Goal: Information Seeking & Learning: Learn about a topic

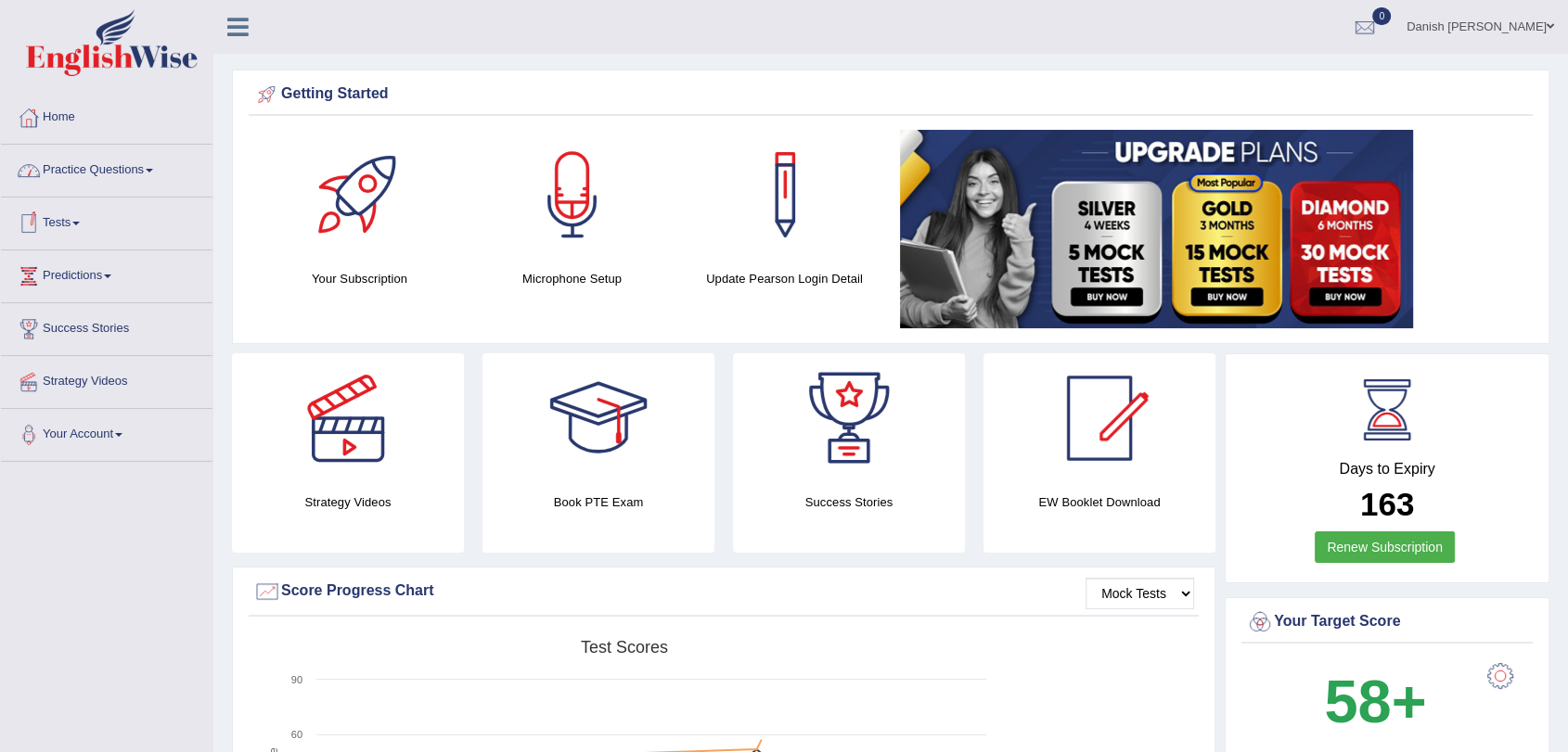
click at [73, 180] on link "Practice Questions" at bounding box center [106, 167] width 212 height 46
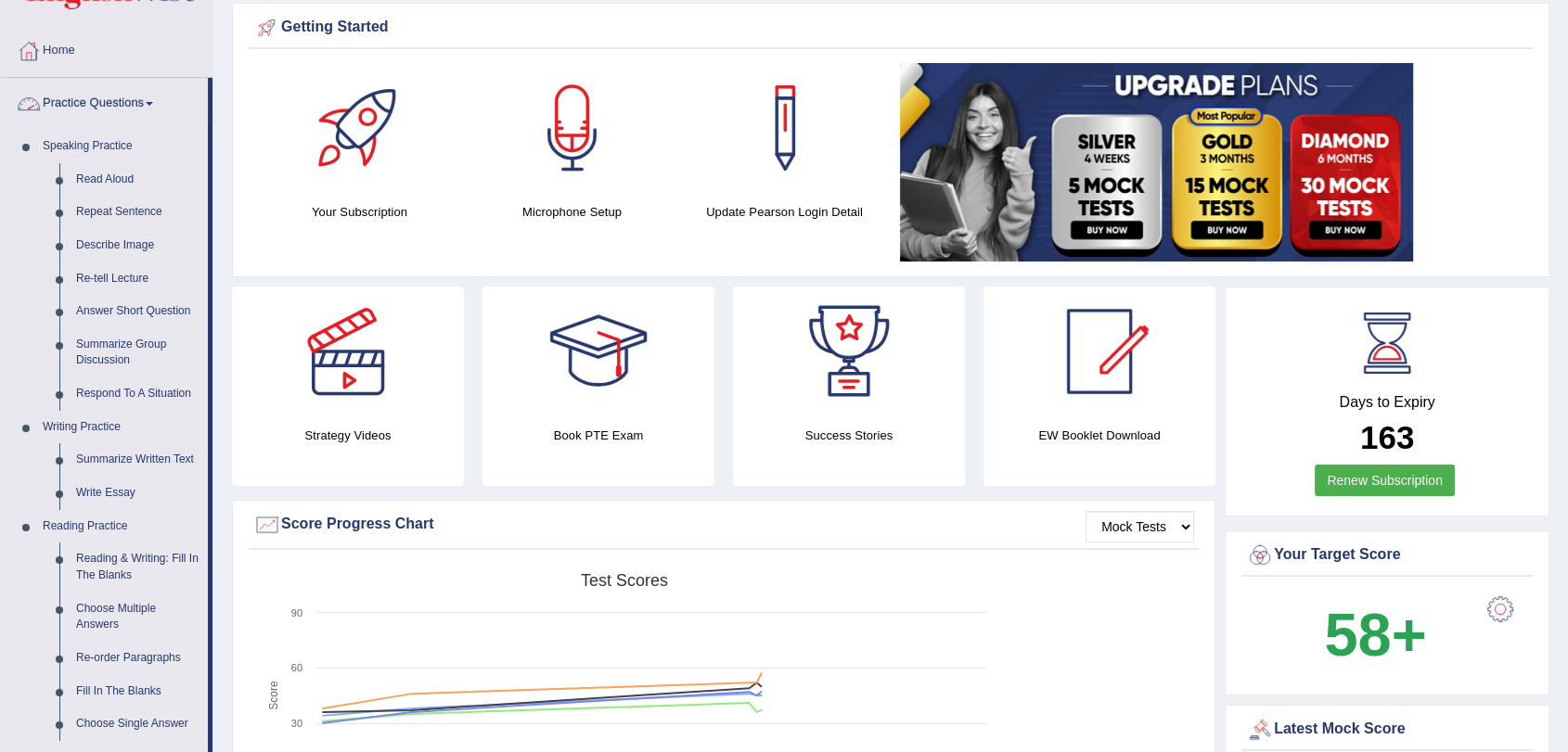
scroll to position [103, 0]
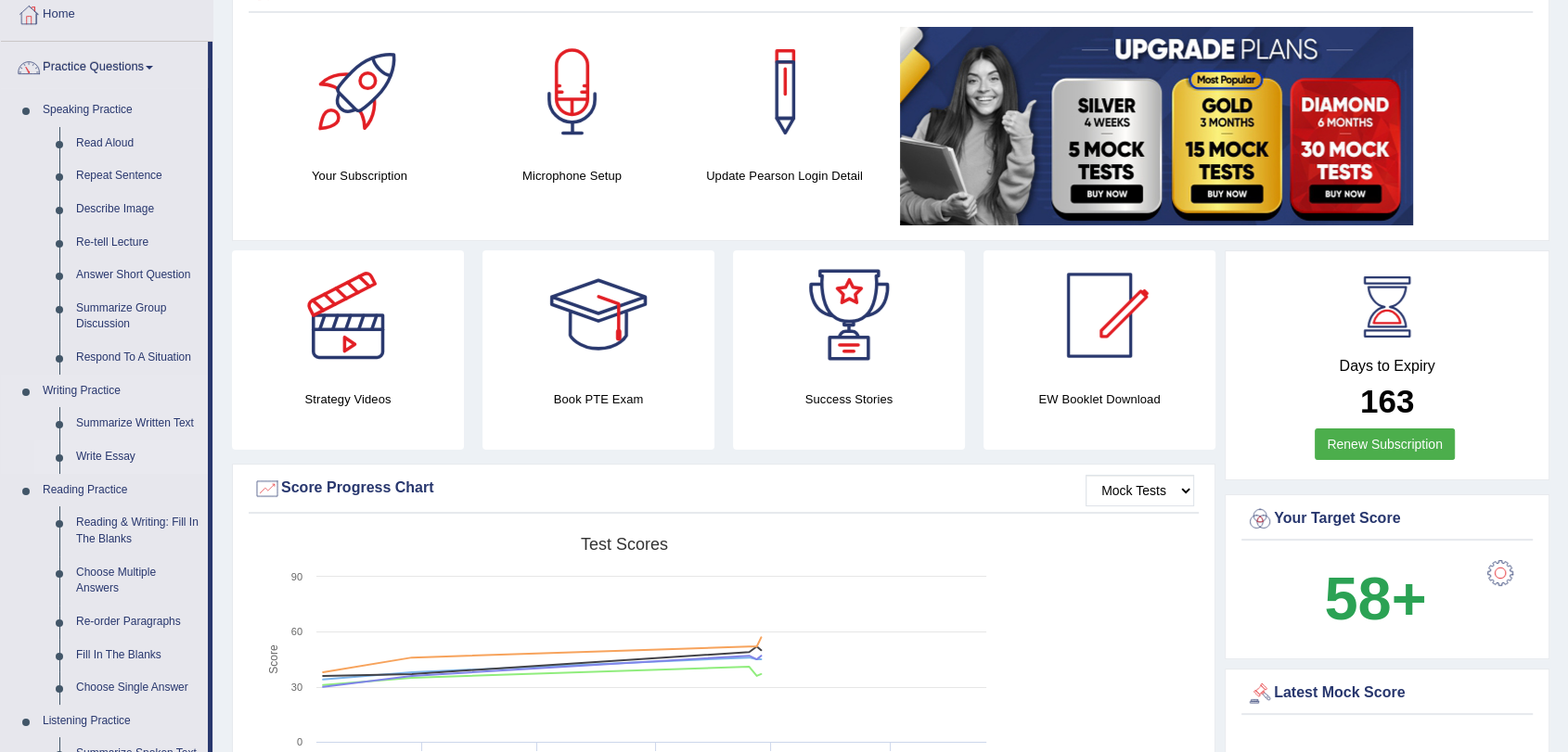
click at [102, 454] on link "Write Essay" at bounding box center [138, 457] width 140 height 33
click at [102, 454] on ul "Speaking Practice Read Aloud Repeat Sentence Describe Image Re-tell Lecture Ans…" at bounding box center [104, 589] width 207 height 990
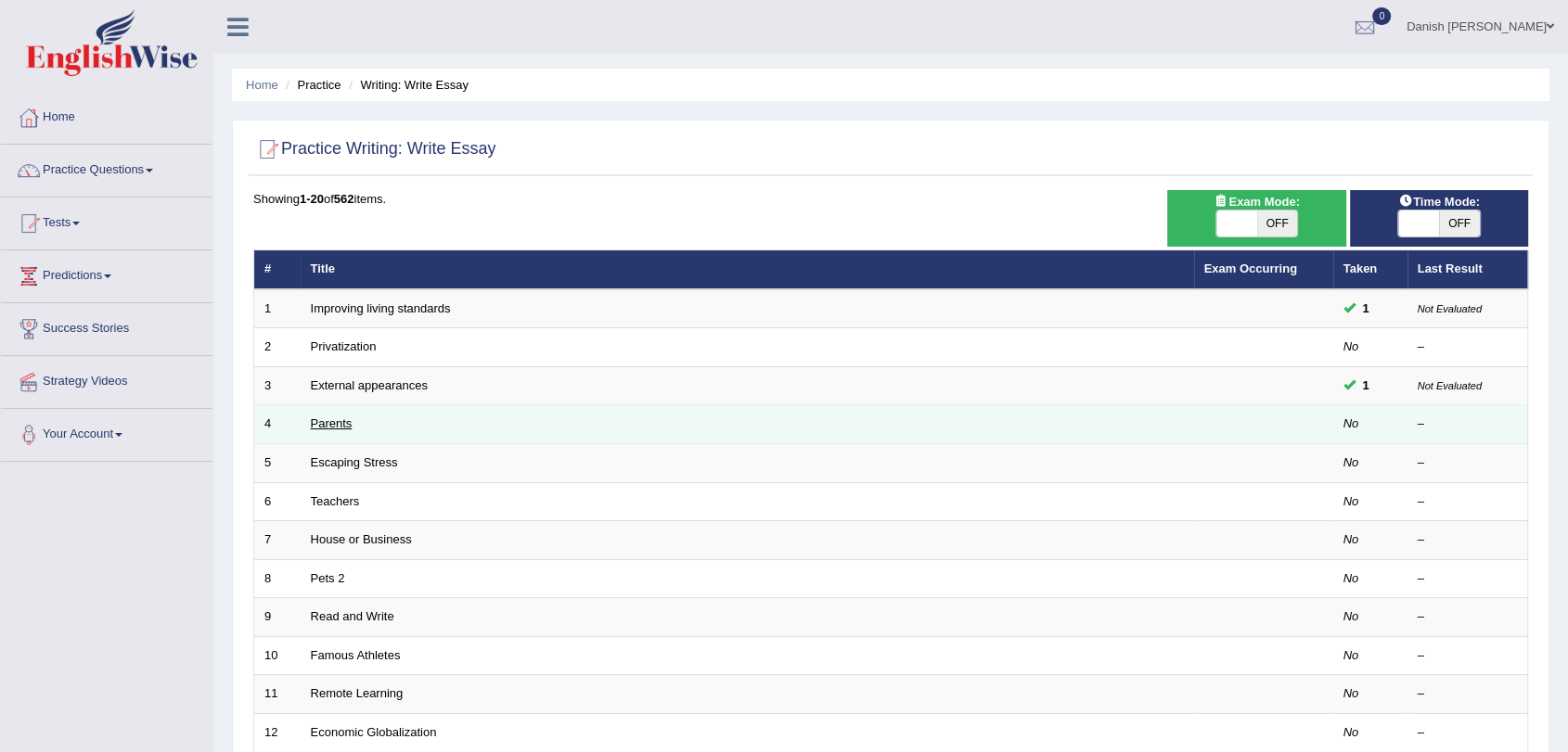
click at [323, 428] on link "Parents" at bounding box center [332, 423] width 41 height 14
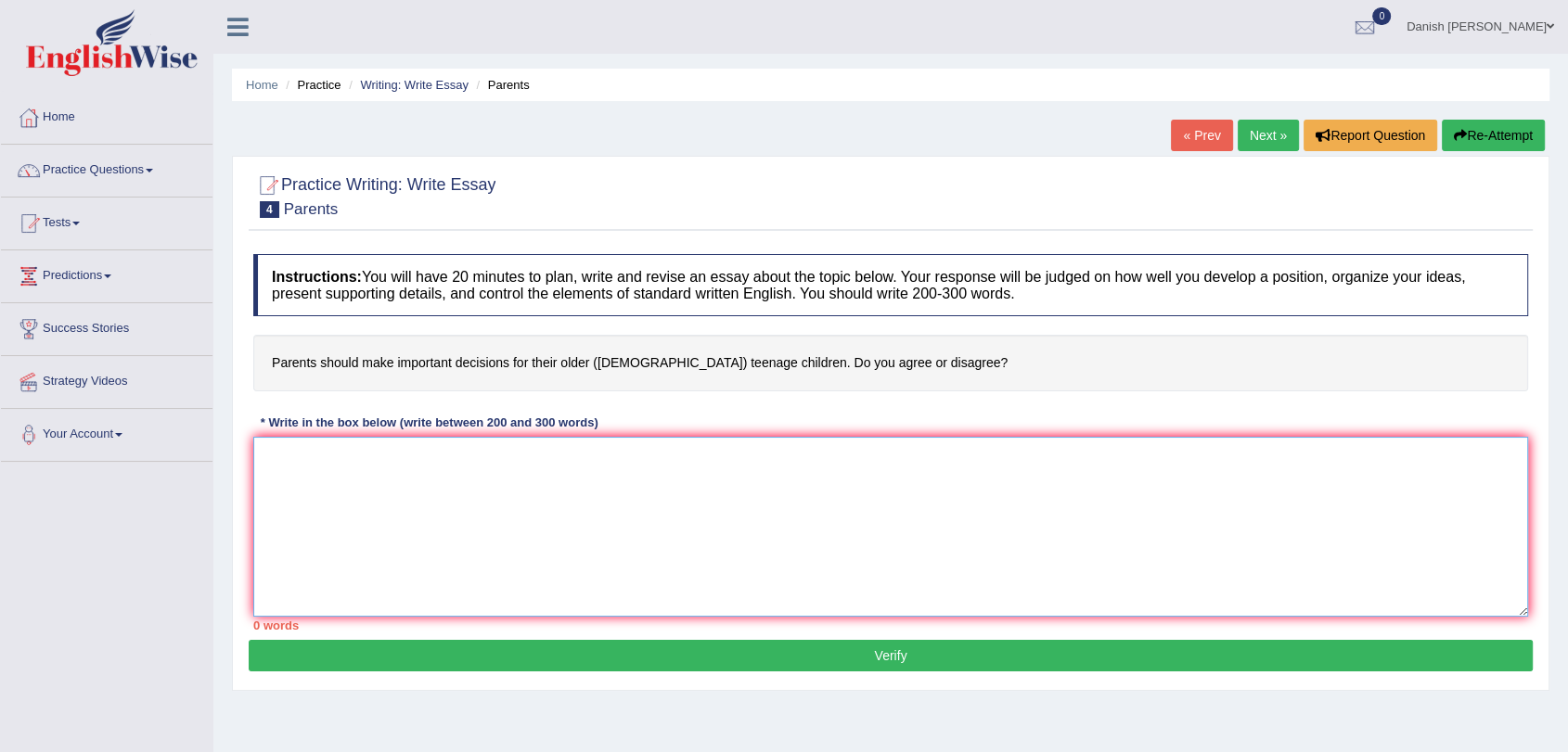
paste textarea "The increasing influence of (essay topic) on our lives has ignited numerous dis…"
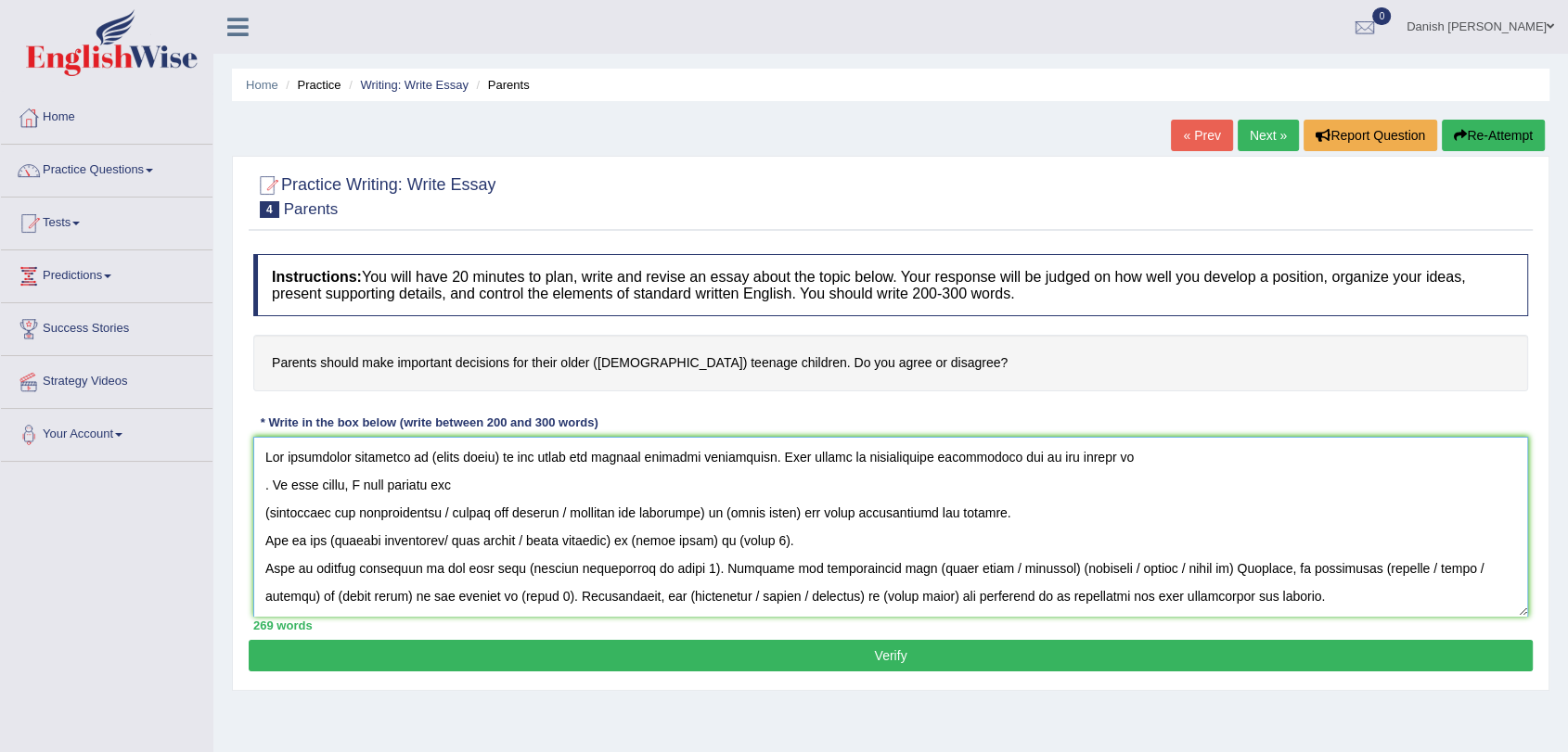
click at [494, 454] on textarea at bounding box center [890, 527] width 1274 height 180
click at [496, 458] on textarea at bounding box center [890, 527] width 1274 height 180
click at [716, 512] on textarea at bounding box center [890, 527] width 1274 height 180
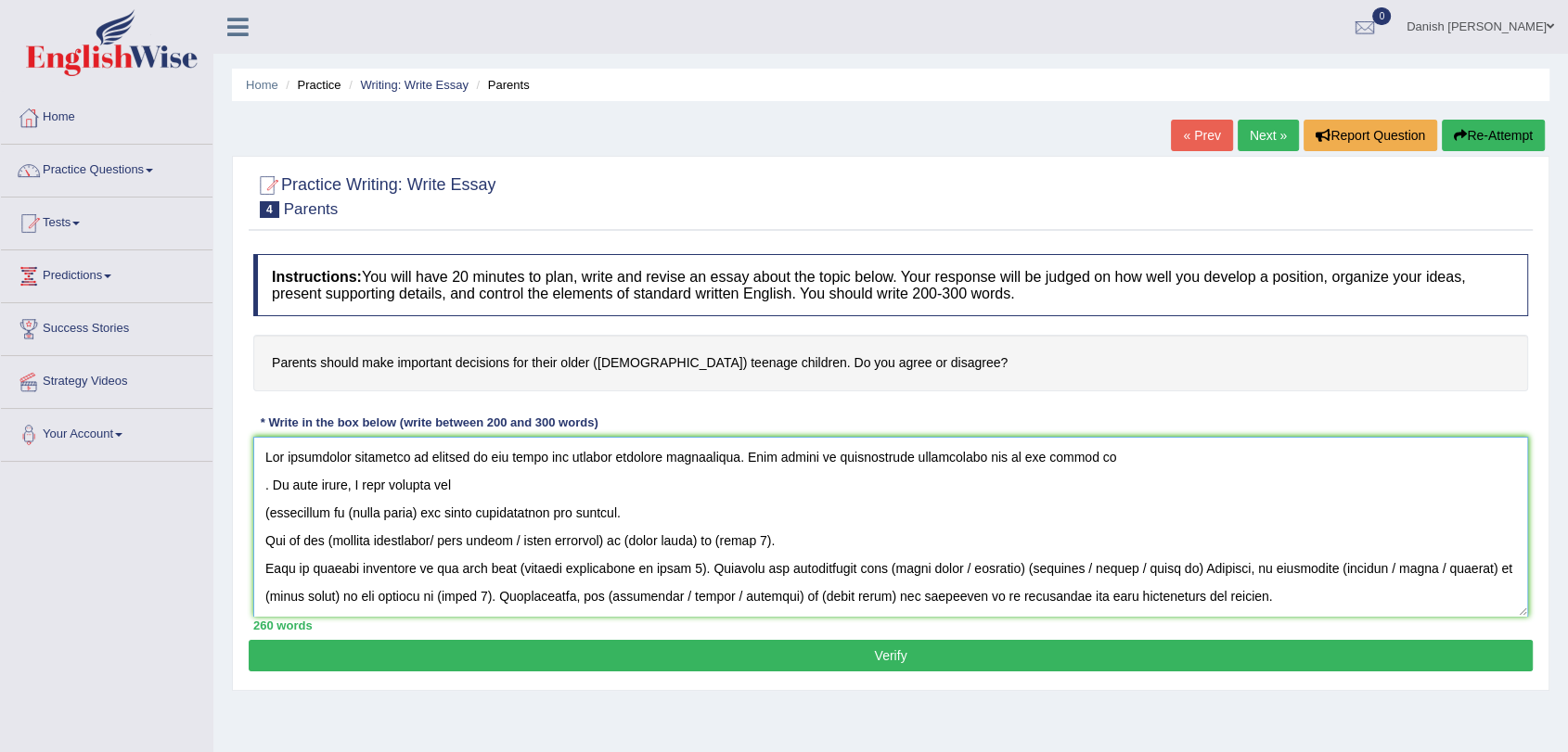
click at [270, 510] on textarea at bounding box center [890, 527] width 1274 height 180
click at [270, 512] on textarea at bounding box center [890, 527] width 1274 height 180
drag, startPoint x: 468, startPoint y: 455, endPoint x: 416, endPoint y: 465, distance: 53.0
click at [416, 465] on textarea at bounding box center [890, 527] width 1274 height 180
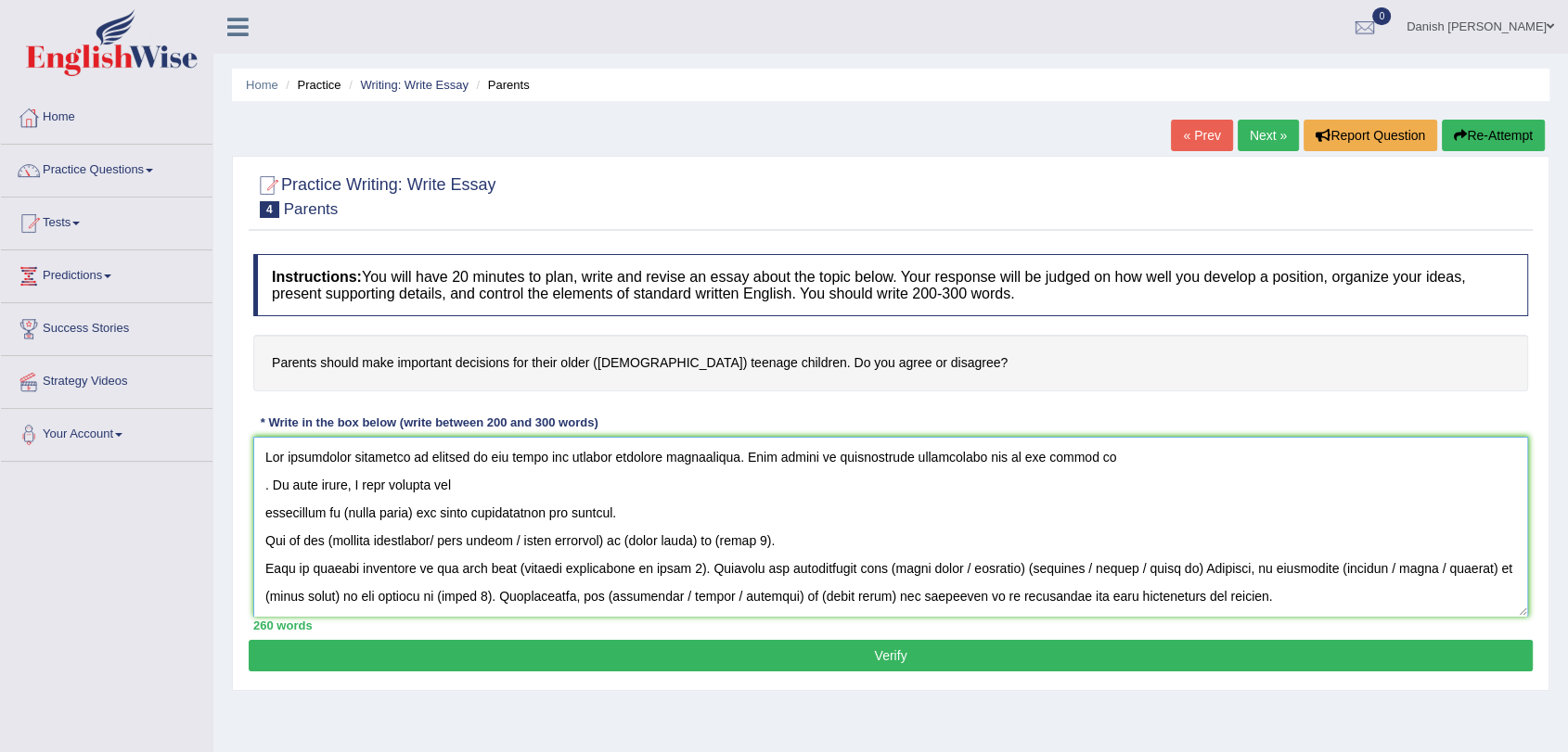
click at [457, 476] on textarea at bounding box center [890, 527] width 1274 height 180
drag, startPoint x: 464, startPoint y: 461, endPoint x: 413, endPoint y: 470, distance: 51.8
click at [413, 470] on textarea at bounding box center [890, 527] width 1274 height 180
click at [467, 479] on textarea at bounding box center [890, 527] width 1274 height 180
click at [468, 456] on textarea at bounding box center [890, 527] width 1274 height 180
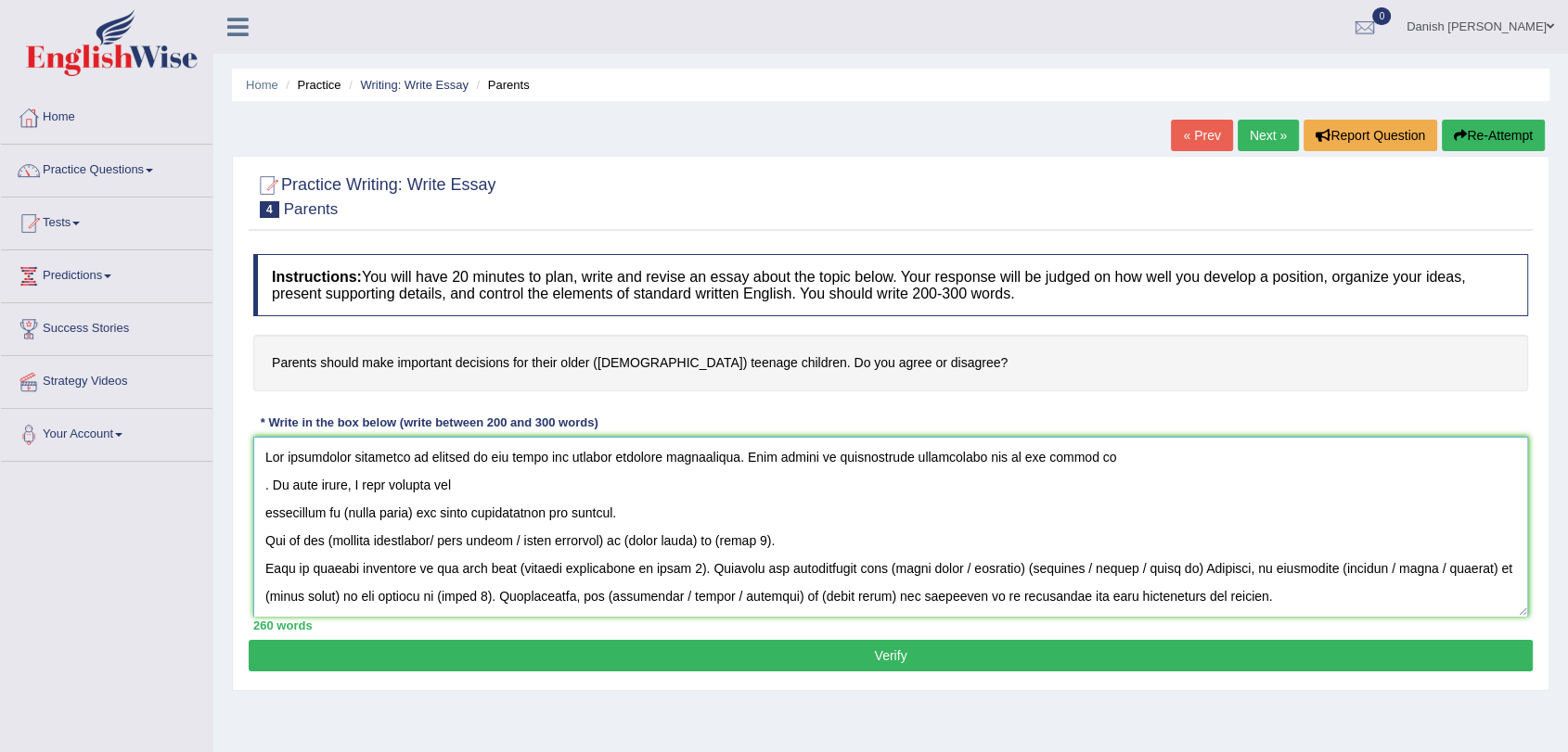
drag, startPoint x: 468, startPoint y: 456, endPoint x: 433, endPoint y: 460, distance: 35.2
click at [433, 460] on textarea at bounding box center [890, 527] width 1274 height 180
click at [513, 492] on textarea at bounding box center [890, 527] width 1274 height 180
click at [423, 511] on textarea at bounding box center [890, 527] width 1274 height 180
drag, startPoint x: 423, startPoint y: 511, endPoint x: 454, endPoint y: 510, distance: 31.0
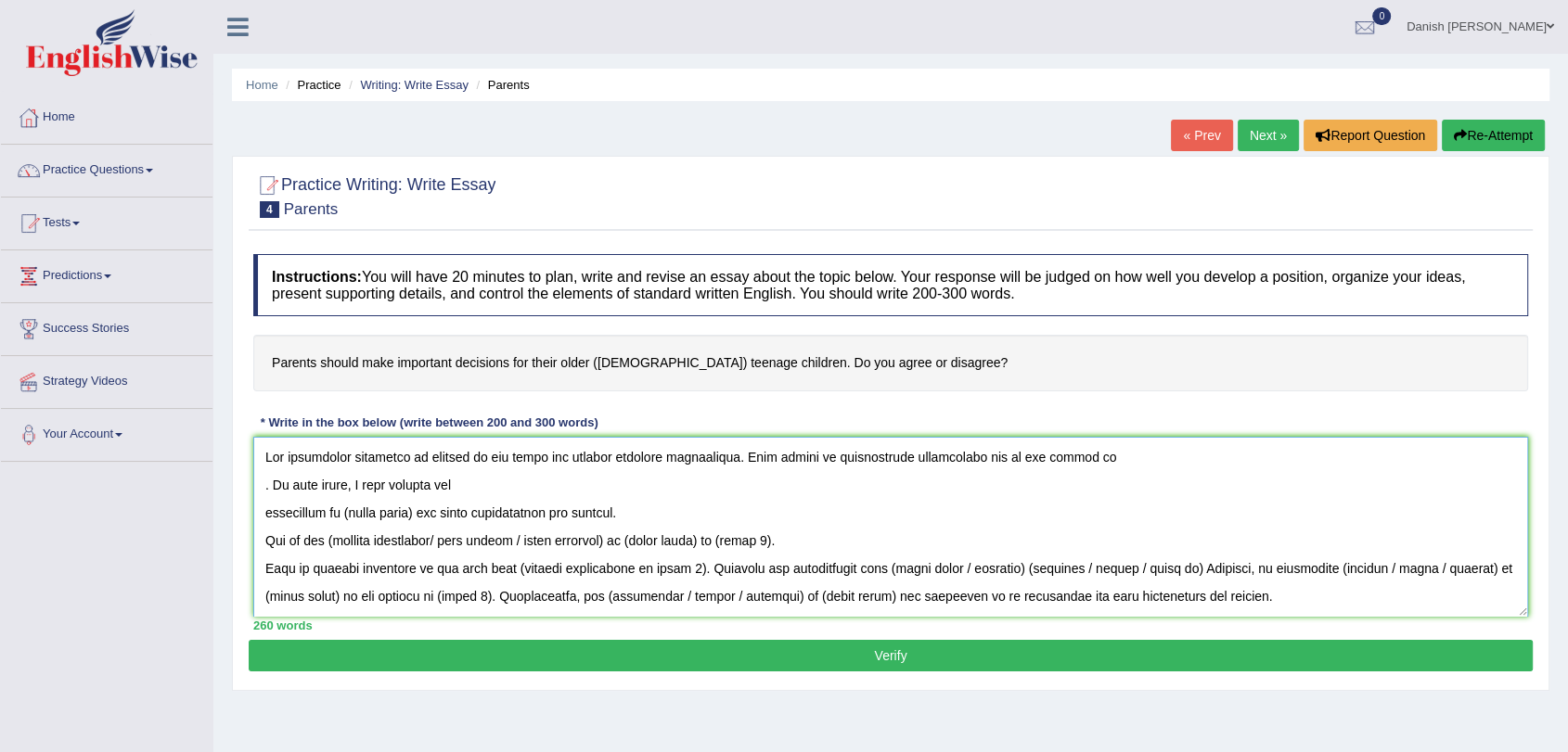
click at [423, 511] on textarea at bounding box center [890, 527] width 1274 height 180
click at [629, 543] on textarea at bounding box center [890, 527] width 1274 height 180
click at [635, 537] on textarea at bounding box center [890, 527] width 1274 height 180
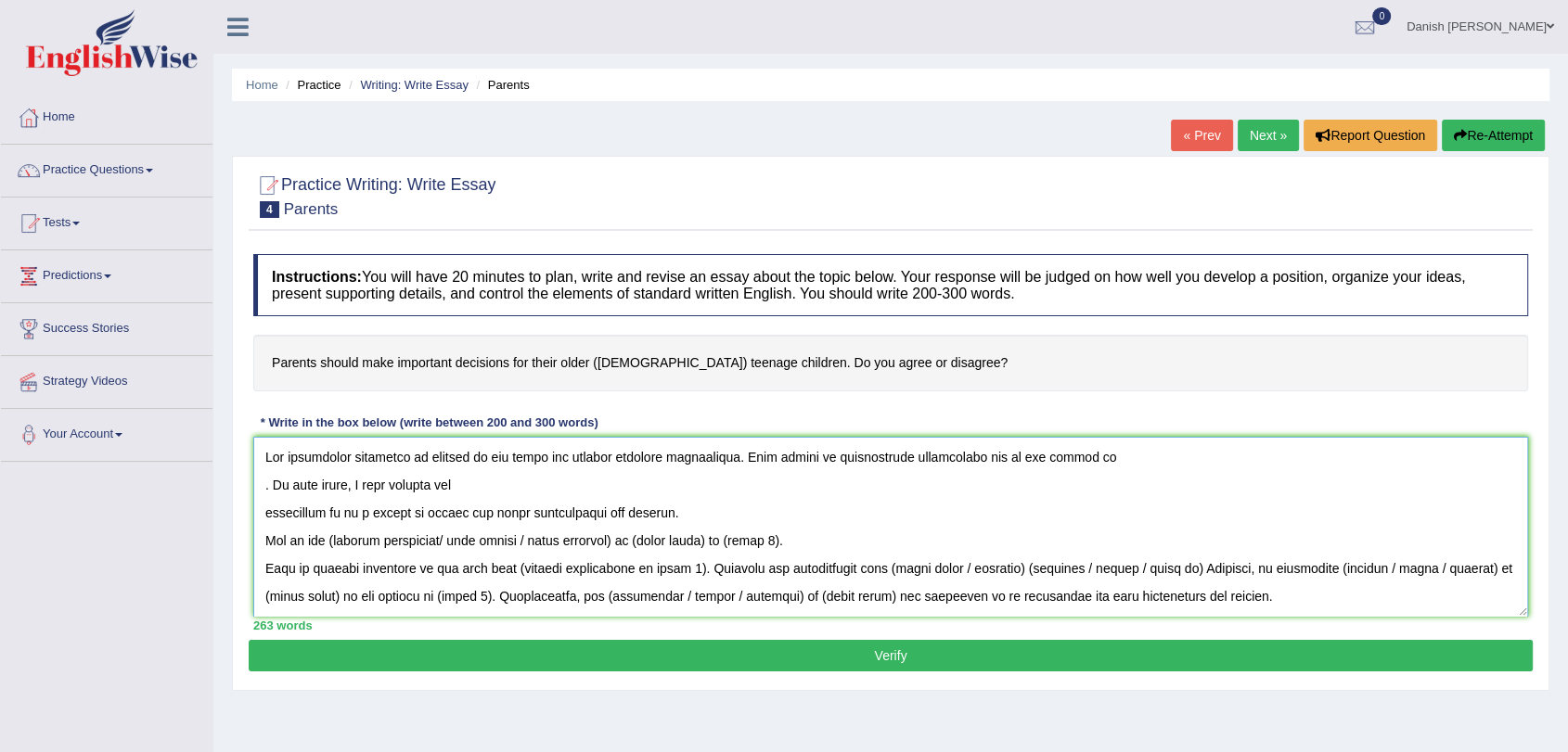
click at [632, 536] on textarea at bounding box center [890, 527] width 1274 height 180
click at [334, 539] on textarea at bounding box center [890, 527] width 1274 height 180
click at [529, 544] on textarea at bounding box center [890, 527] width 1274 height 180
click at [530, 537] on textarea at bounding box center [890, 527] width 1274 height 180
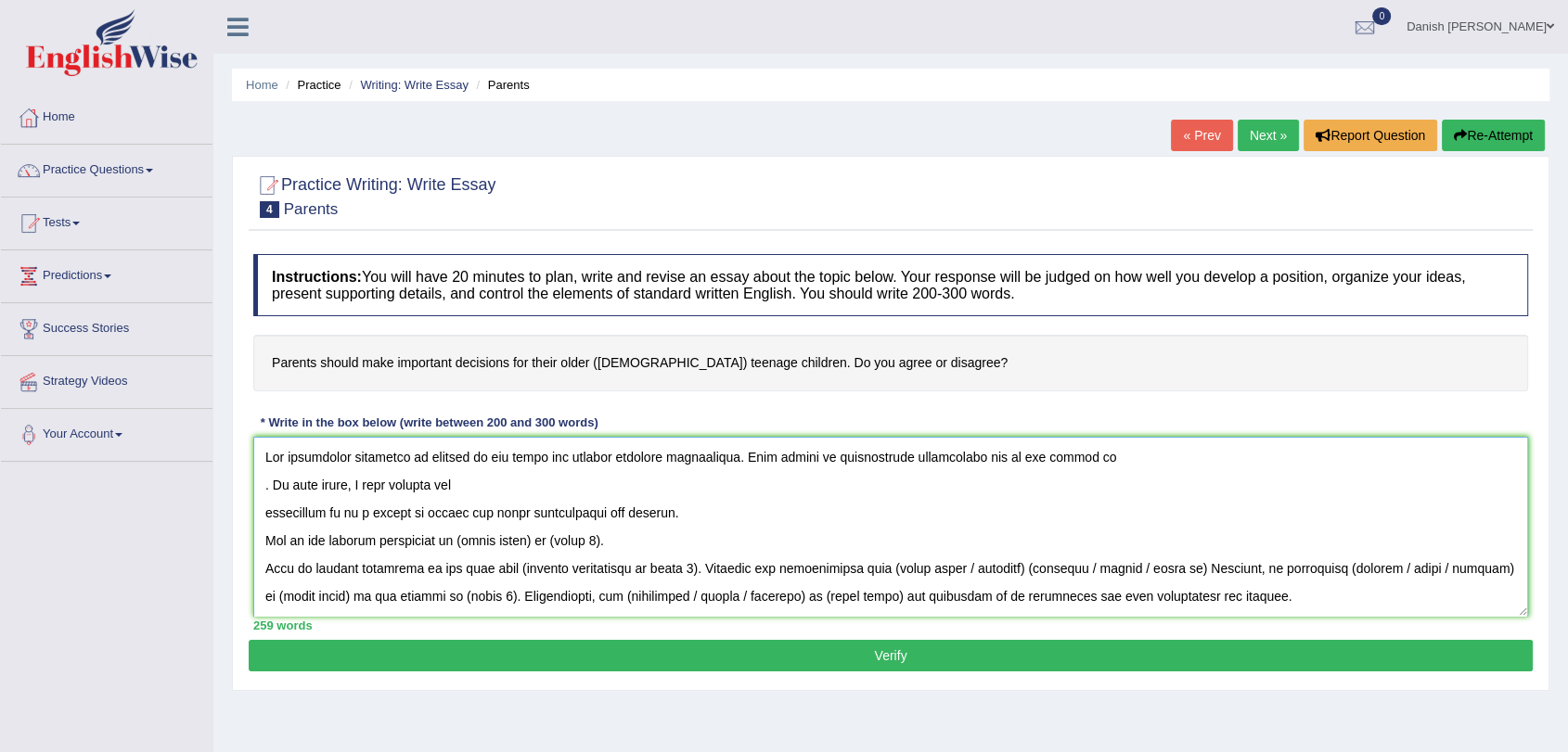
drag, startPoint x: 530, startPoint y: 537, endPoint x: 543, endPoint y: 539, distance: 13.2
click at [530, 537] on textarea at bounding box center [890, 527] width 1274 height 180
drag, startPoint x: 1059, startPoint y: 588, endPoint x: 208, endPoint y: 442, distance: 863.4
click at [208, 442] on div "Toggle navigation Home Practice Questions Speaking Practice Read Aloud Repeat S…" at bounding box center [784, 481] width 1568 height 964
click at [208, 442] on link "Your Account" at bounding box center [106, 431] width 212 height 46
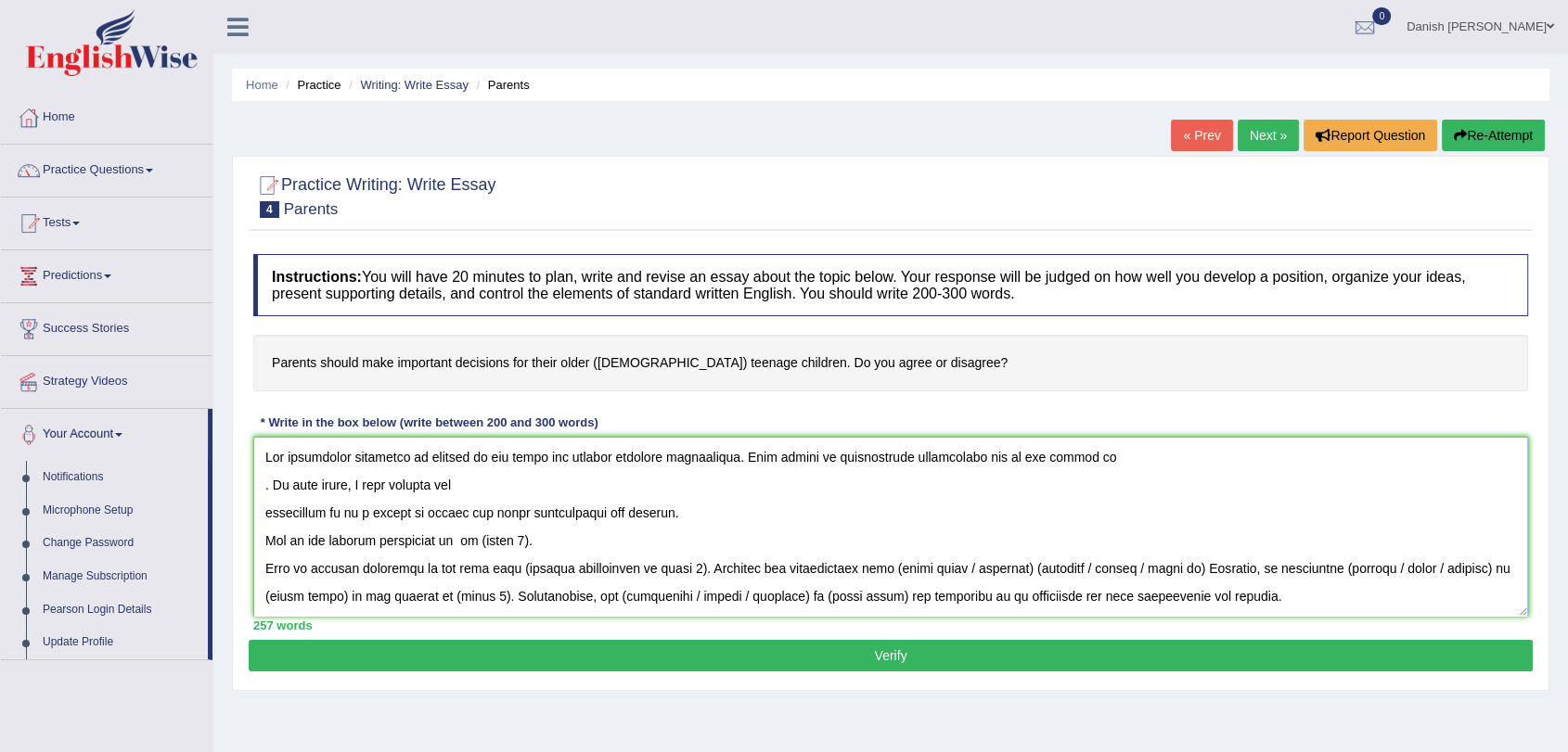
drag, startPoint x: 344, startPoint y: 475, endPoint x: 768, endPoint y: 478, distance: 424.0
click at [769, 474] on textarea at bounding box center [890, 527] width 1274 height 180
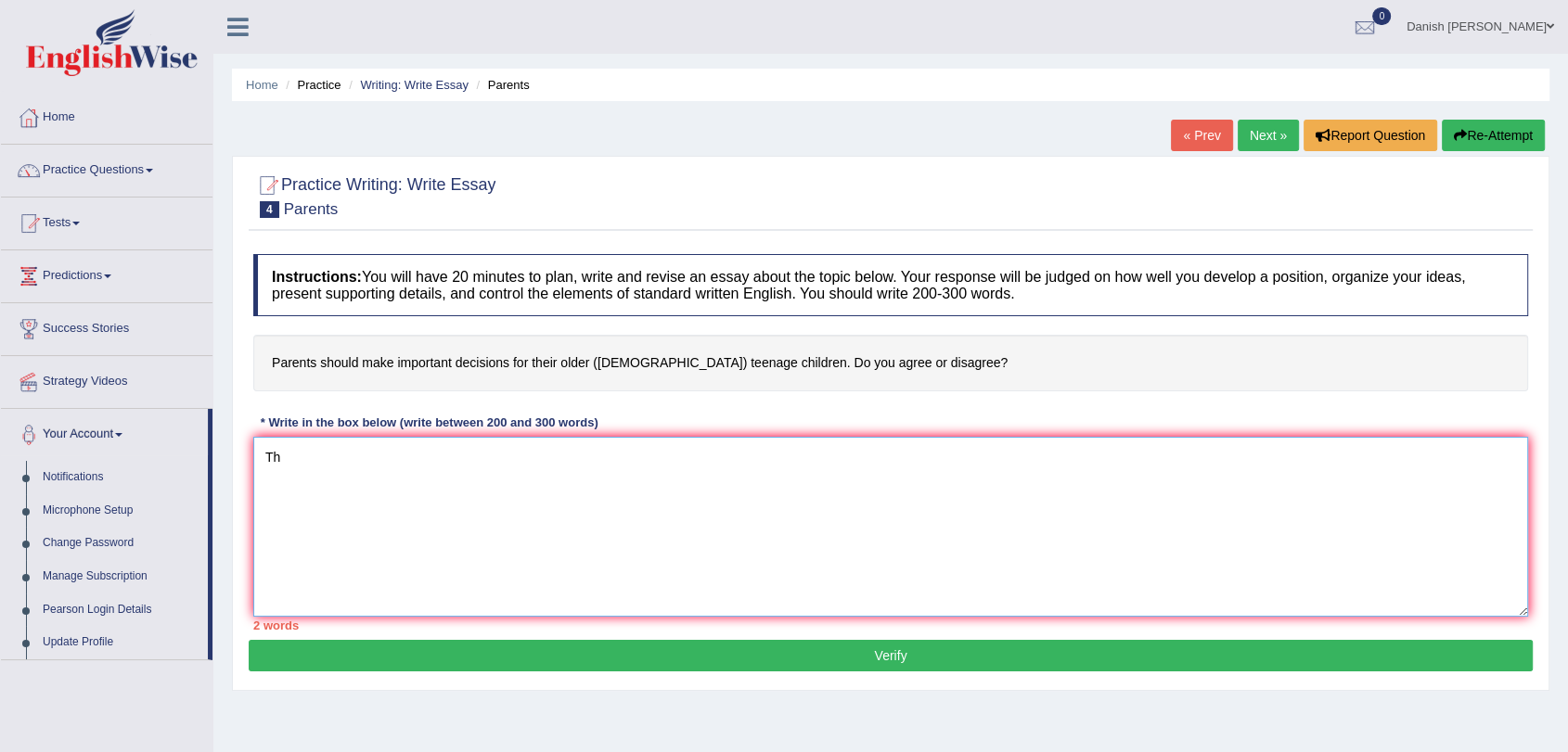
type textarea "T"
paste textarea "The increasing influence of (essay topic) on our lives has ignited numerous dis…"
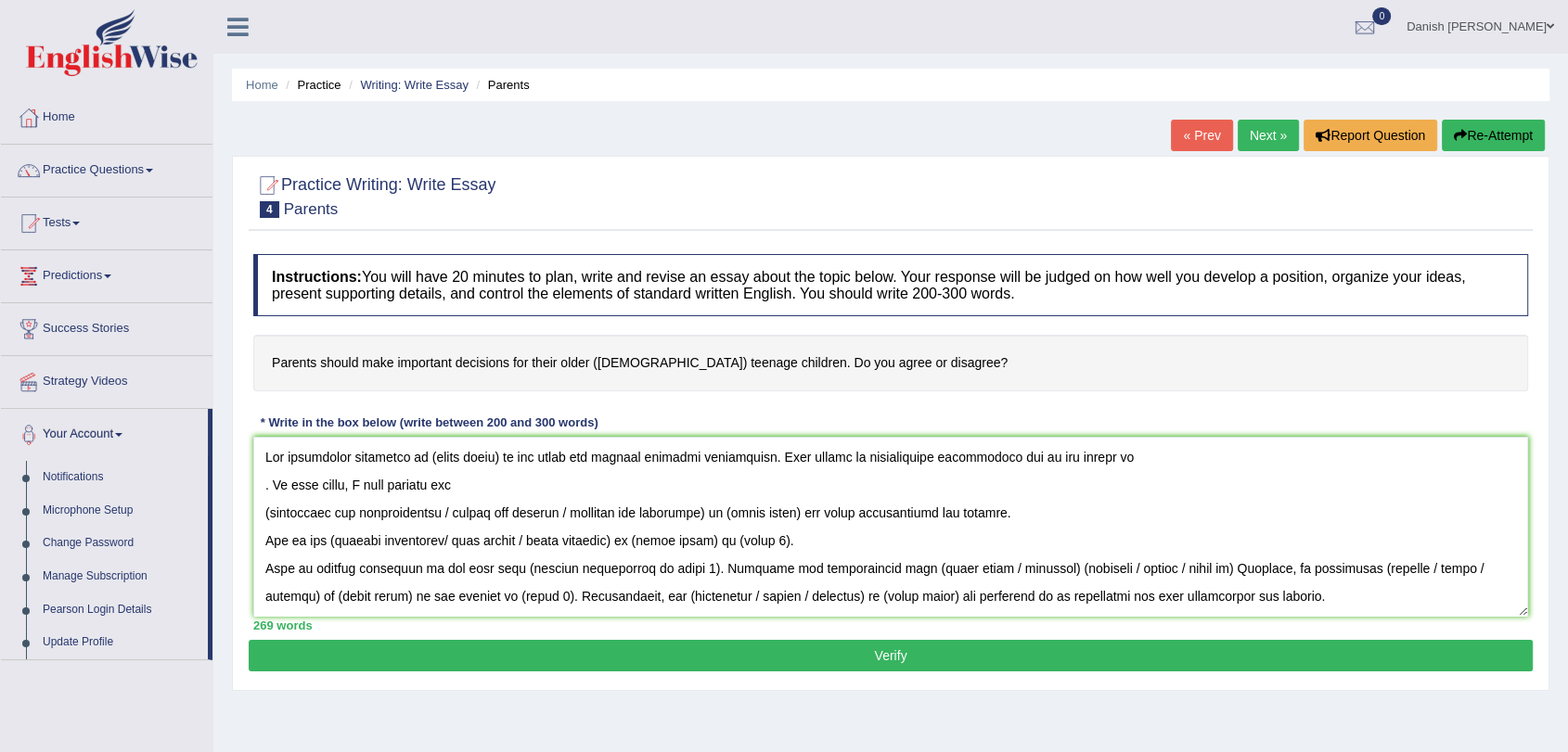
drag, startPoint x: 270, startPoint y: 365, endPoint x: 307, endPoint y: 368, distance: 37.1
click at [307, 368] on h4 "Parents should make important decisions for their older ([DEMOGRAPHIC_DATA]) te…" at bounding box center [890, 362] width 1274 height 56
drag, startPoint x: 277, startPoint y: 358, endPoint x: 421, endPoint y: 378, distance: 145.4
click at [421, 378] on h4 "Parents should make important decisions for their older ([DEMOGRAPHIC_DATA]) te…" at bounding box center [890, 362] width 1274 height 56
click at [499, 454] on textarea at bounding box center [890, 527] width 1274 height 180
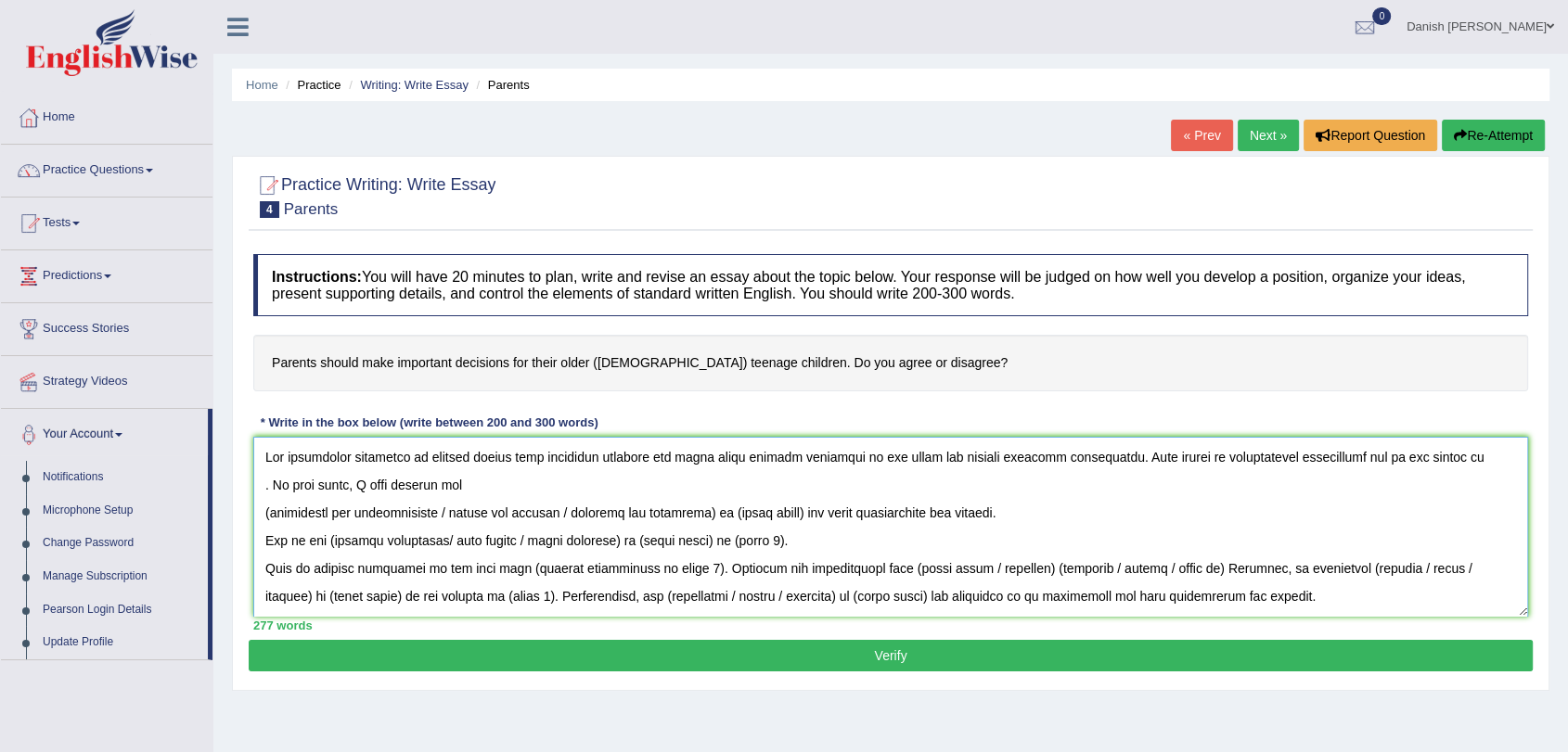
click at [715, 512] on textarea at bounding box center [890, 527] width 1274 height 180
click at [459, 508] on textarea at bounding box center [890, 527] width 1274 height 180
drag, startPoint x: 424, startPoint y: 463, endPoint x: 787, endPoint y: 441, distance: 363.7
click at [787, 441] on textarea at bounding box center [890, 527] width 1274 height 180
drag, startPoint x: 590, startPoint y: 451, endPoint x: 637, endPoint y: 93, distance: 361.1
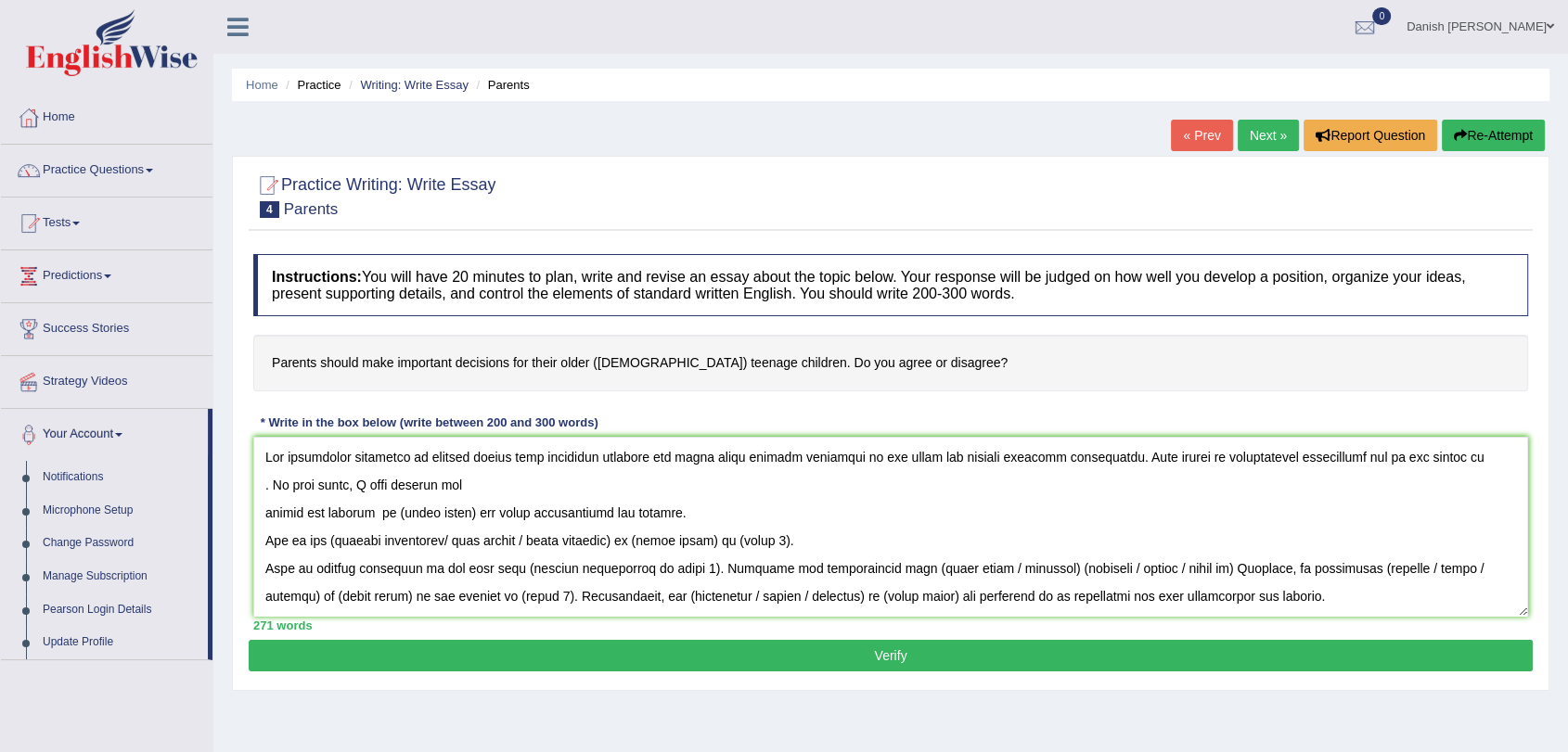
click at [638, 86] on ul "Home Practice Writing: Write Essay Parents" at bounding box center [889, 85] width 1317 height 32
click at [469, 511] on textarea at bounding box center [890, 527] width 1274 height 180
paste textarea "parents should make important decision for thier older teenage"
click at [454, 540] on textarea at bounding box center [890, 527] width 1274 height 180
click at [506, 536] on textarea at bounding box center [890, 527] width 1274 height 180
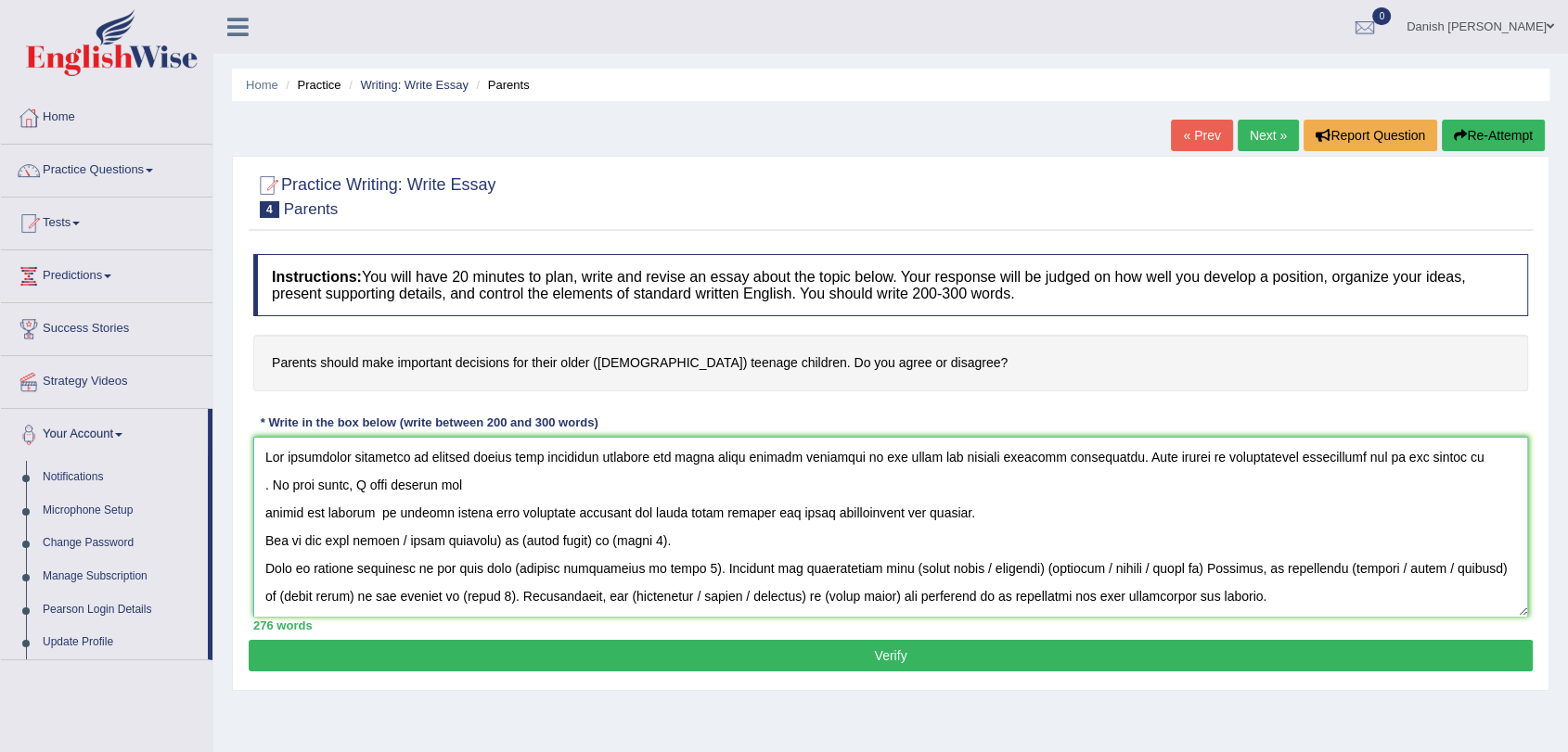
click at [506, 536] on textarea at bounding box center [890, 527] width 1274 height 180
click at [488, 542] on textarea at bounding box center [890, 527] width 1274 height 180
click at [489, 540] on textarea at bounding box center [890, 527] width 1274 height 180
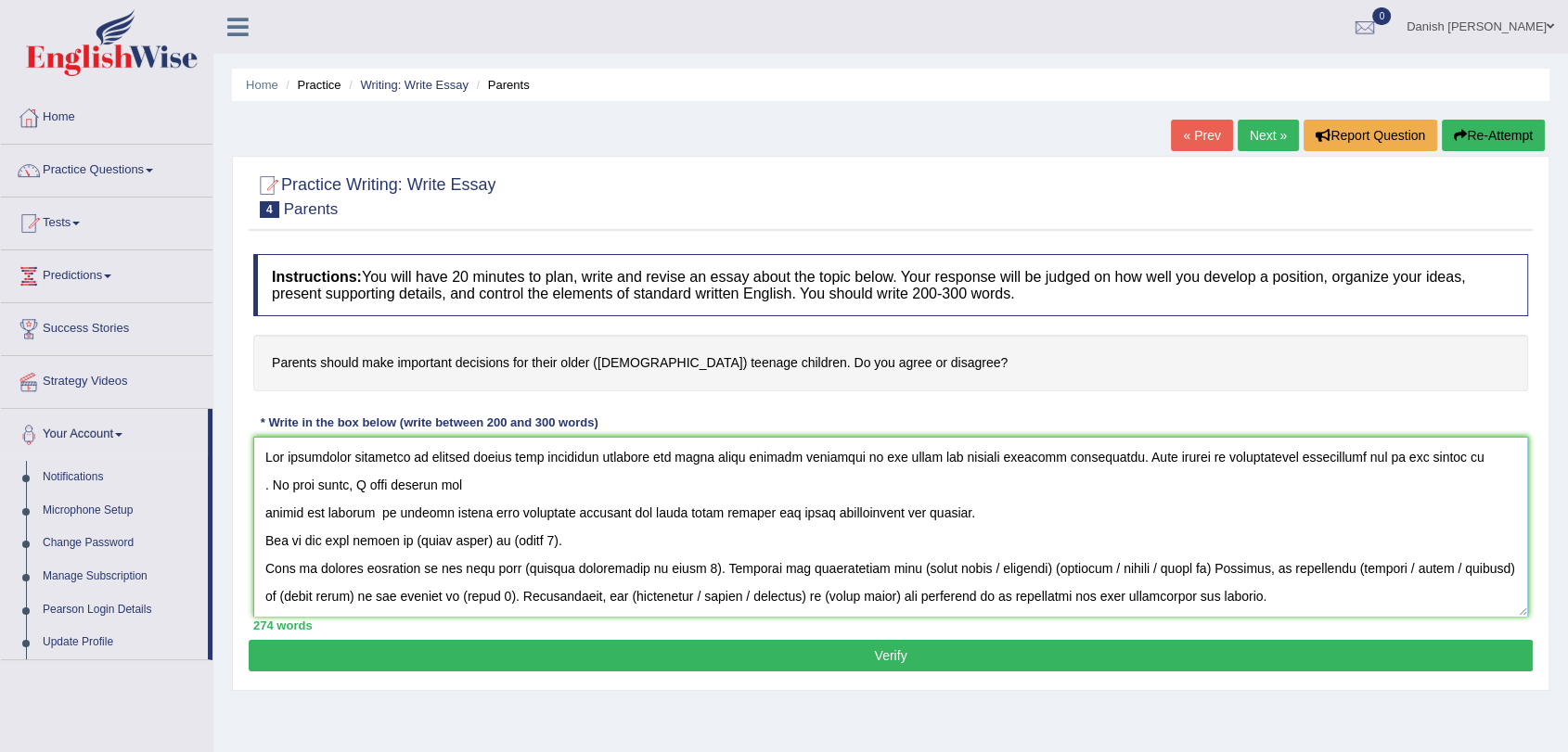
click at [487, 540] on textarea at bounding box center [890, 527] width 1274 height 180
click at [425, 540] on textarea at bounding box center [890, 527] width 1274 height 180
paste textarea "parents should make important decision for thier older teenage"
click at [423, 538] on textarea at bounding box center [890, 527] width 1274 height 180
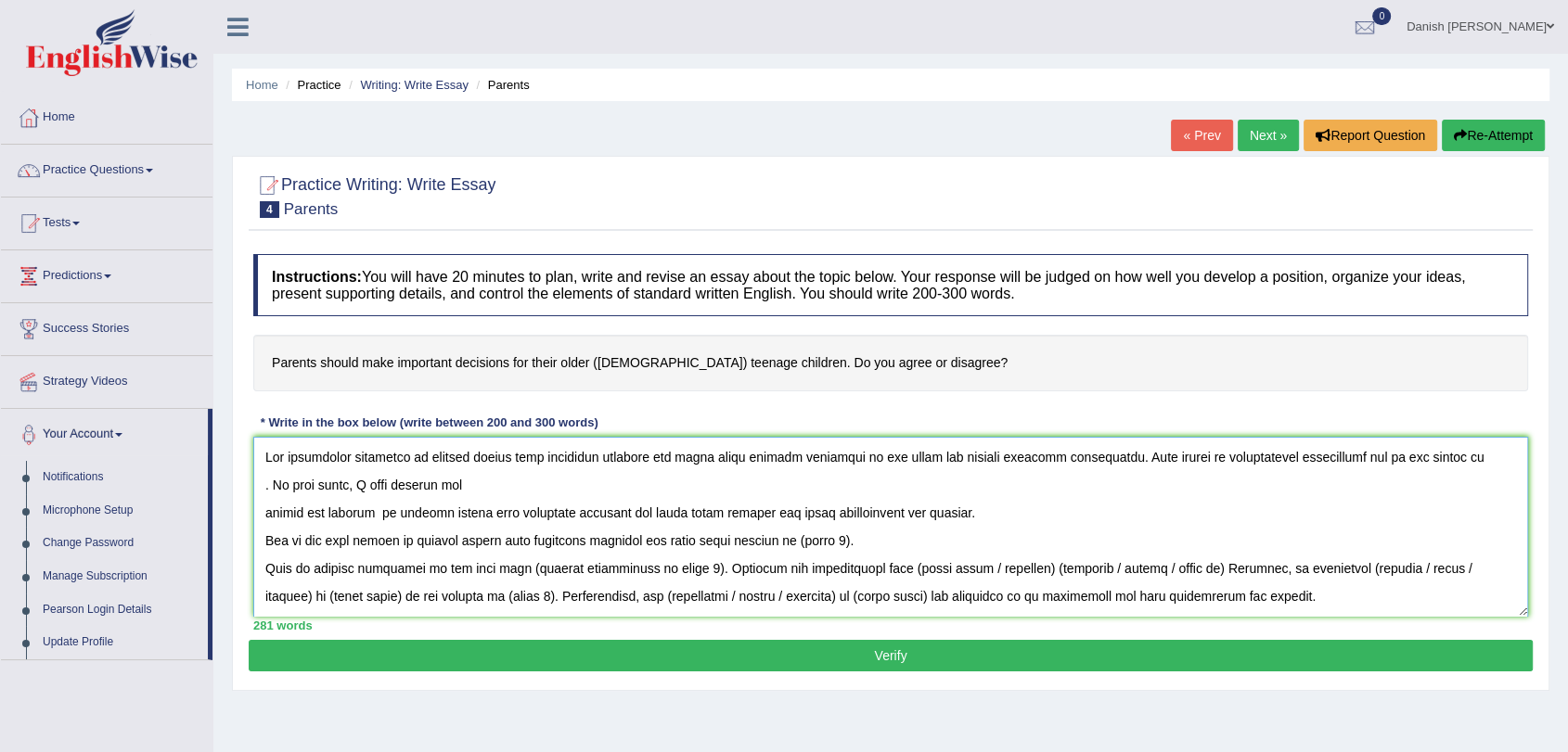
click at [846, 540] on textarea at bounding box center [890, 527] width 1274 height 180
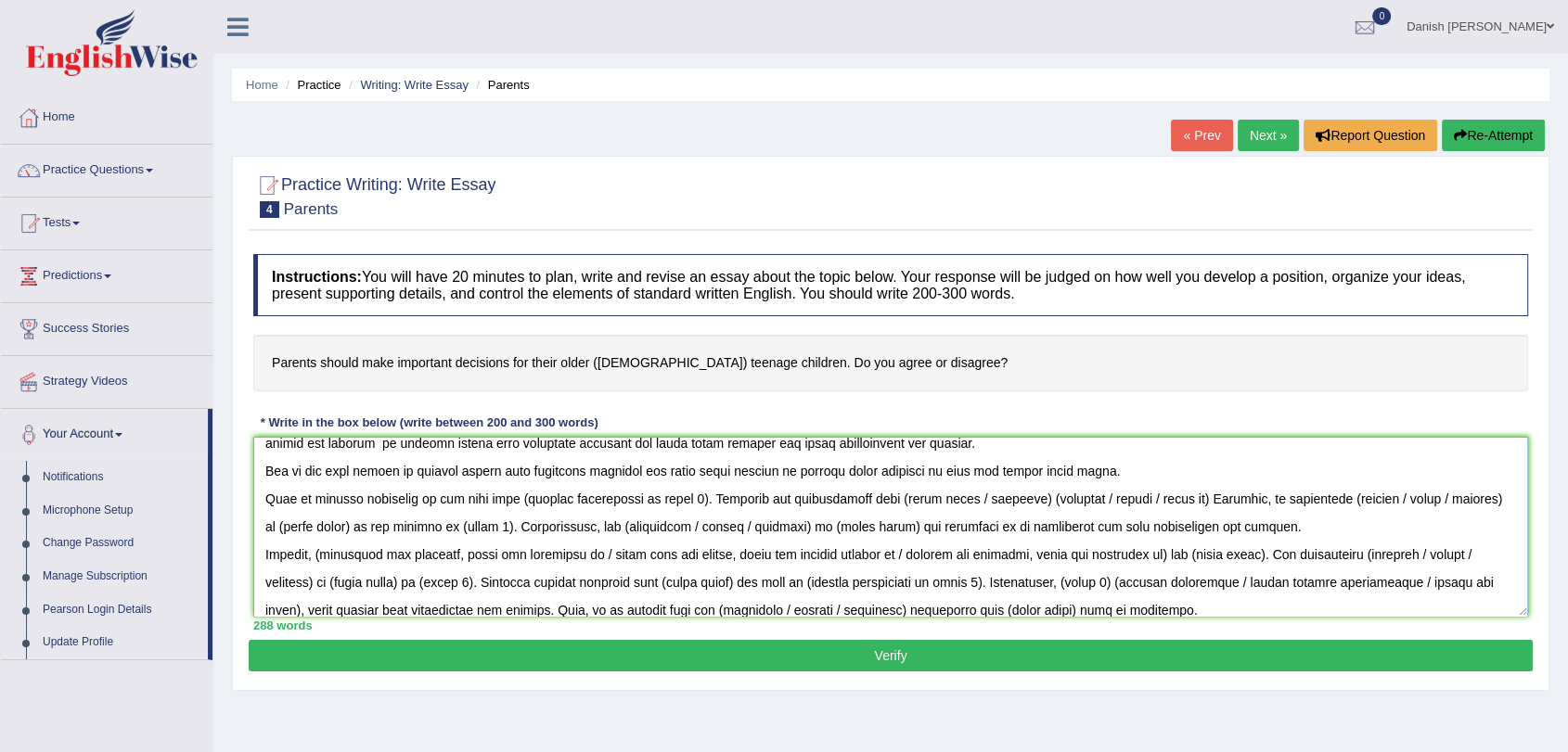
scroll to position [103, 0]
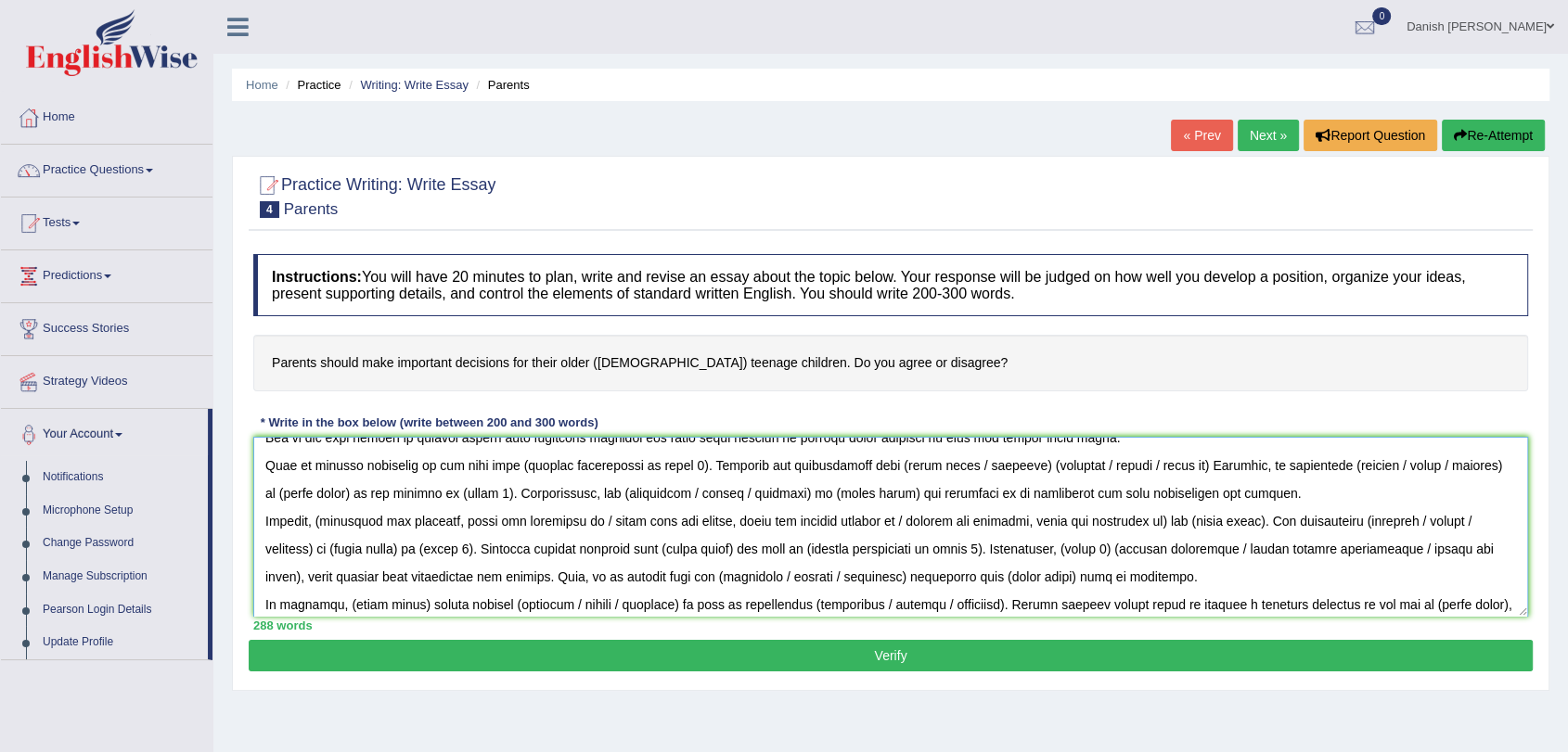
click at [668, 466] on textarea at bounding box center [890, 527] width 1274 height 180
click at [670, 466] on textarea at bounding box center [890, 527] width 1274 height 180
drag, startPoint x: 668, startPoint y: 463, endPoint x: 678, endPoint y: 484, distance: 23.3
click at [668, 464] on textarea at bounding box center [890, 527] width 1274 height 180
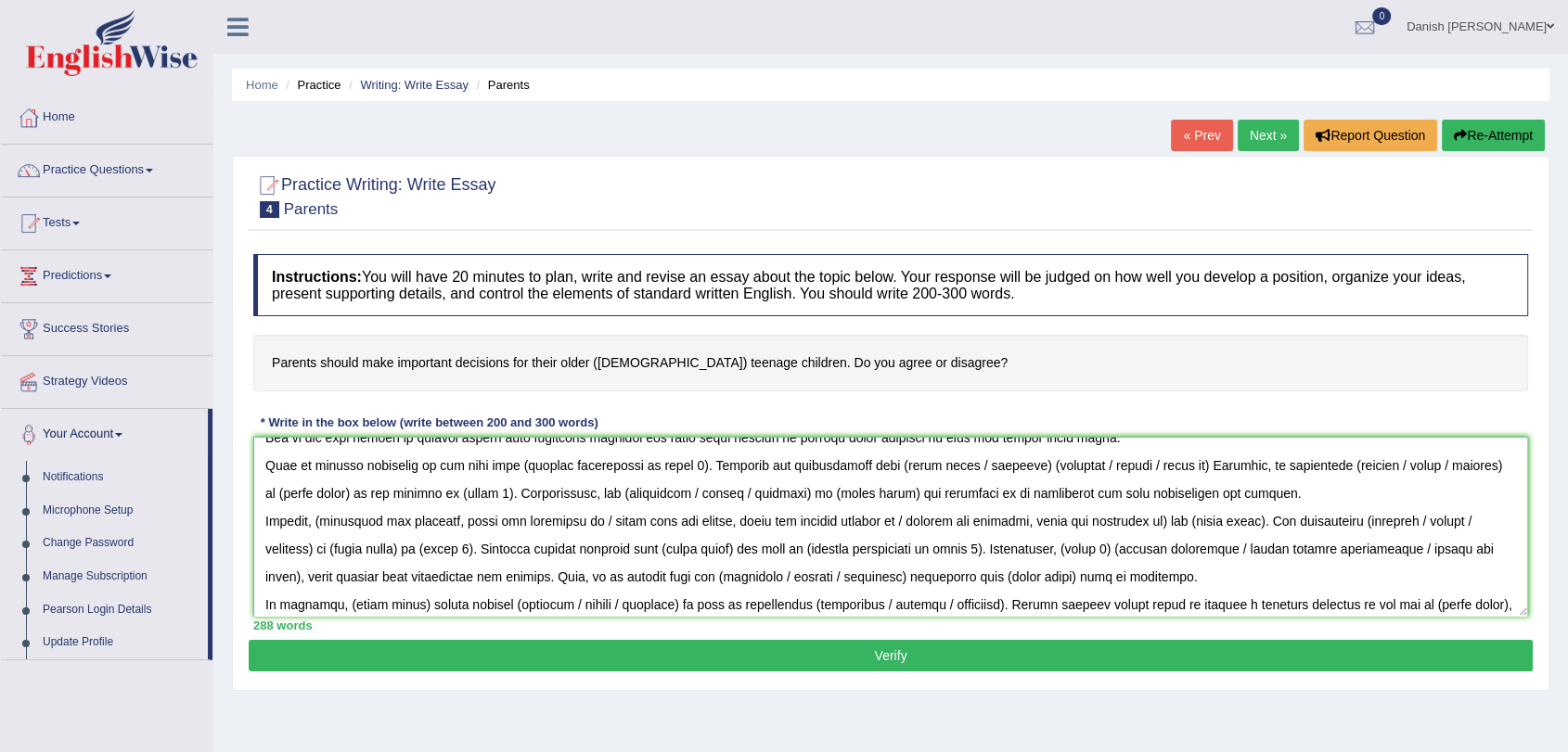
click at [668, 464] on textarea at bounding box center [890, 527] width 1274 height 180
click at [662, 467] on textarea at bounding box center [890, 527] width 1274 height 180
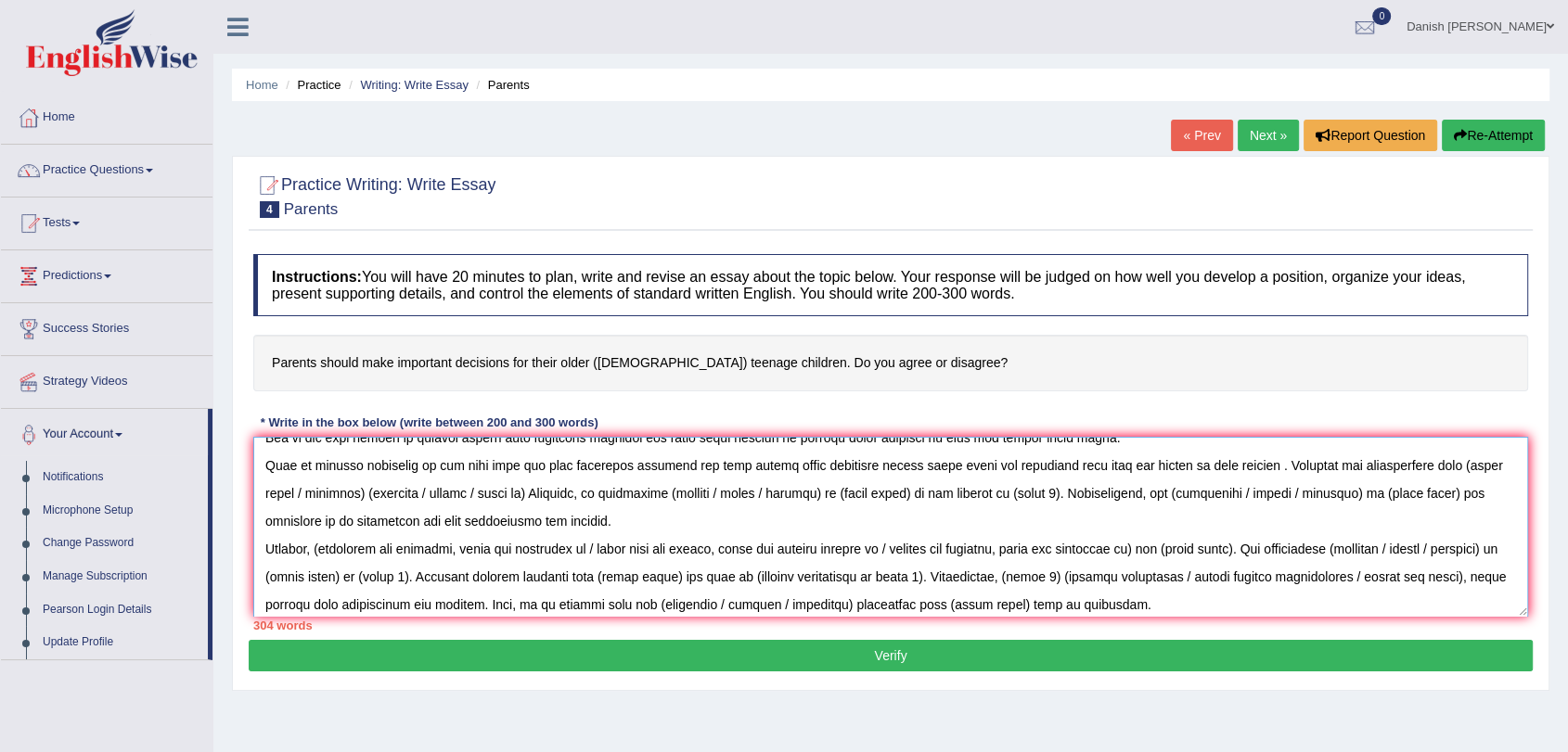
click at [771, 493] on textarea at bounding box center [890, 527] width 1274 height 180
click at [823, 486] on textarea at bounding box center [890, 527] width 1274 height 180
click at [852, 491] on textarea at bounding box center [890, 527] width 1274 height 180
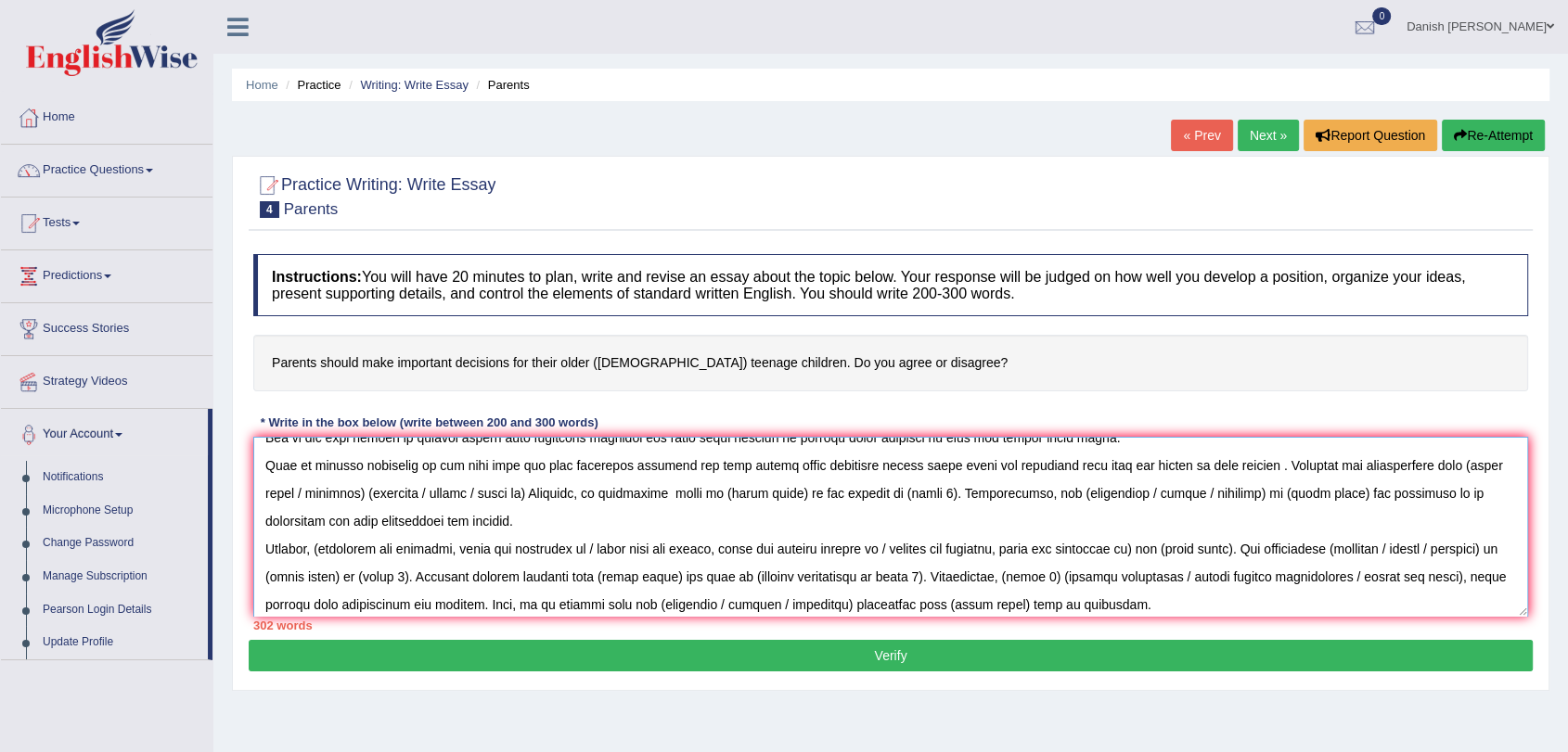
click at [896, 521] on textarea at bounding box center [890, 527] width 1274 height 180
click at [851, 490] on textarea at bounding box center [890, 527] width 1274 height 180
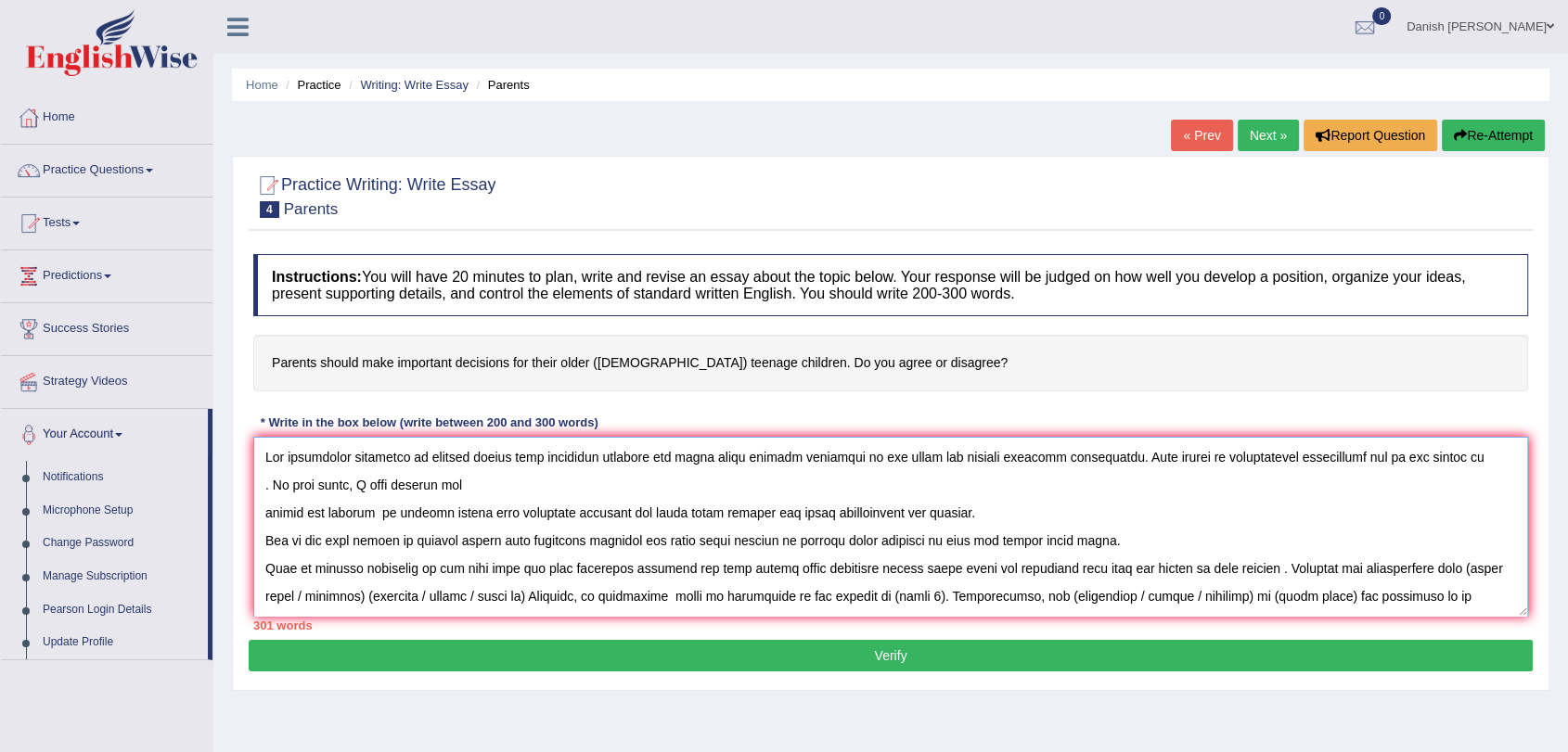
scroll to position [0, 0]
click at [971, 595] on textarea at bounding box center [890, 527] width 1274 height 180
click at [974, 595] on textarea at bounding box center [890, 527] width 1274 height 180
click at [971, 597] on textarea at bounding box center [890, 527] width 1274 height 180
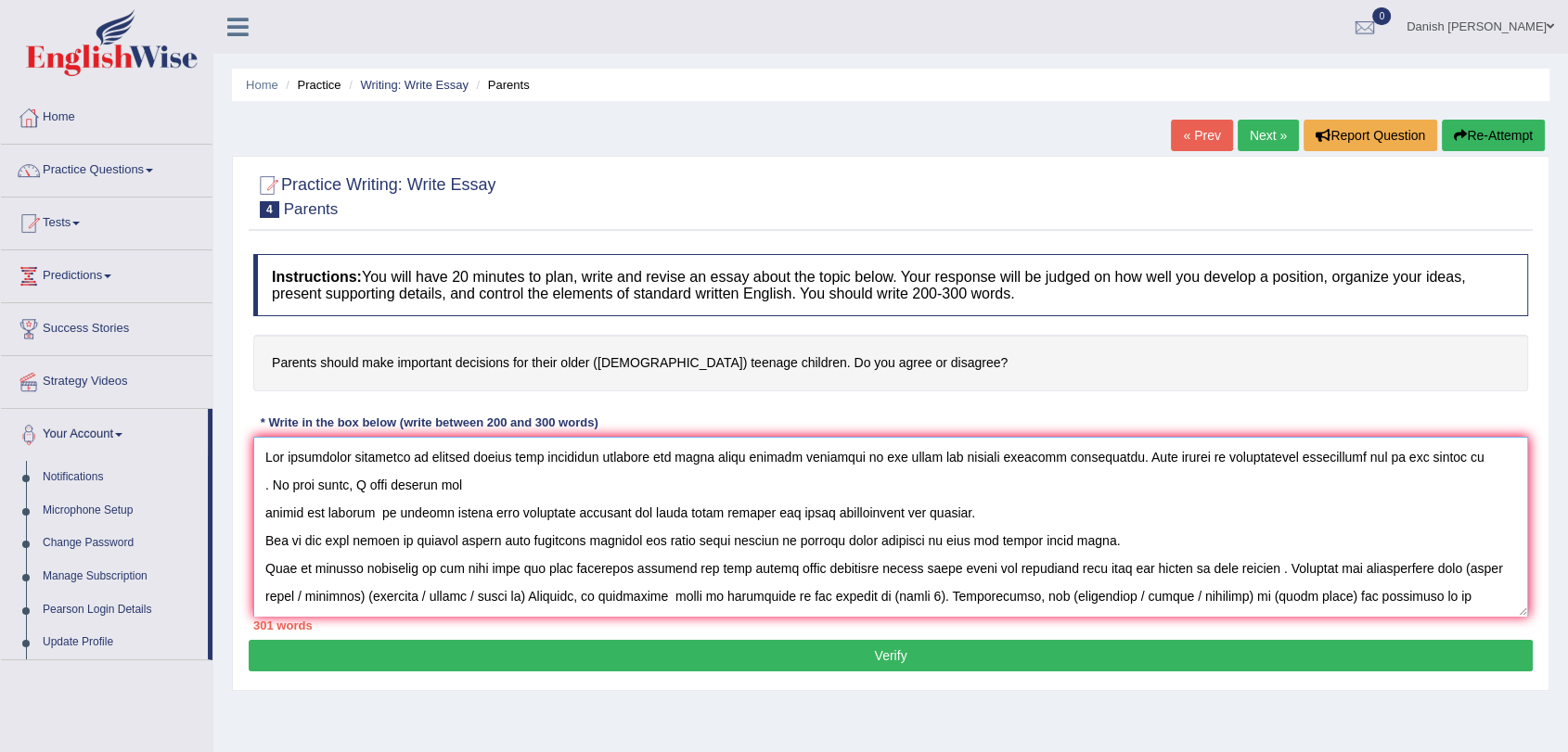
click at [972, 597] on textarea at bounding box center [890, 527] width 1274 height 180
click at [973, 597] on textarea at bounding box center [890, 527] width 1274 height 180
click at [972, 597] on textarea at bounding box center [890, 527] width 1274 height 180
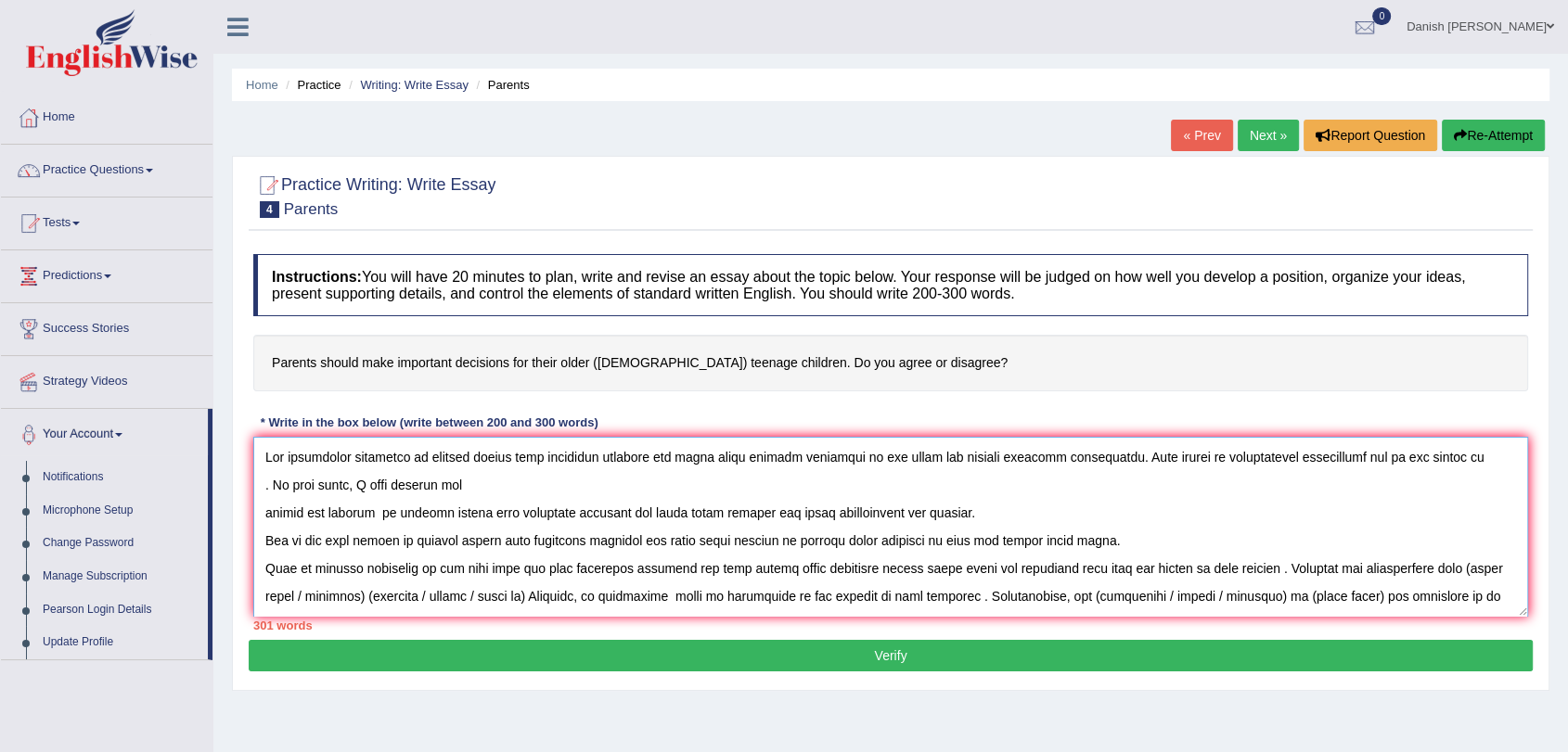
click at [1016, 594] on textarea at bounding box center [890, 527] width 1274 height 180
click at [1315, 595] on textarea at bounding box center [890, 527] width 1274 height 180
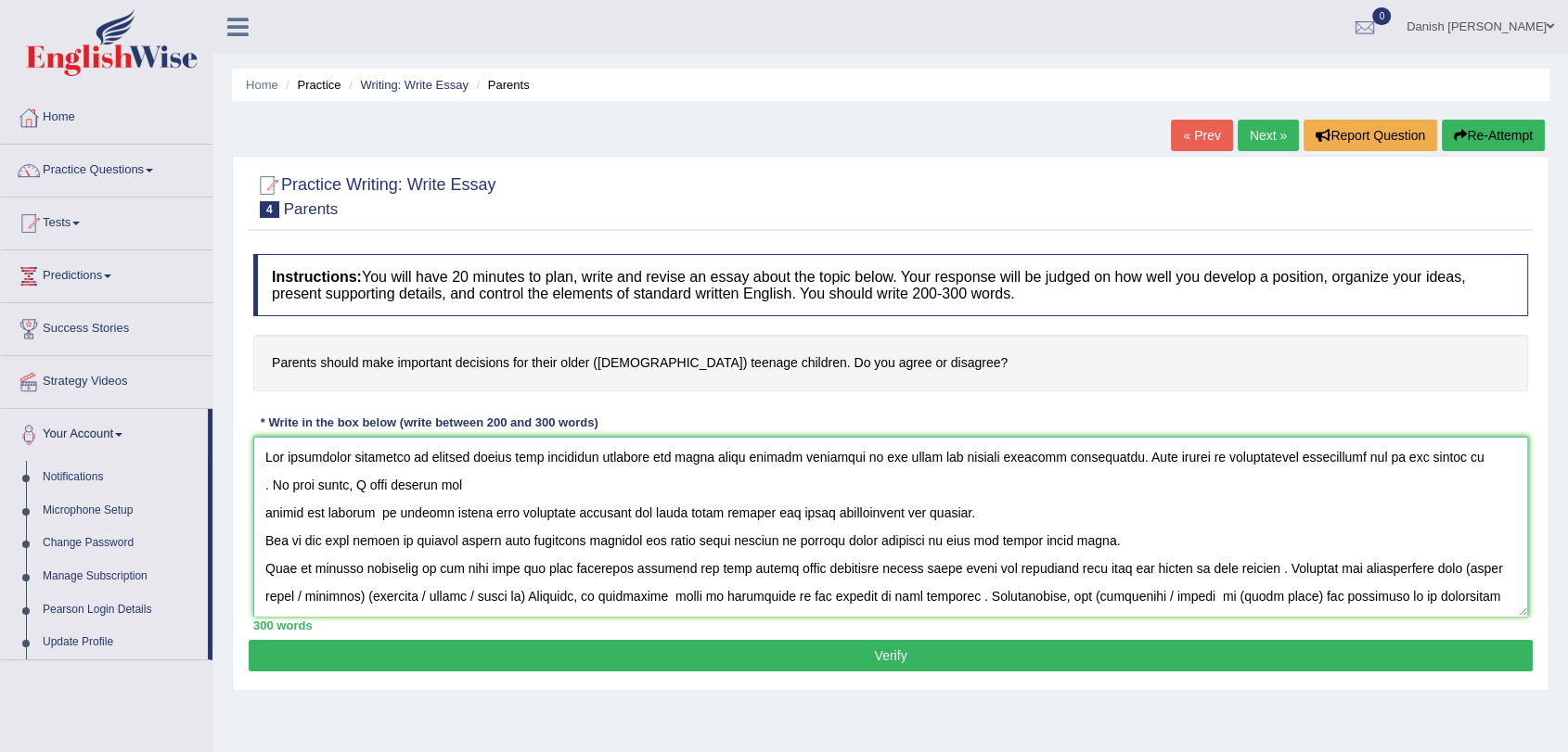
click at [1203, 595] on textarea at bounding box center [890, 527] width 1274 height 180
click at [1264, 594] on textarea at bounding box center [890, 527] width 1274 height 180
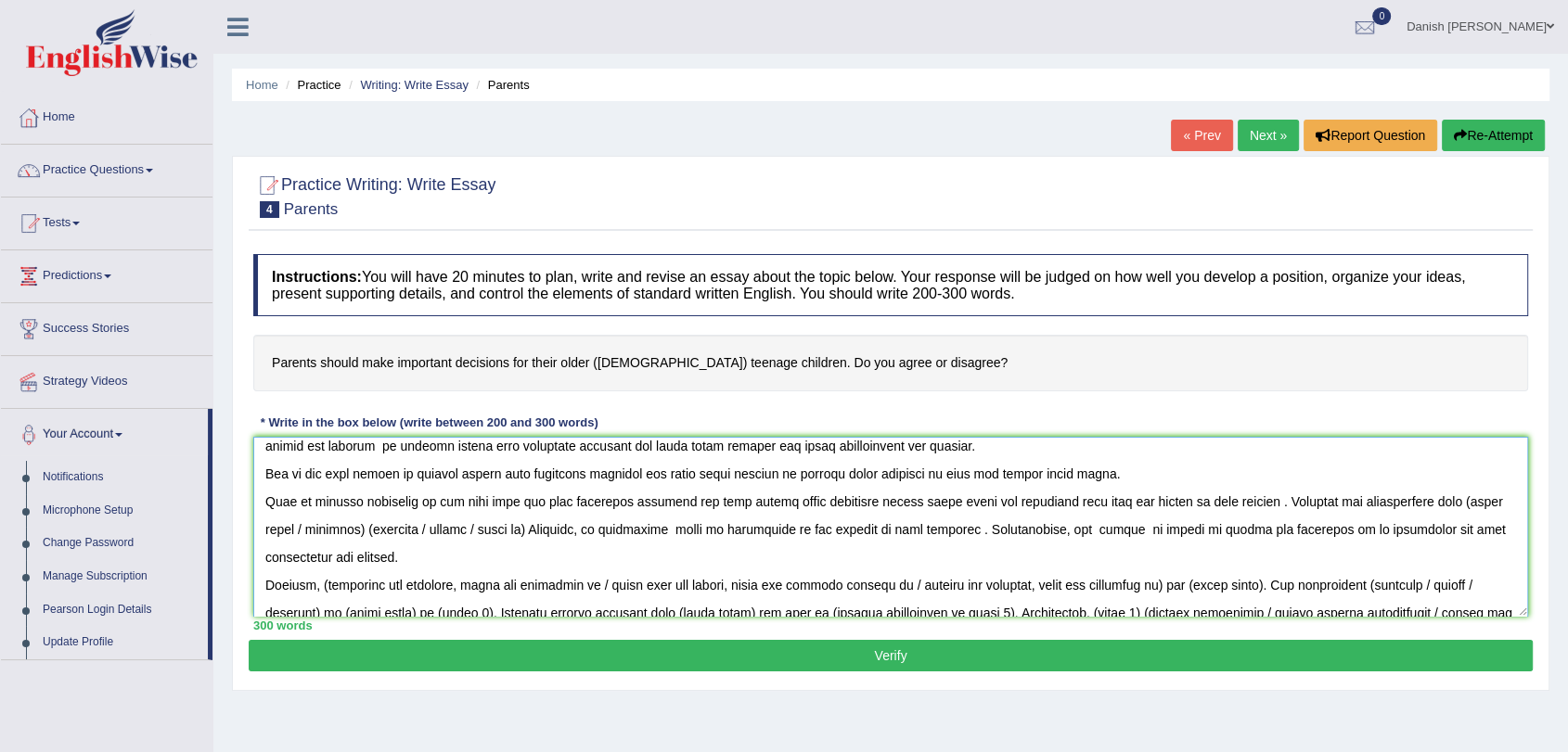
scroll to position [103, 0]
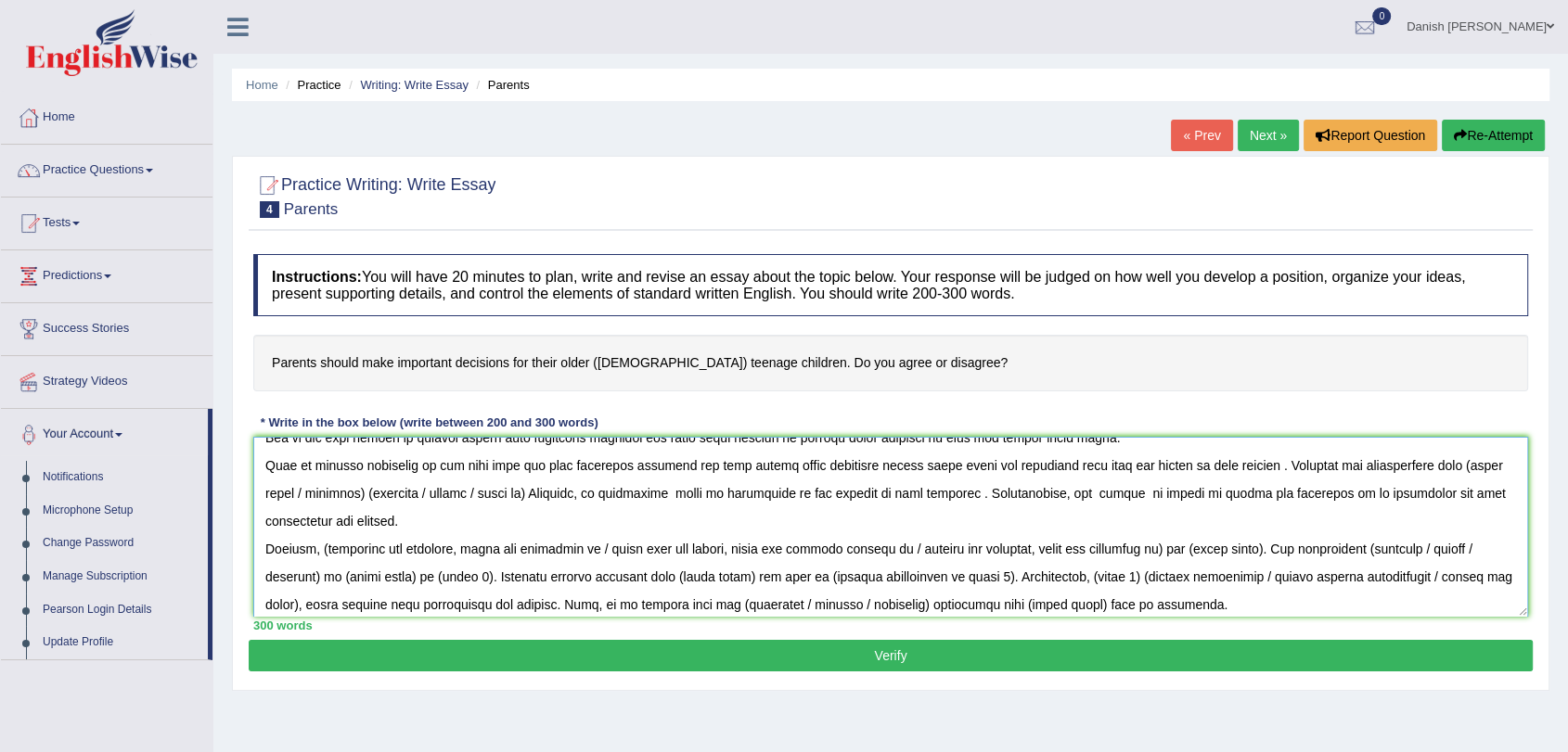
click at [455, 549] on textarea at bounding box center [890, 527] width 1274 height 180
click at [589, 549] on textarea at bounding box center [890, 527] width 1274 height 180
click at [589, 551] on textarea at bounding box center [890, 527] width 1274 height 180
click at [465, 554] on textarea at bounding box center [890, 527] width 1274 height 180
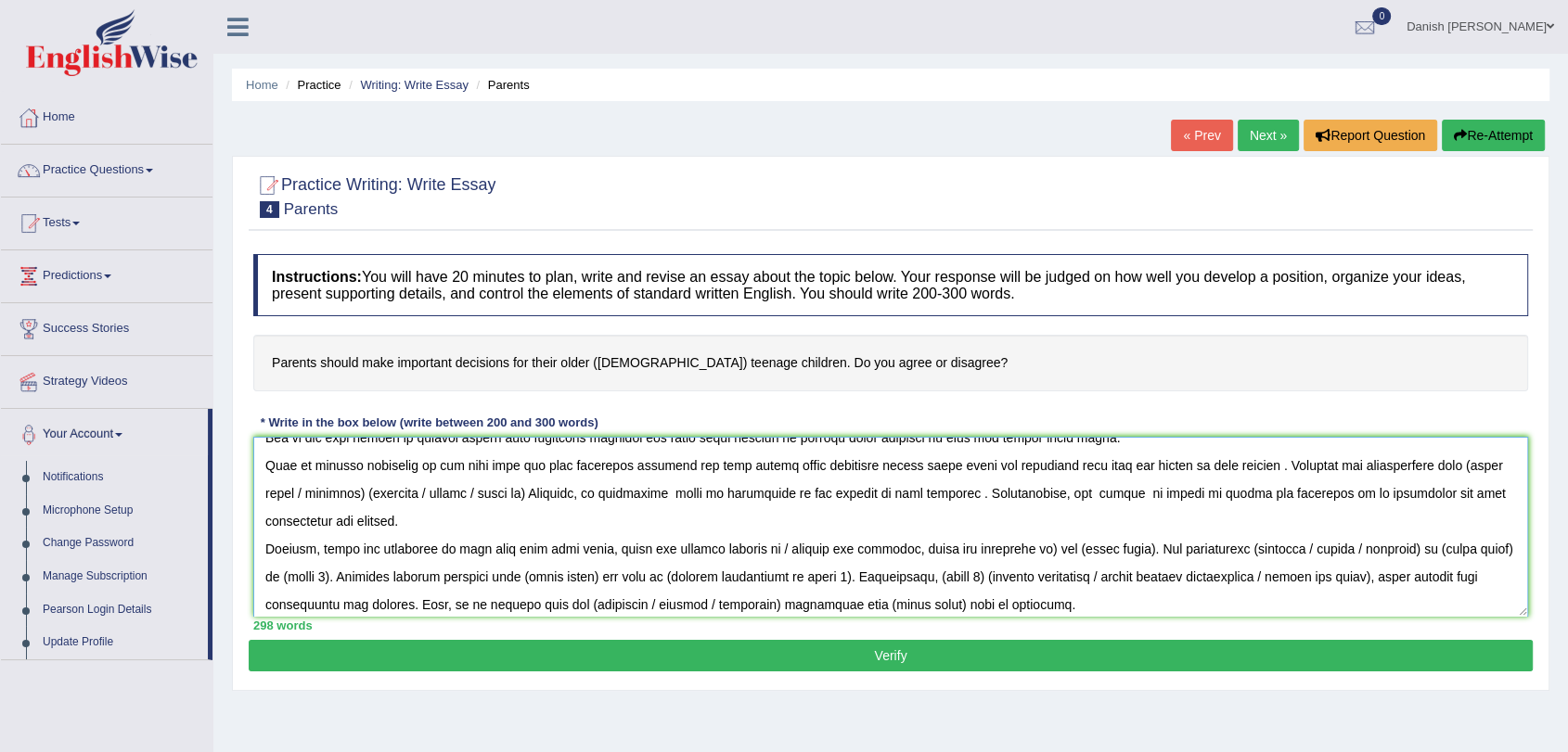
click at [905, 549] on textarea at bounding box center [890, 527] width 1274 height 180
click at [889, 548] on textarea at bounding box center [890, 527] width 1274 height 180
click at [983, 547] on textarea at bounding box center [890, 527] width 1274 height 180
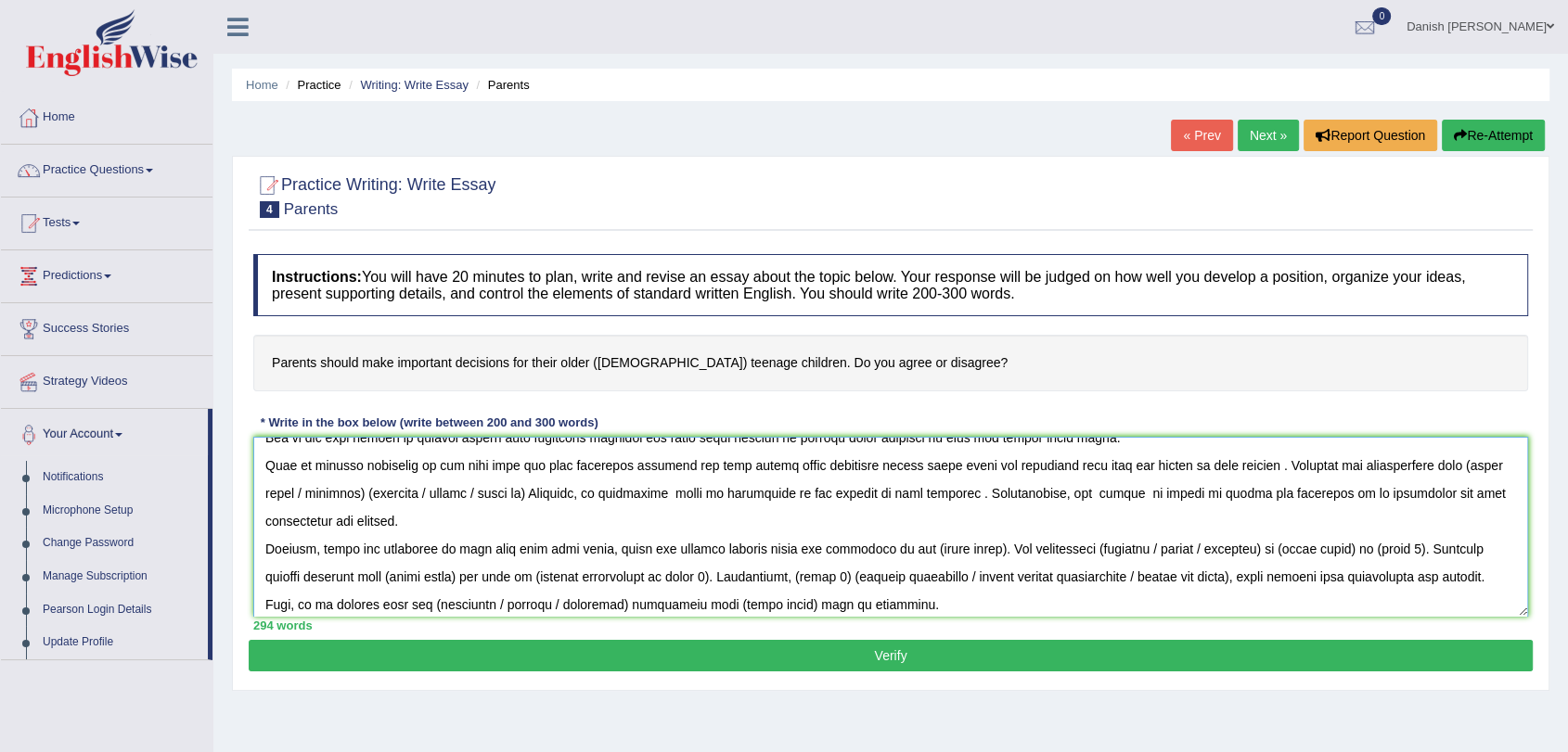
click at [983, 547] on textarea at bounding box center [890, 527] width 1274 height 180
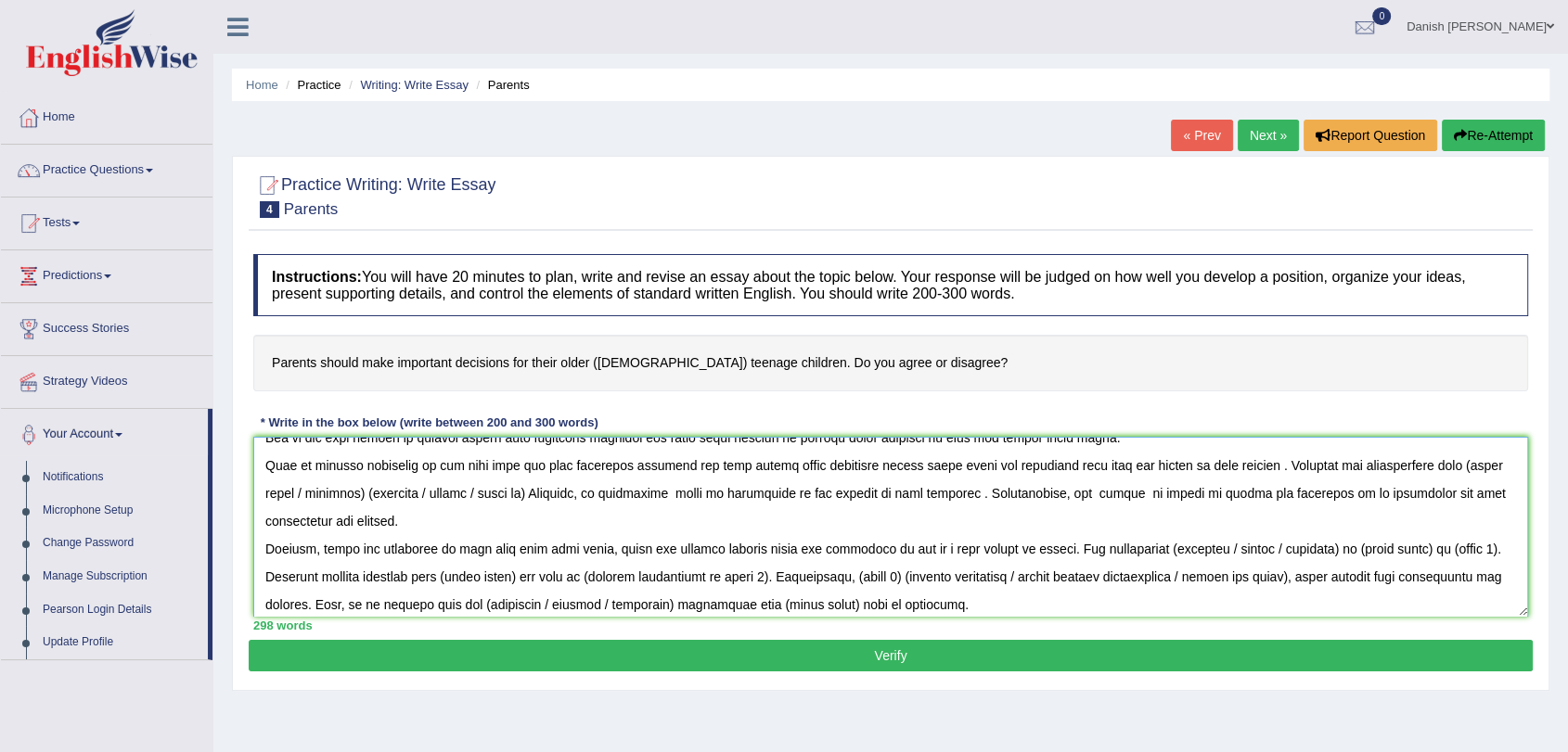
click at [1320, 549] on textarea at bounding box center [890, 527] width 1274 height 180
click at [1307, 548] on textarea at bounding box center [890, 527] width 1274 height 180
click at [1363, 543] on textarea at bounding box center [890, 527] width 1274 height 180
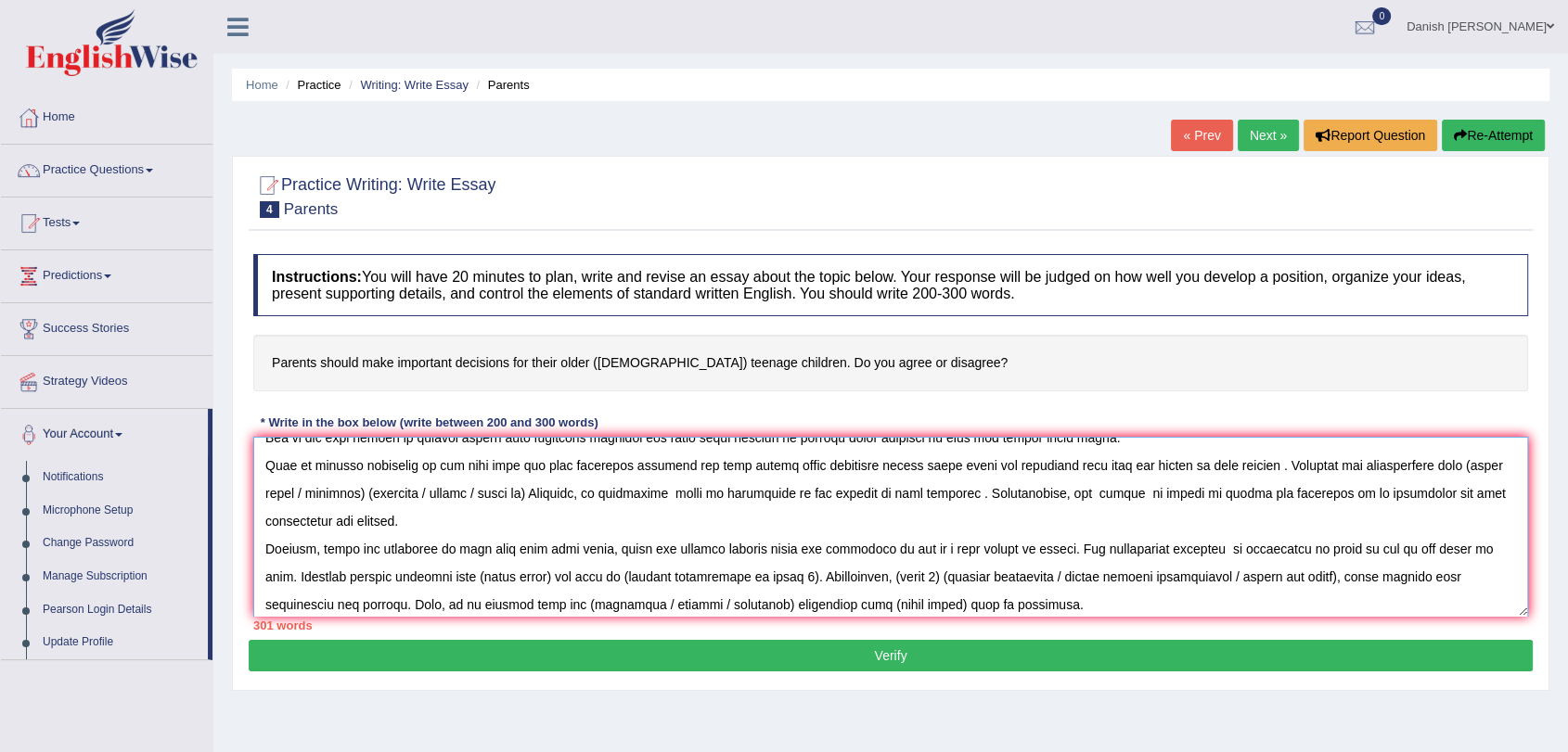
click at [519, 576] on textarea at bounding box center [890, 527] width 1274 height 180
click at [790, 577] on textarea at bounding box center [890, 527] width 1274 height 180
click at [787, 577] on textarea at bounding box center [890, 527] width 1274 height 180
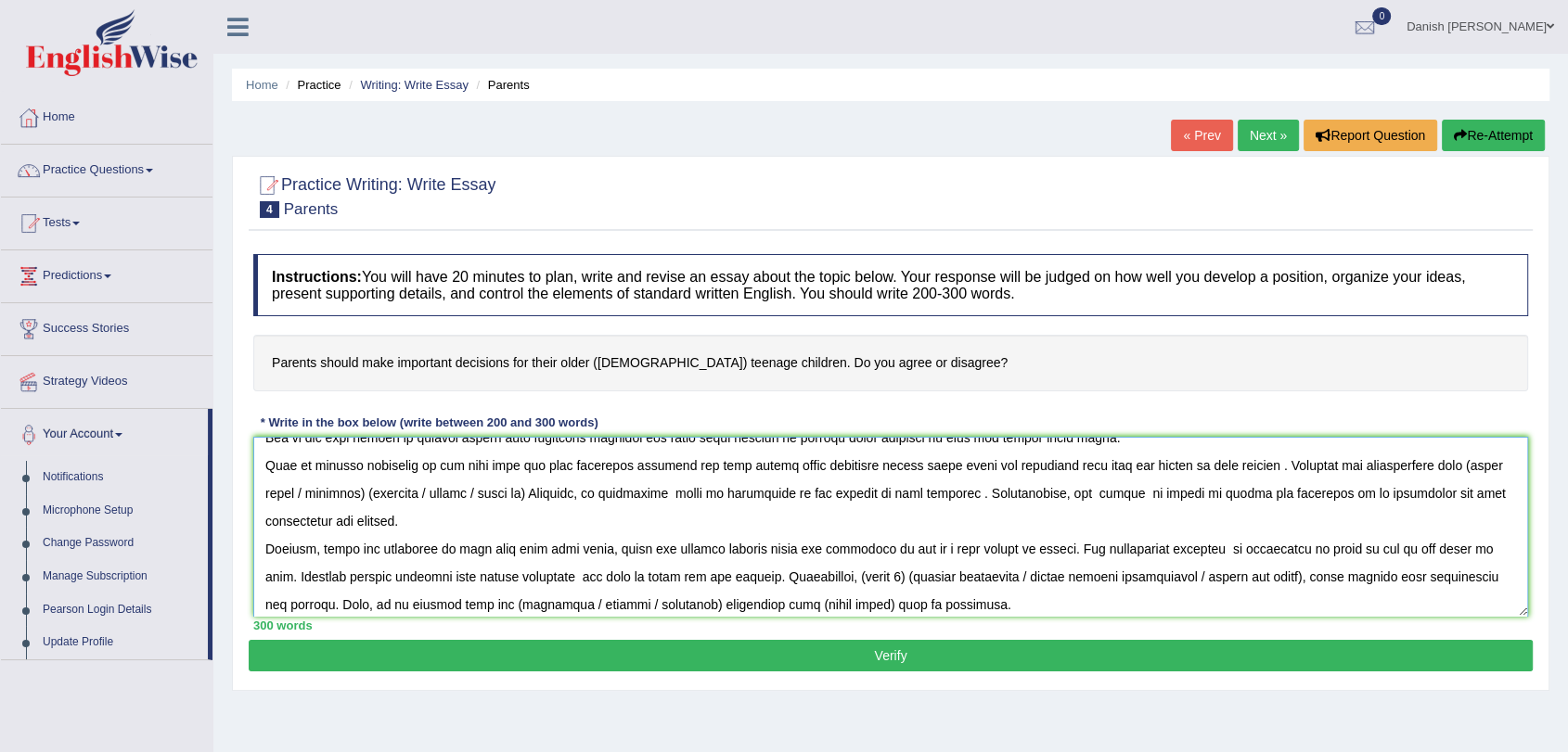
click at [869, 575] on textarea at bounding box center [890, 527] width 1274 height 180
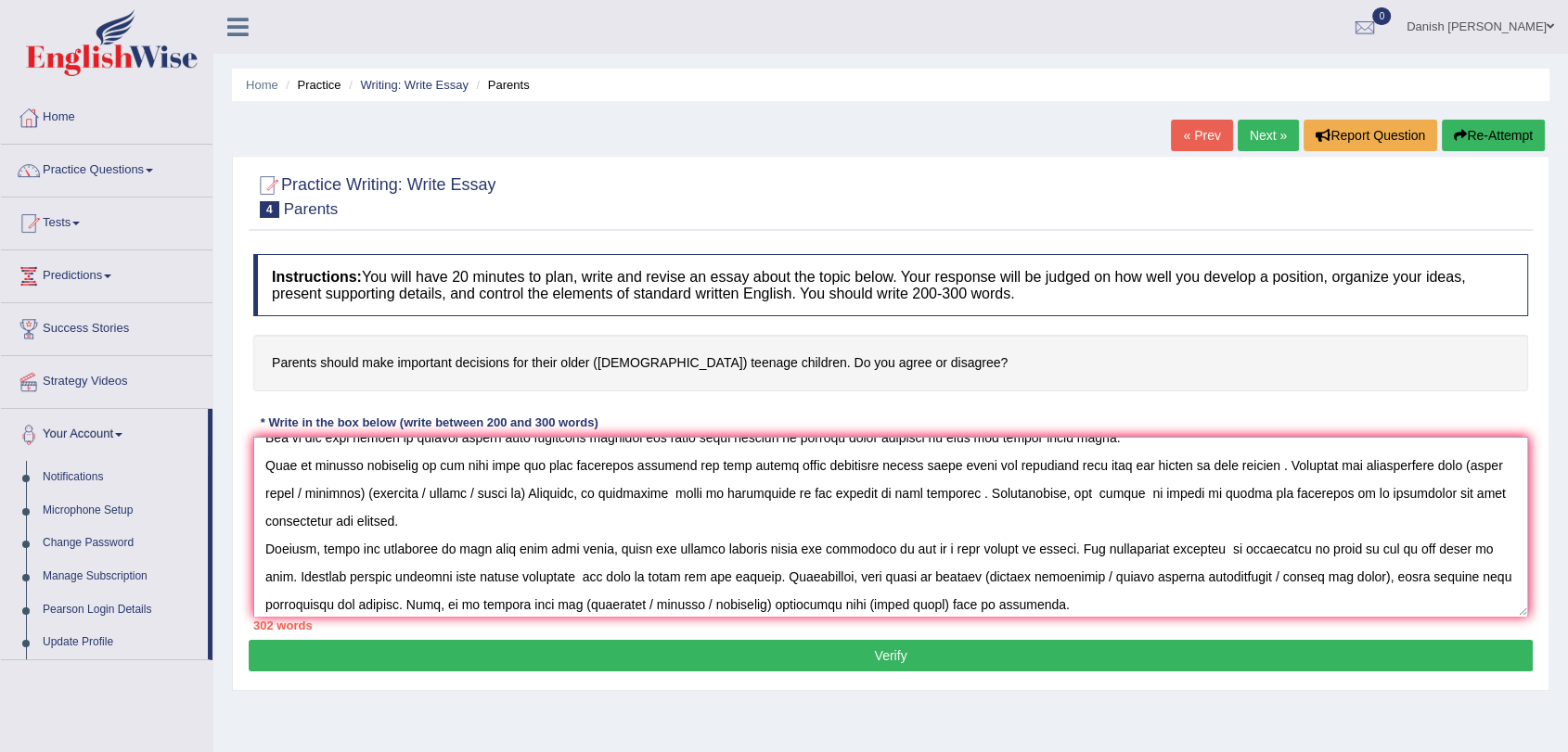
click at [946, 577] on textarea at bounding box center [890, 527] width 1274 height 180
click at [1342, 577] on textarea at bounding box center [890, 527] width 1274 height 180
click at [1337, 581] on textarea at bounding box center [890, 527] width 1274 height 180
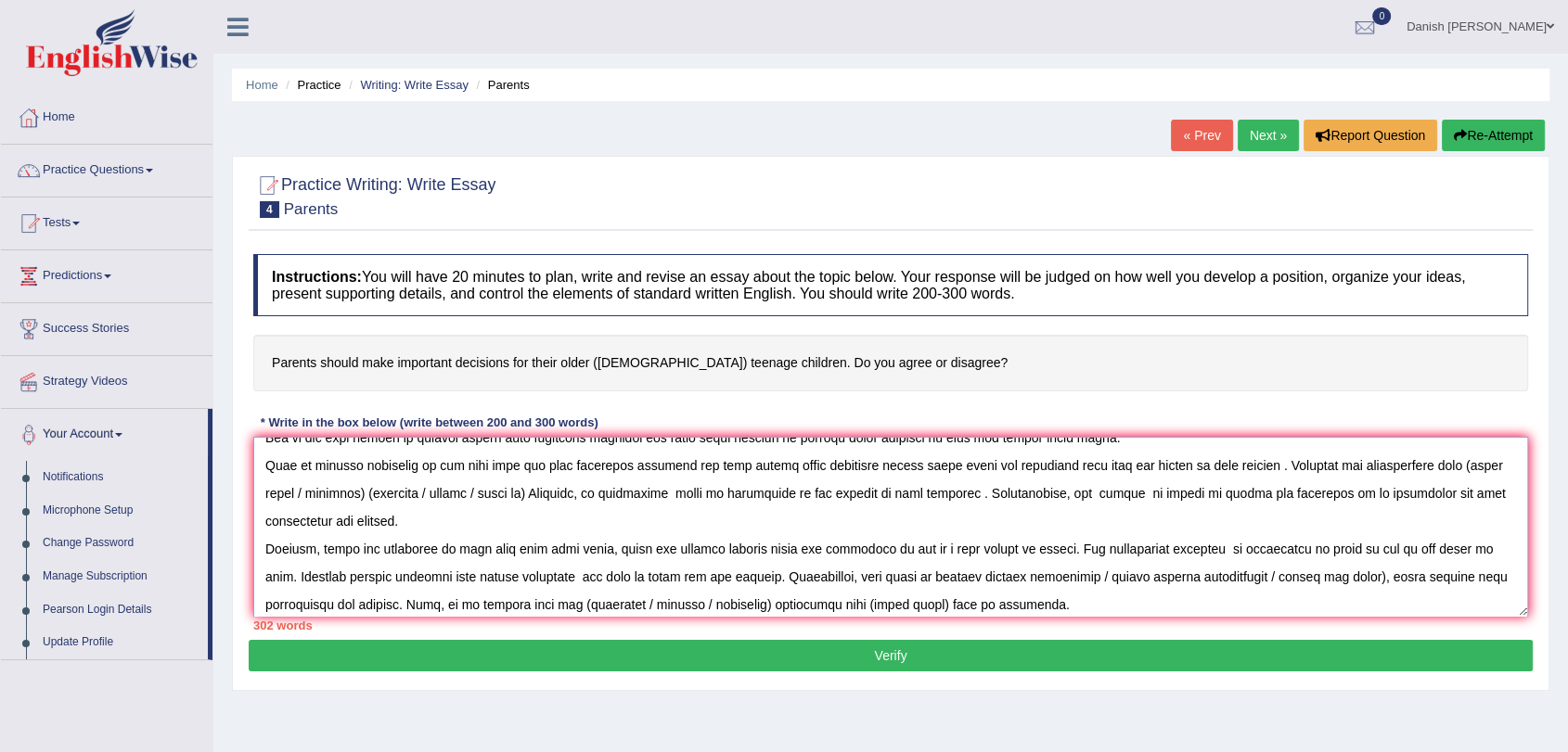
click at [1337, 581] on textarea at bounding box center [890, 527] width 1274 height 180
click at [1334, 579] on textarea at bounding box center [890, 527] width 1274 height 180
click at [1338, 577] on textarea at bounding box center [890, 527] width 1274 height 180
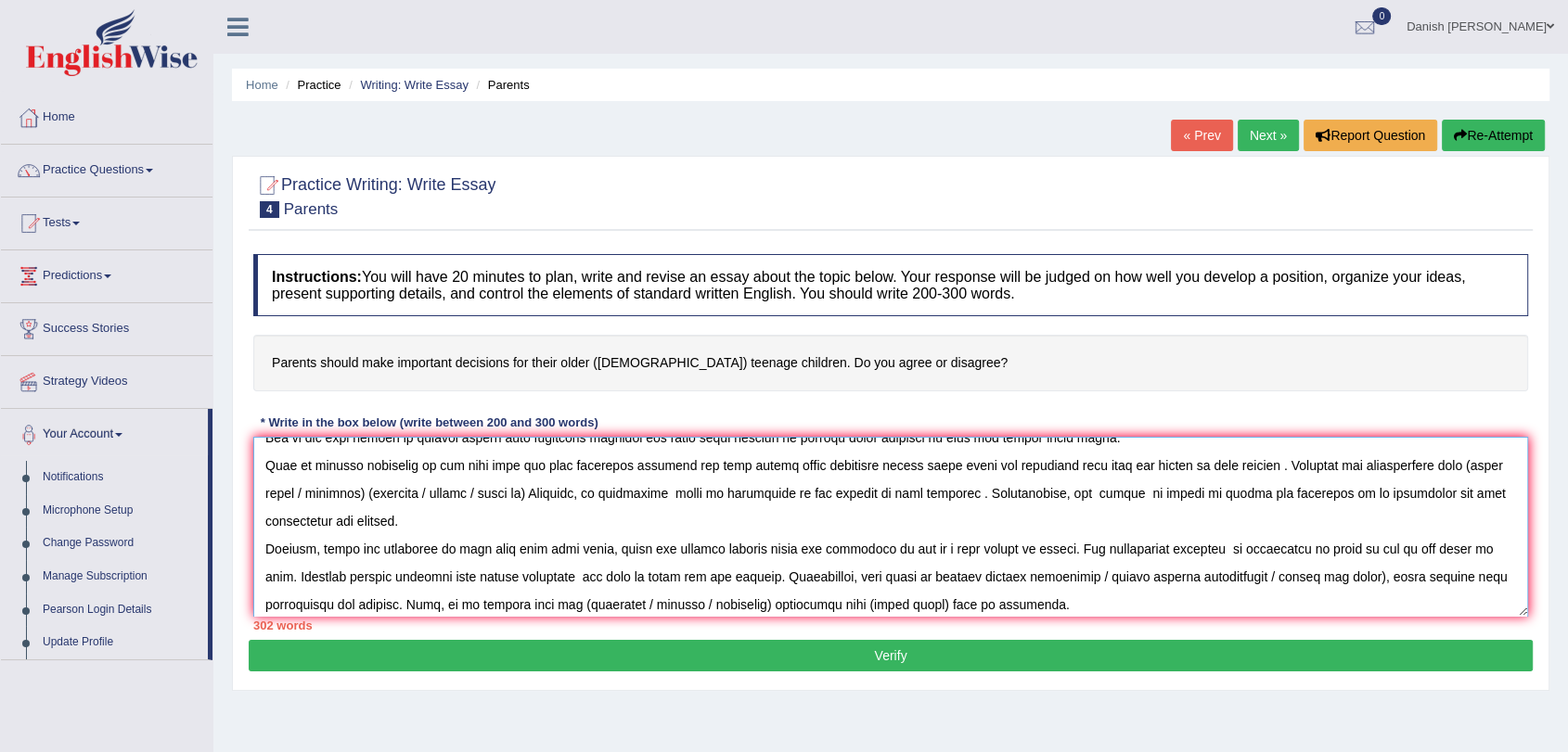
click at [1338, 577] on textarea at bounding box center [890, 527] width 1274 height 180
click at [1337, 581] on textarea at bounding box center [890, 527] width 1274 height 180
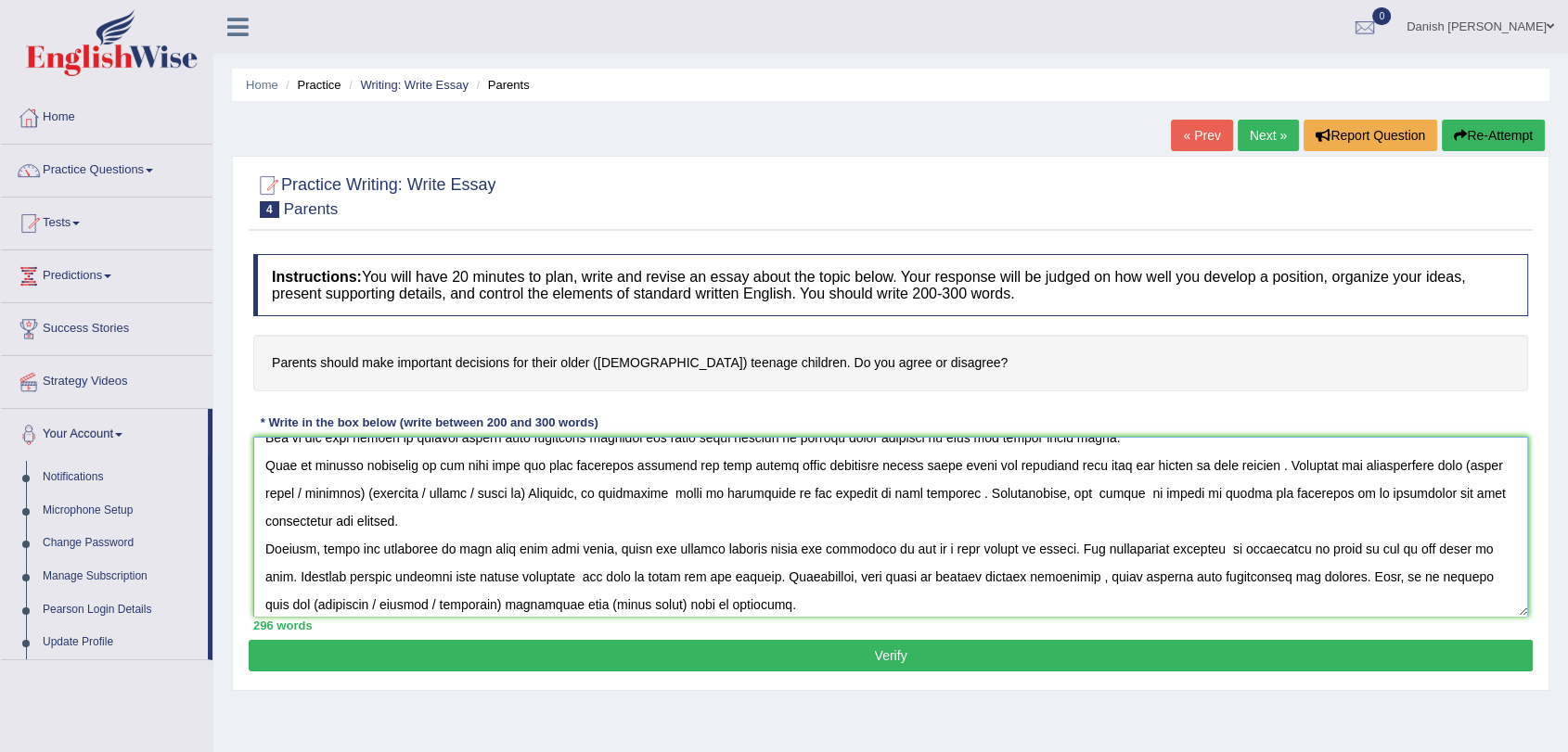
scroll to position [194, 0]
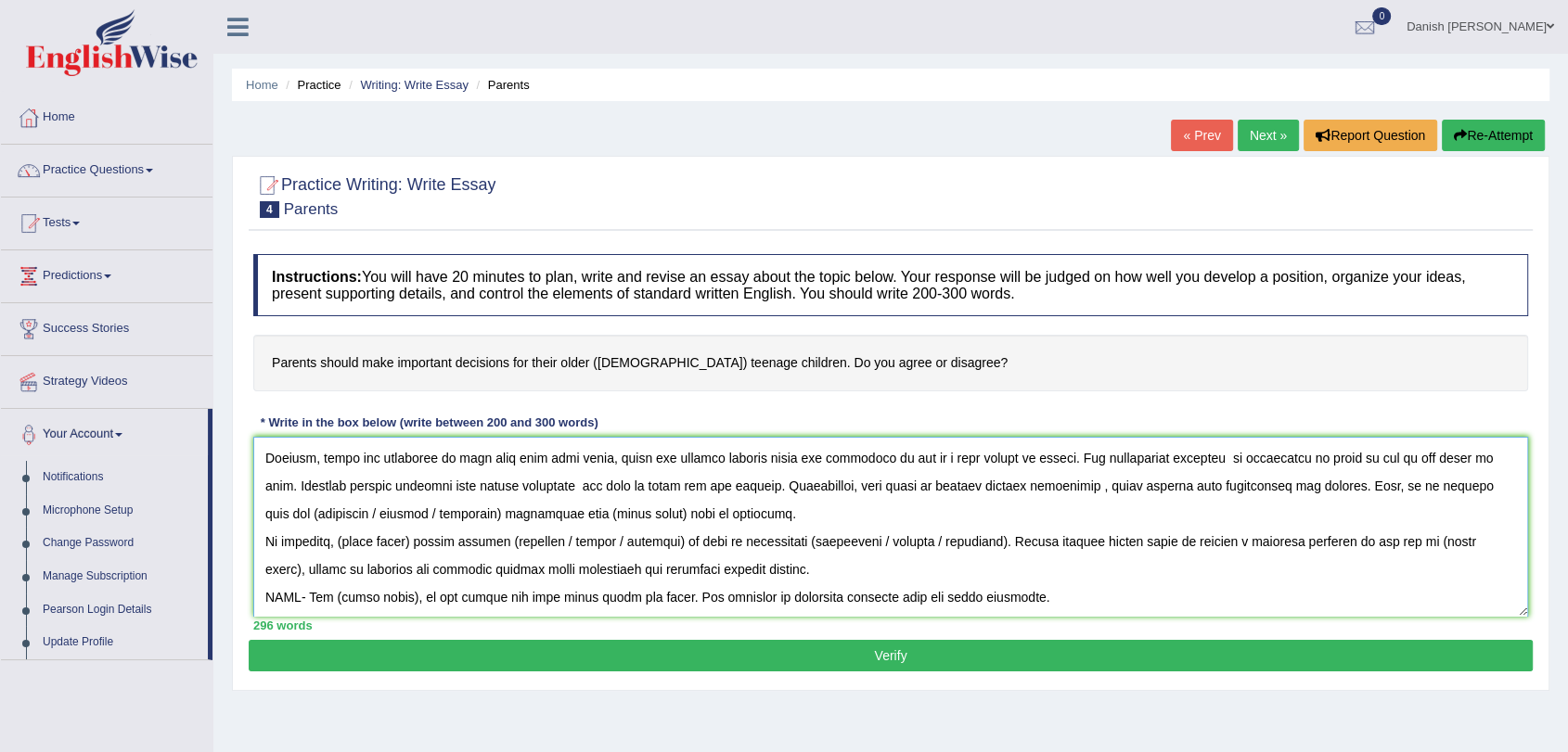
click at [445, 509] on textarea at bounding box center [890, 527] width 1274 height 180
click at [498, 508] on textarea at bounding box center [890, 527] width 1274 height 180
click at [413, 538] on textarea at bounding box center [890, 527] width 1274 height 180
click at [691, 543] on textarea at bounding box center [890, 527] width 1274 height 180
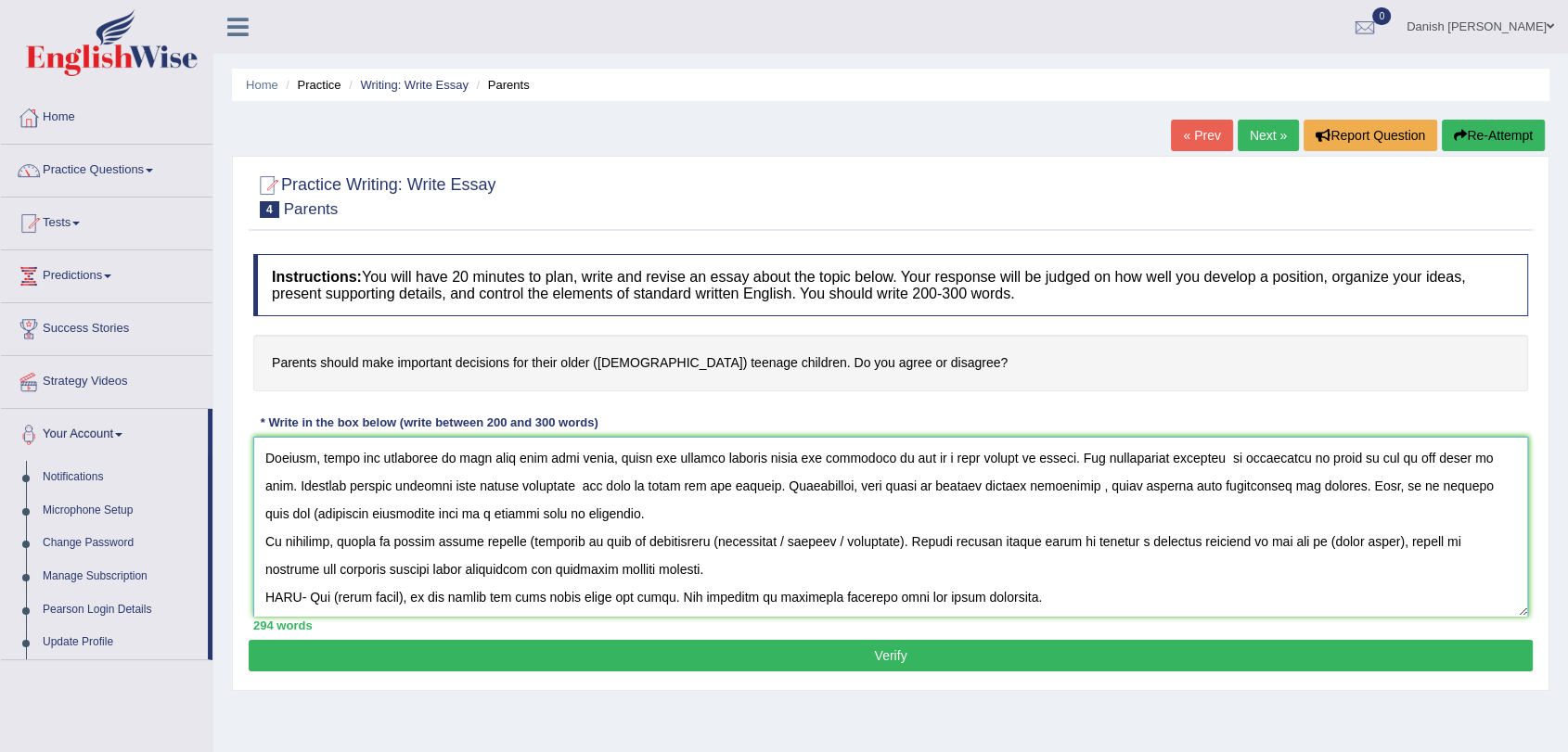
click at [519, 538] on textarea at bounding box center [890, 527] width 1274 height 180
click at [523, 541] on textarea at bounding box center [890, 527] width 1274 height 180
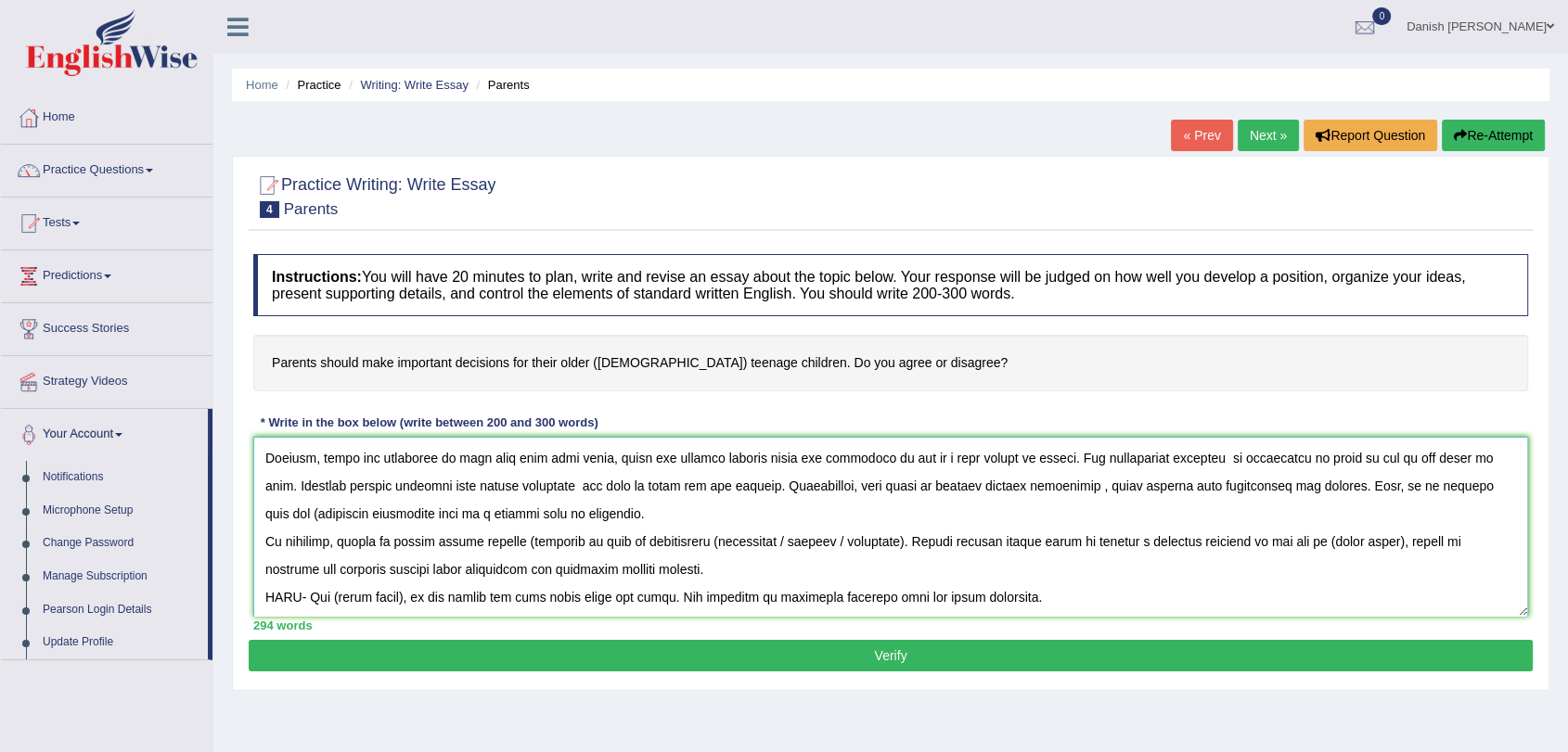
click at [523, 541] on textarea at bounding box center [890, 527] width 1274 height 180
click at [523, 535] on textarea at bounding box center [890, 527] width 1274 height 180
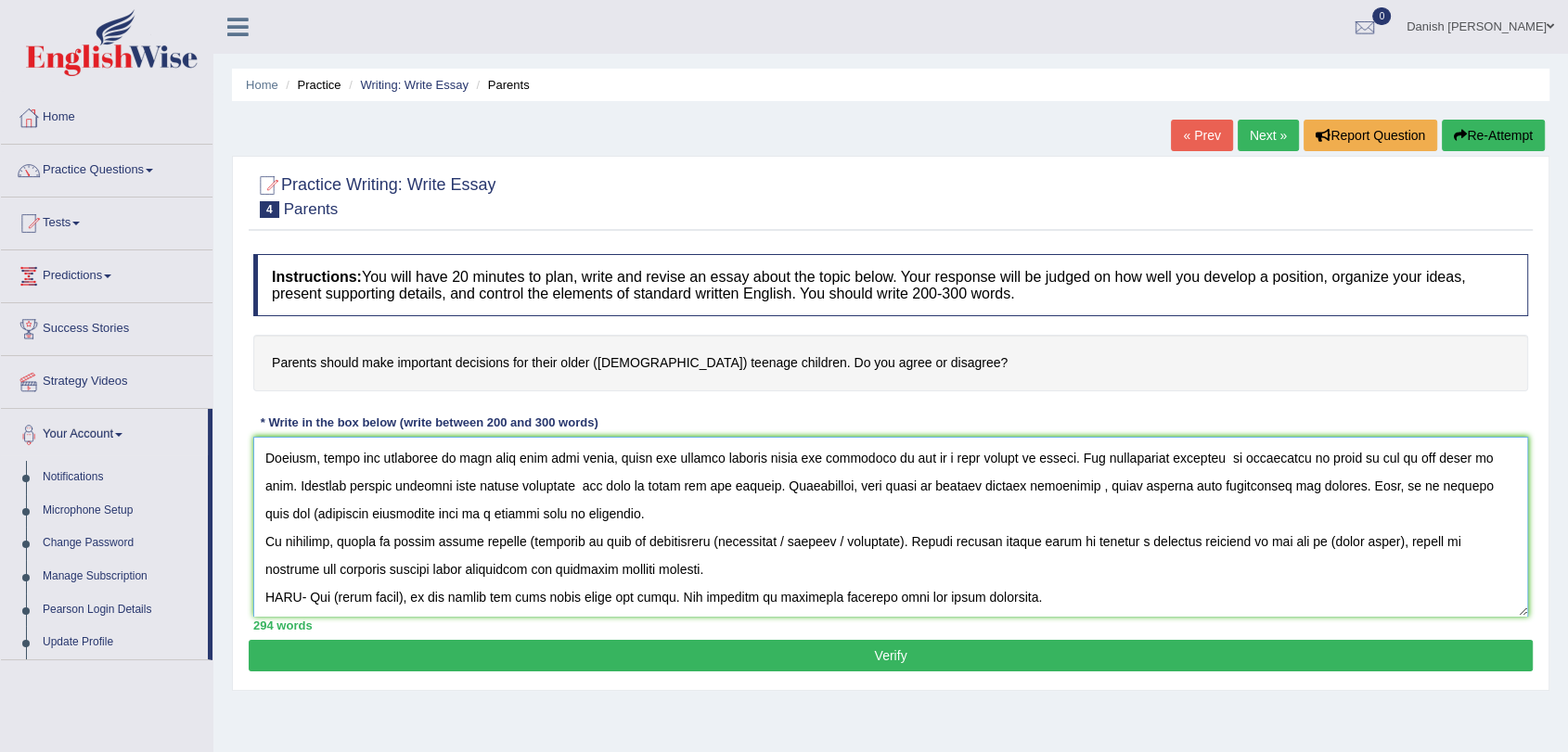
click at [518, 536] on textarea at bounding box center [890, 527] width 1274 height 180
click at [519, 536] on textarea at bounding box center [890, 527] width 1274 height 180
click at [872, 537] on textarea at bounding box center [890, 527] width 1274 height 180
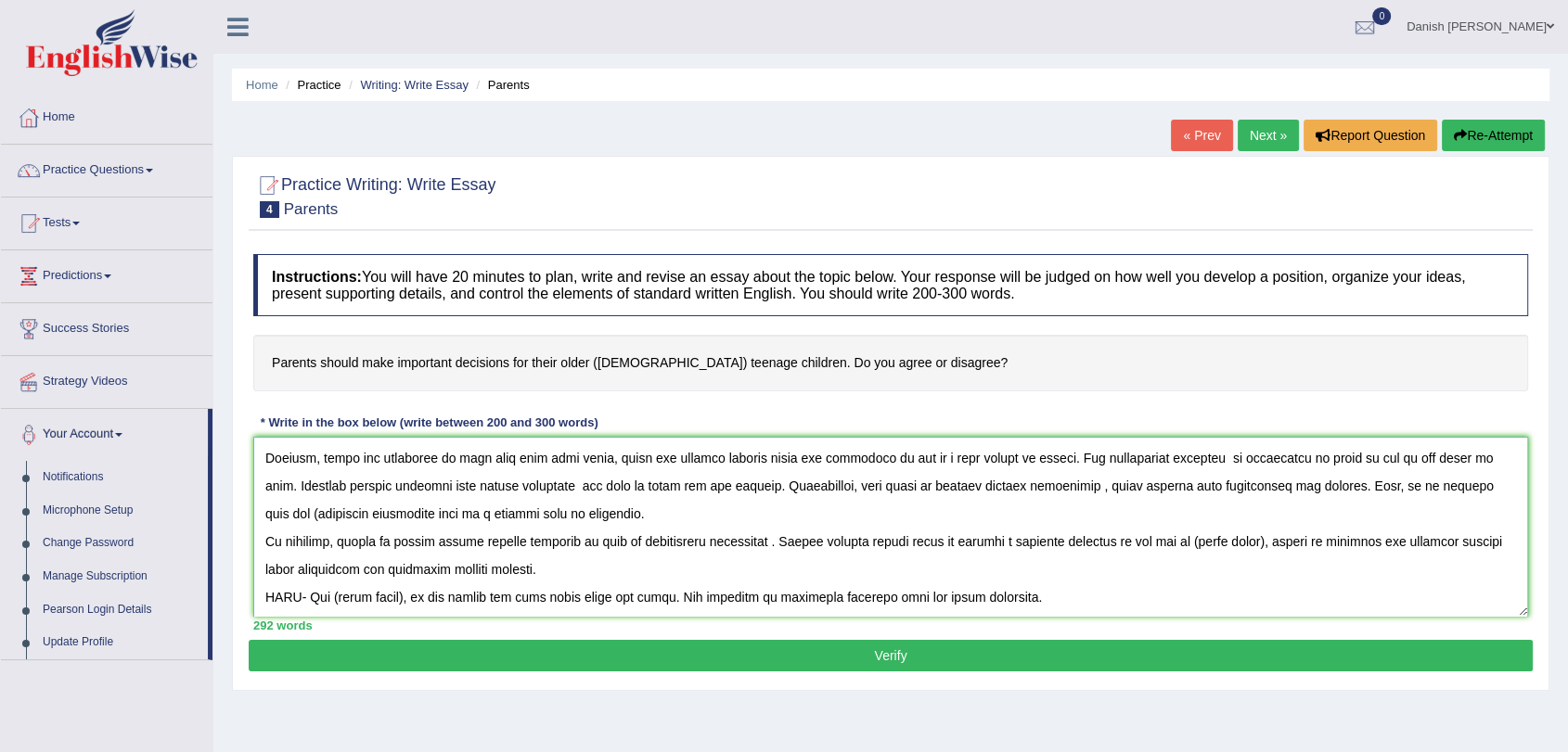
click at [1252, 539] on textarea at bounding box center [890, 527] width 1274 height 180
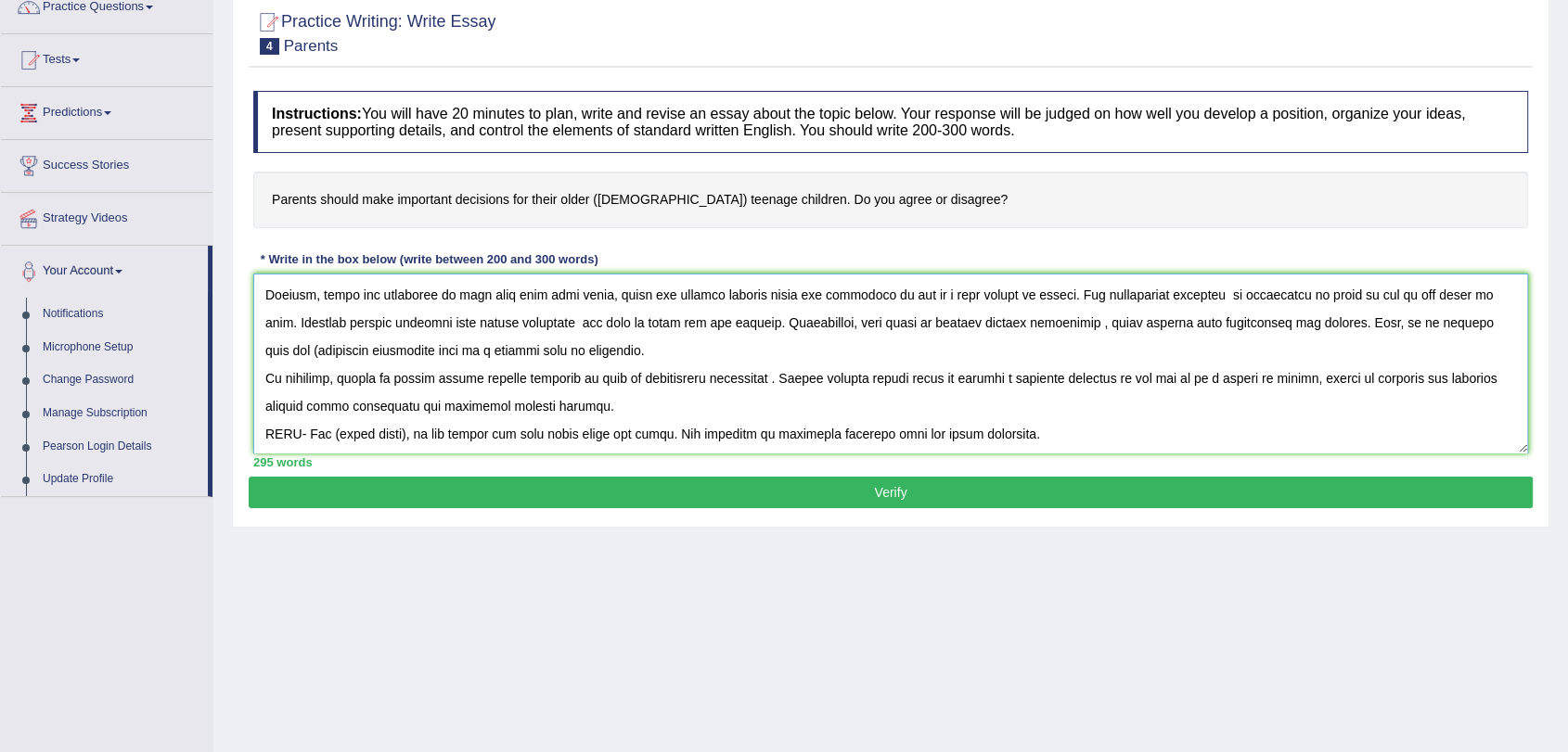
scroll to position [103, 0]
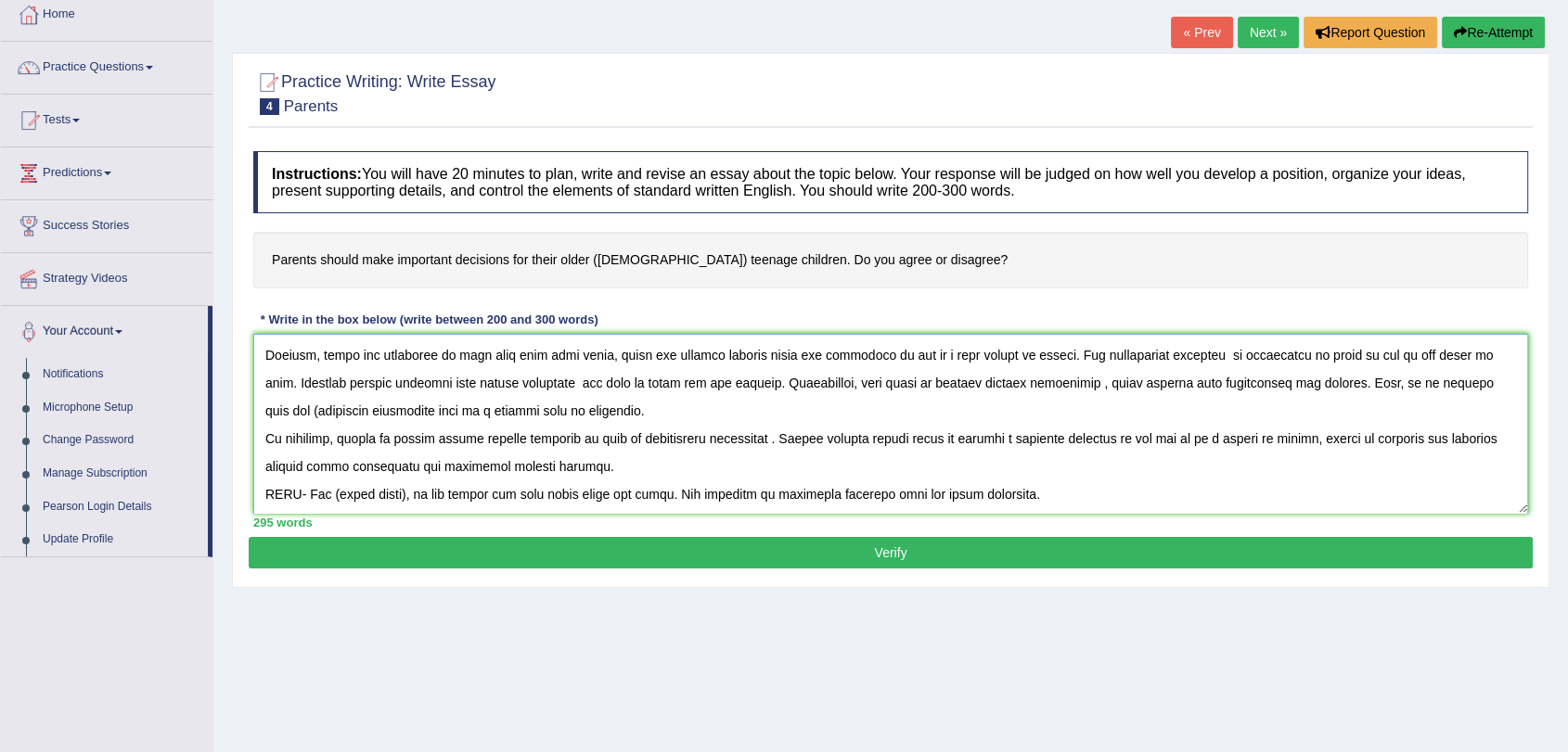
click at [406, 489] on textarea at bounding box center [890, 423] width 1274 height 180
click at [910, 492] on textarea at bounding box center [890, 423] width 1274 height 180
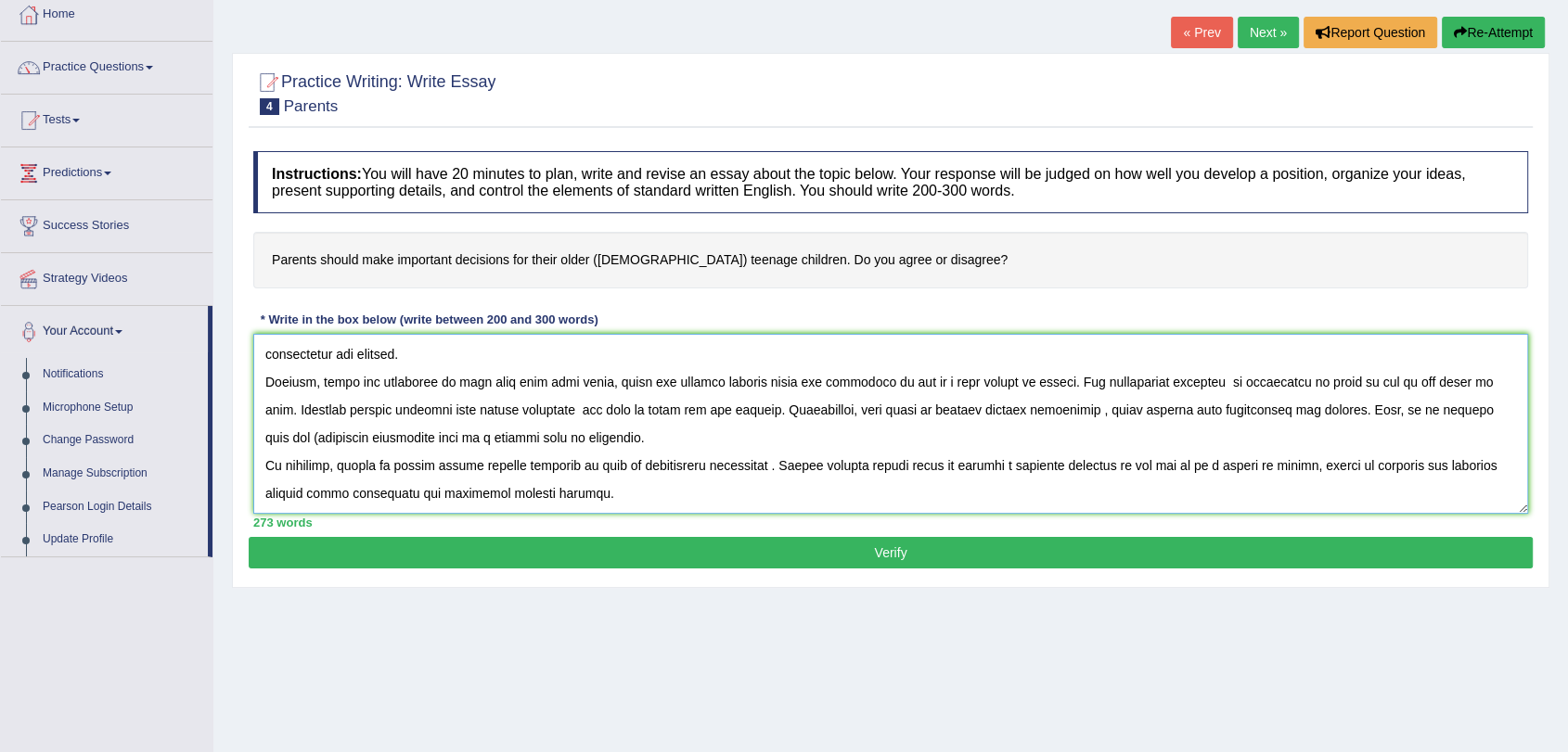
type textarea "The increasing influence of parents should make important decision for thier ol…"
click at [642, 549] on button "Verify" at bounding box center [889, 552] width 1283 height 31
click at [642, 549] on div "Practice Writing: Write Essay 4 Parents Instructions: You will have 20 minutes …" at bounding box center [889, 320] width 1317 height 534
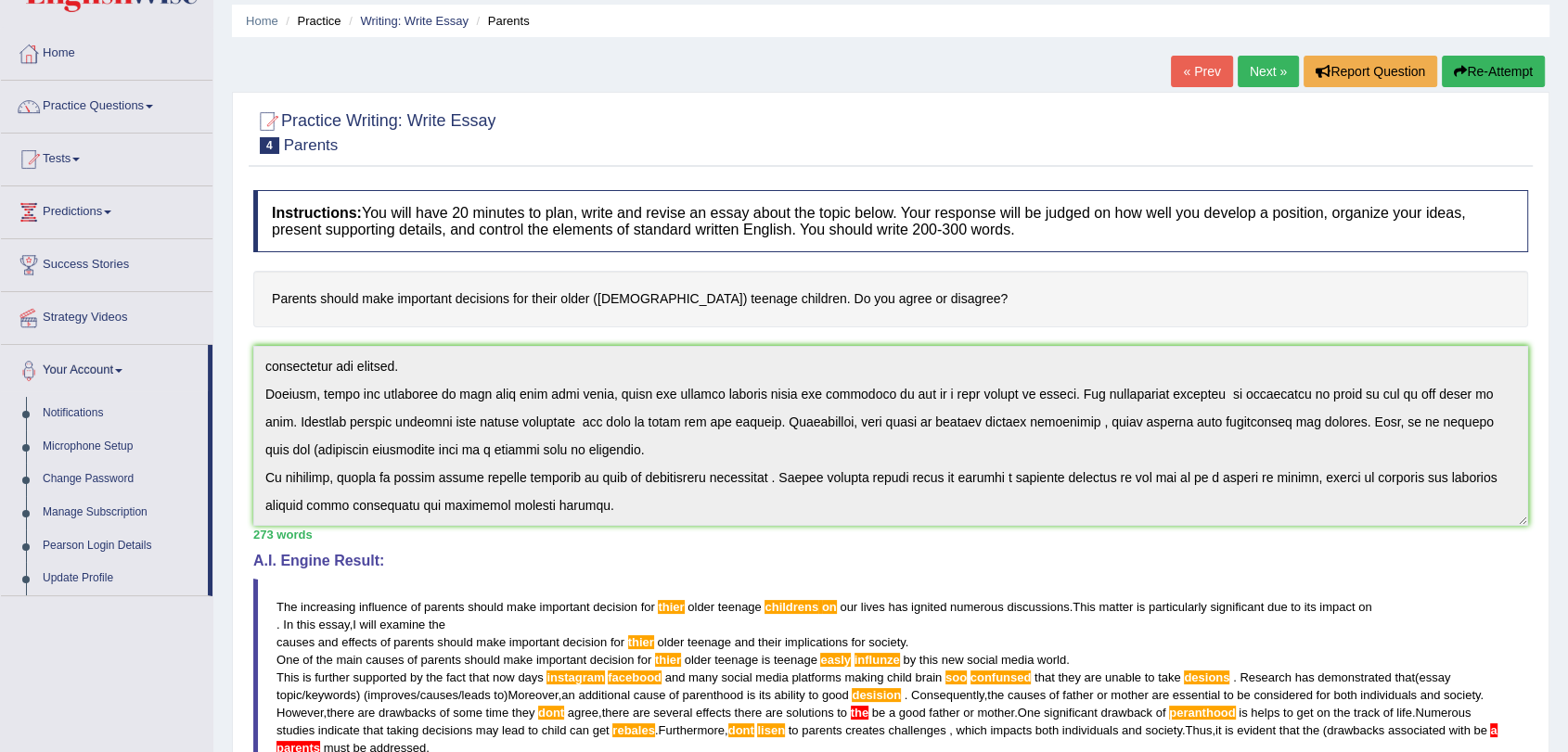
scroll to position [0, 0]
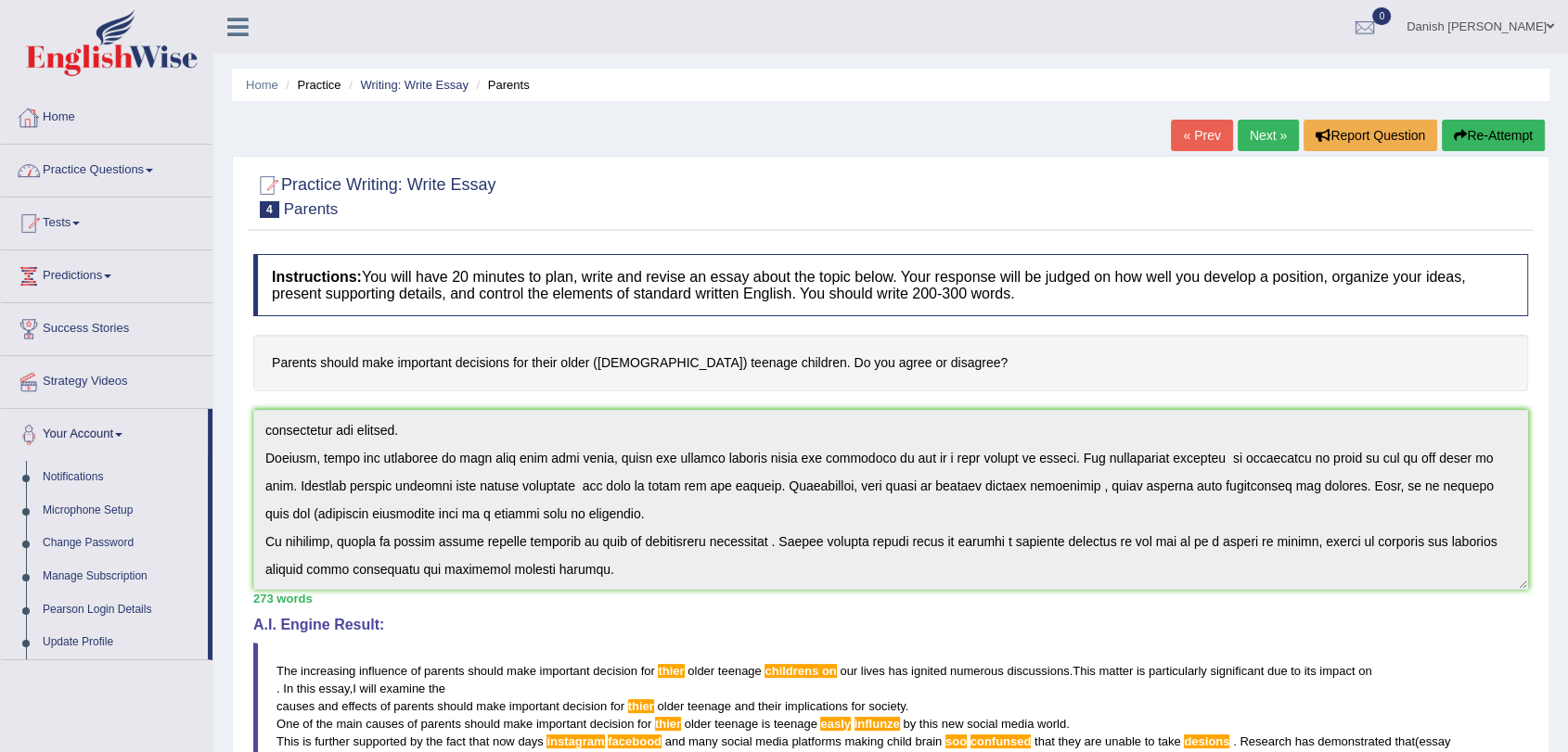
click at [64, 120] on link "Home" at bounding box center [106, 114] width 212 height 46
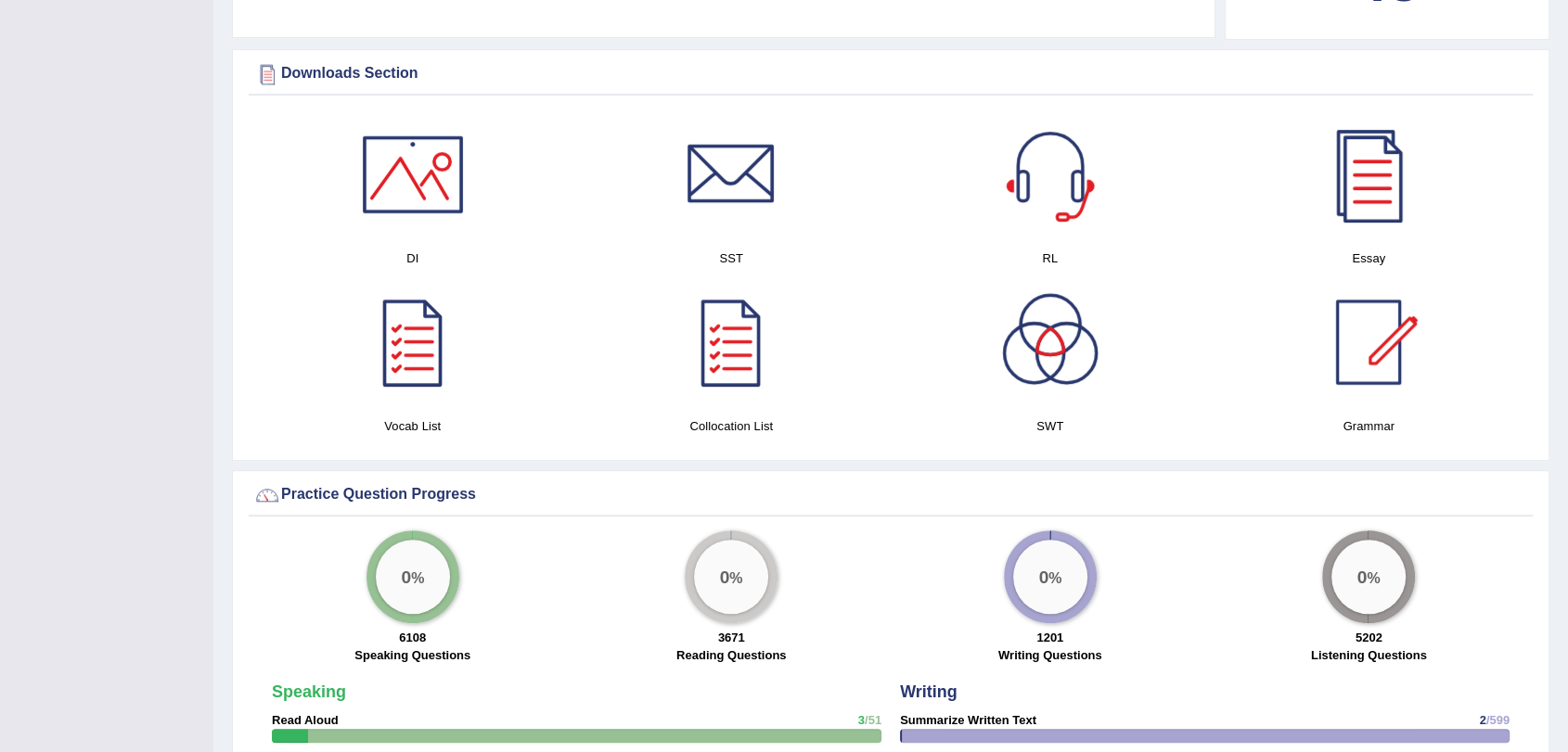
scroll to position [1030, 0]
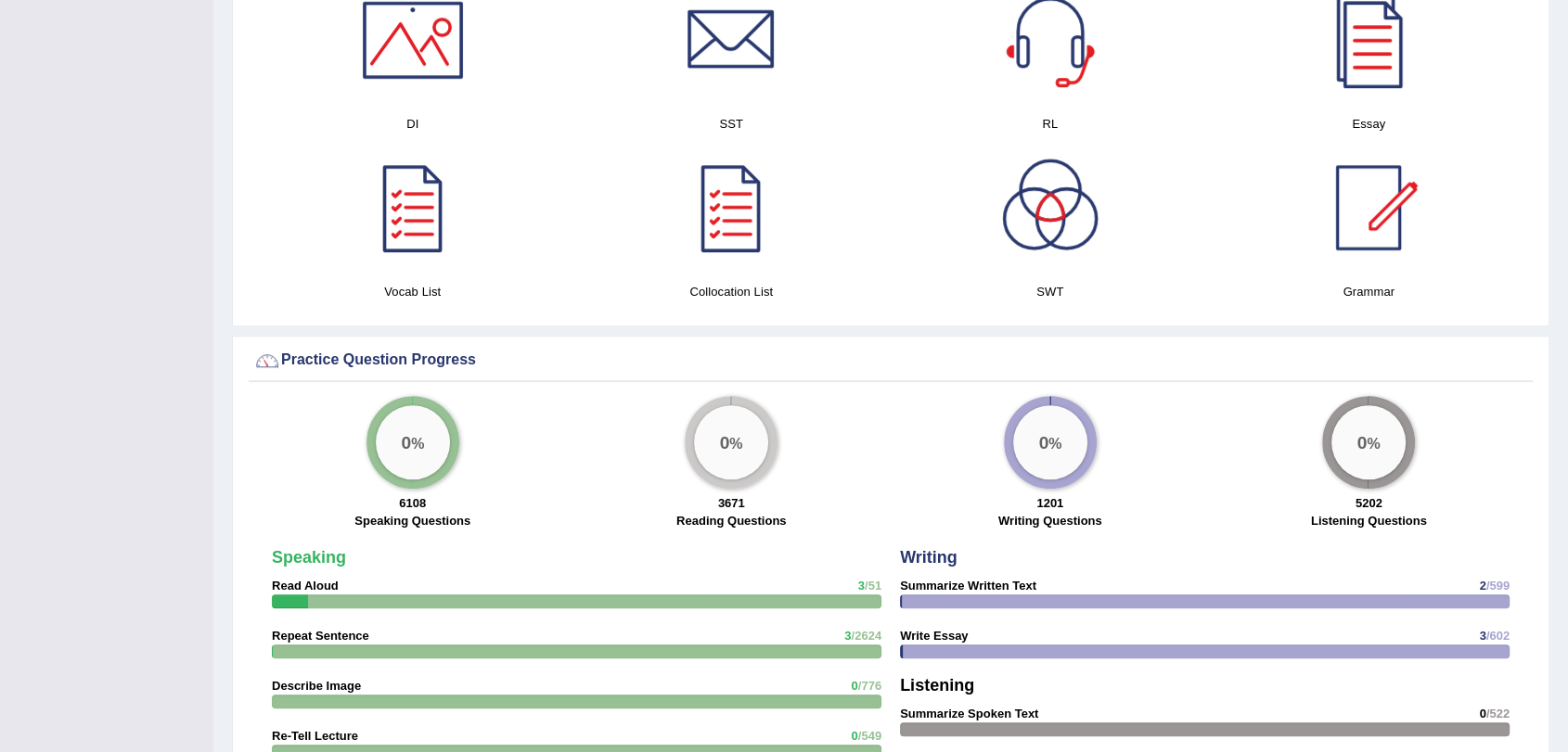
click at [1046, 458] on div "0 %" at bounding box center [1049, 442] width 74 height 74
click at [1045, 517] on label "Writing Questions" at bounding box center [1049, 521] width 103 height 18
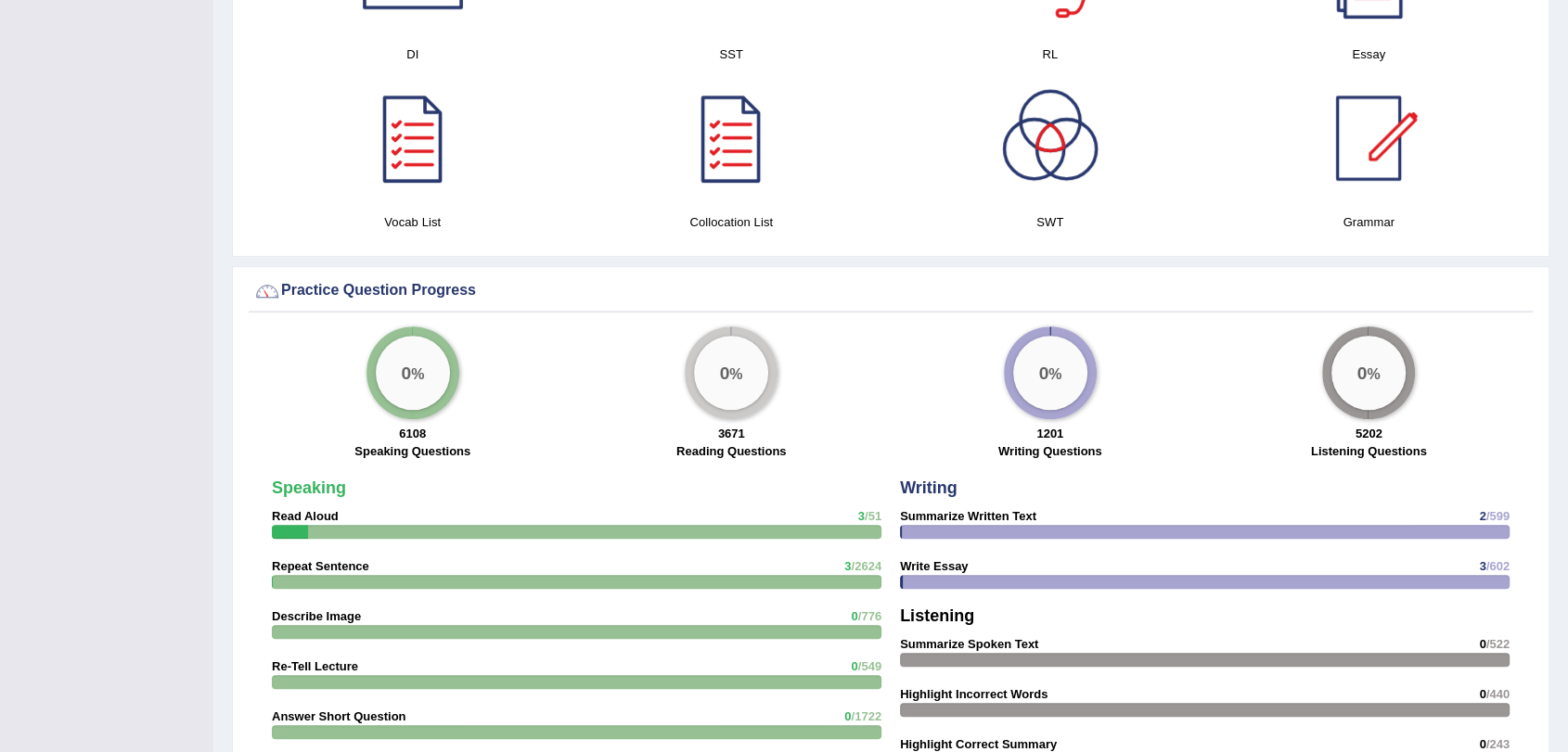
scroll to position [1133, 0]
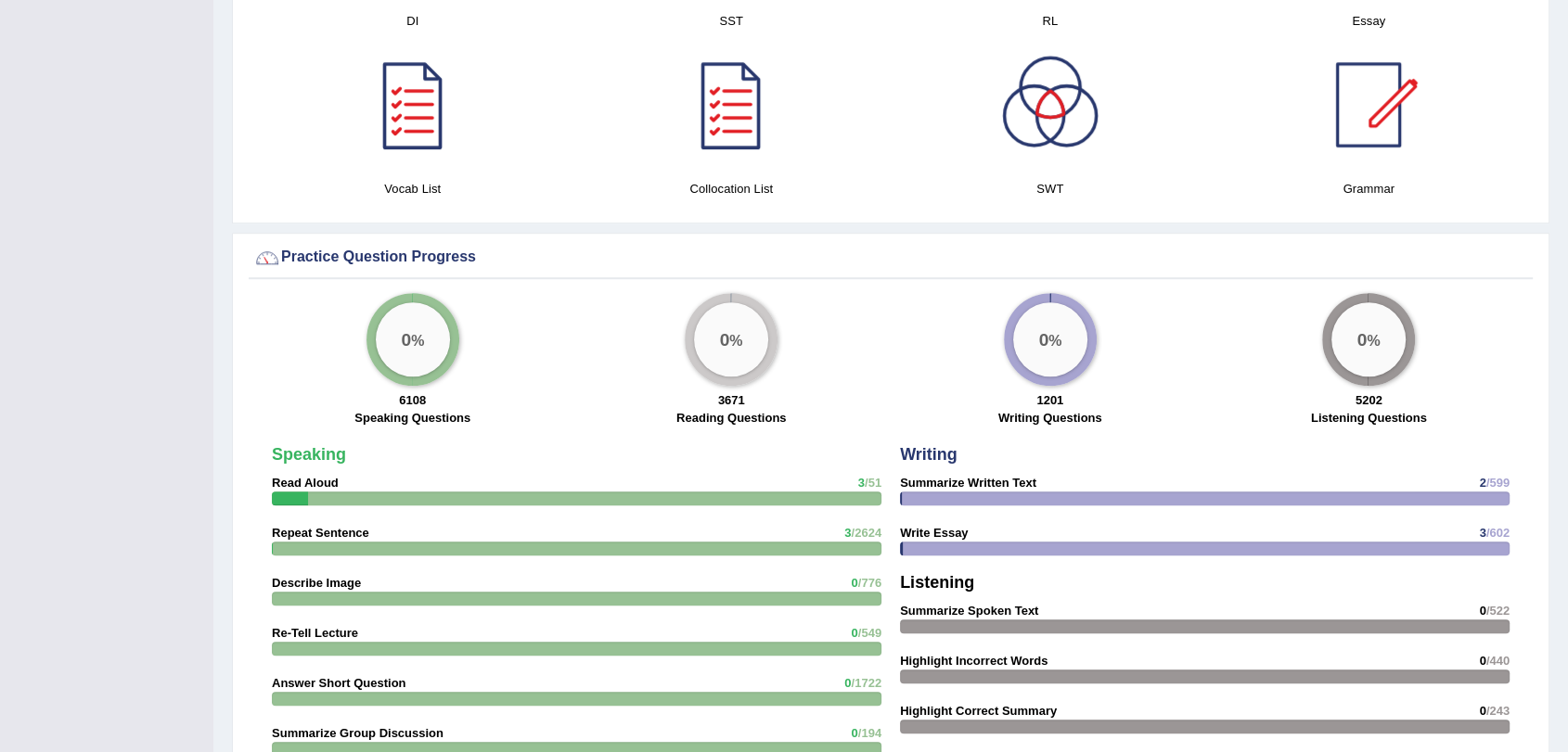
click at [1009, 541] on div at bounding box center [1205, 548] width 610 height 14
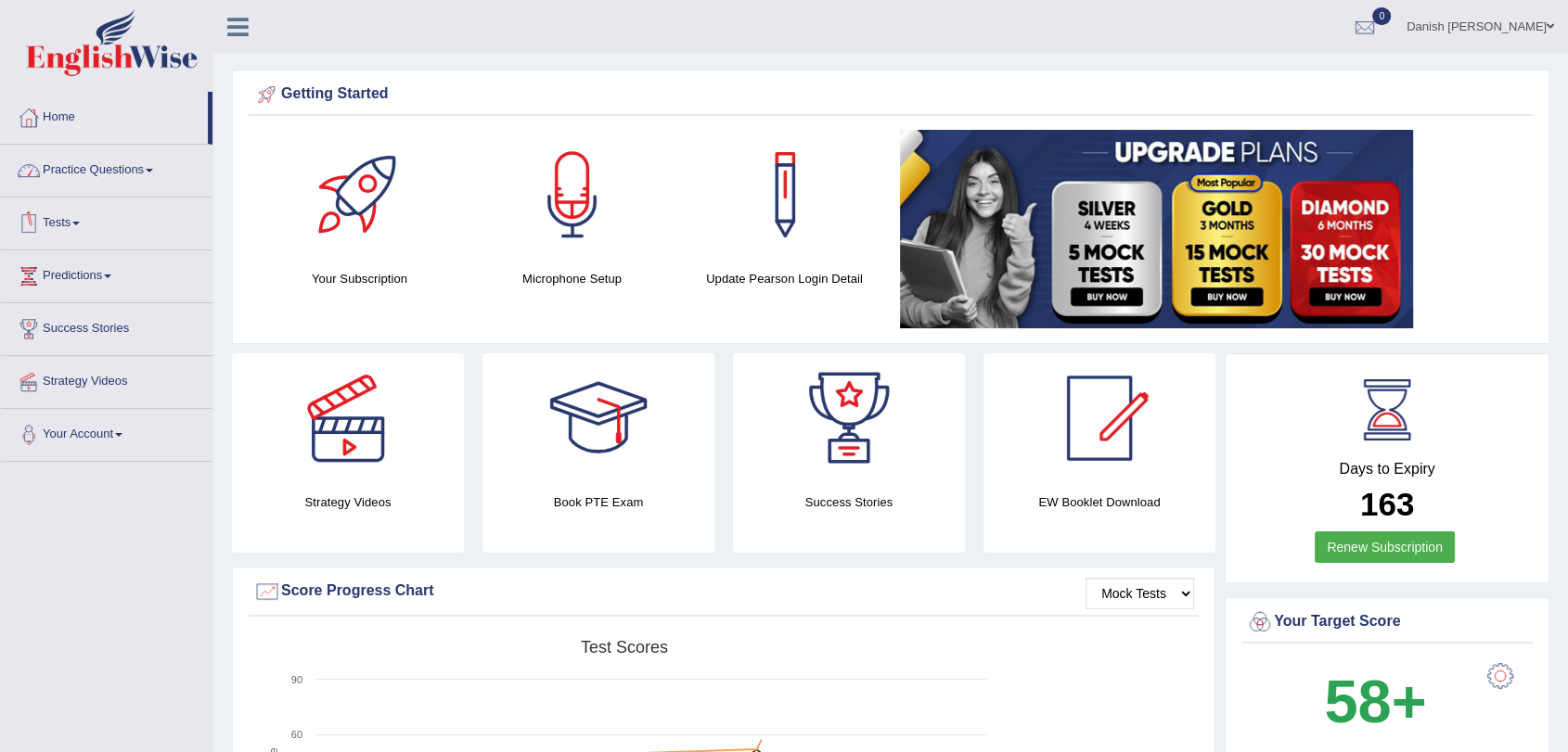
click at [98, 168] on link "Practice Questions" at bounding box center [106, 167] width 212 height 46
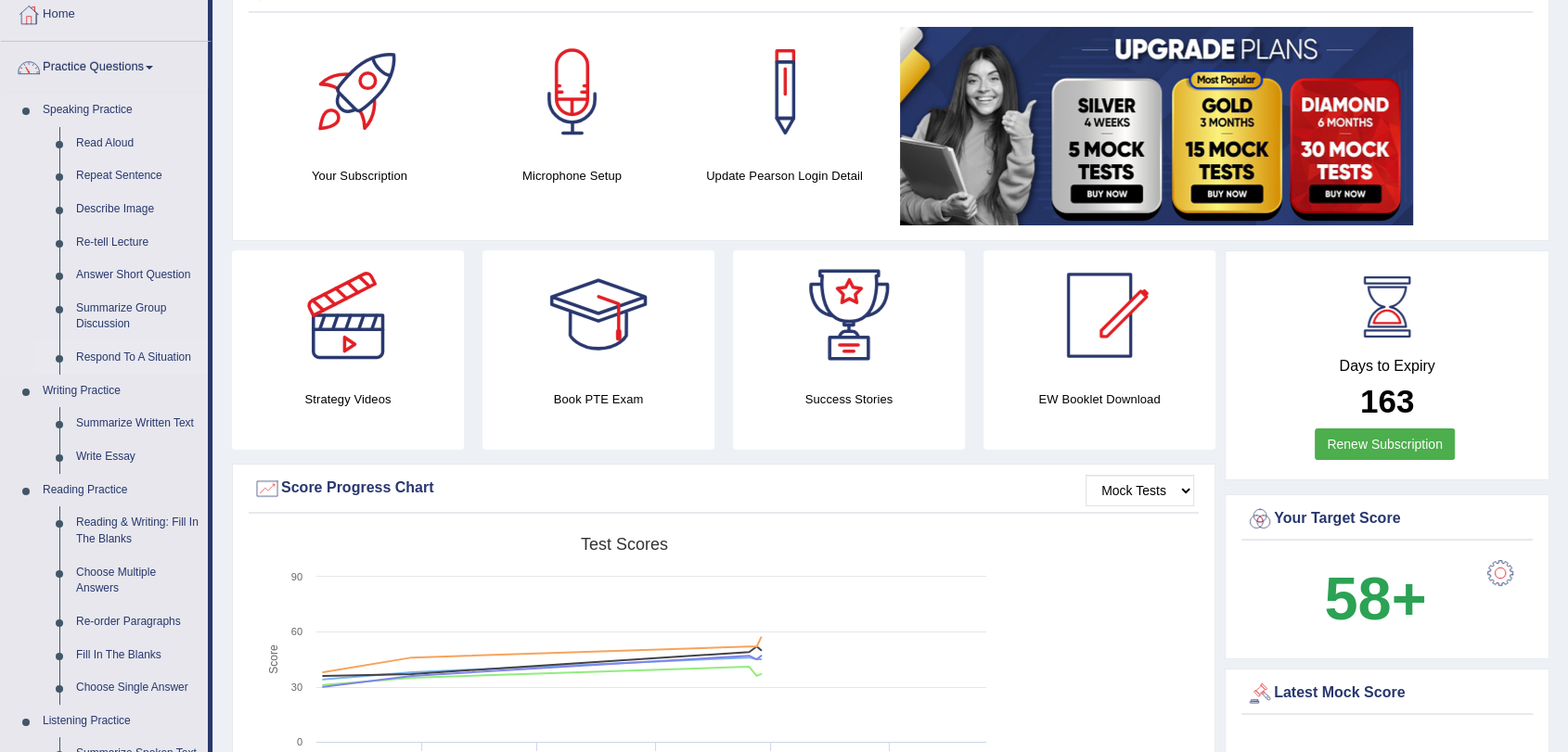
scroll to position [206, 0]
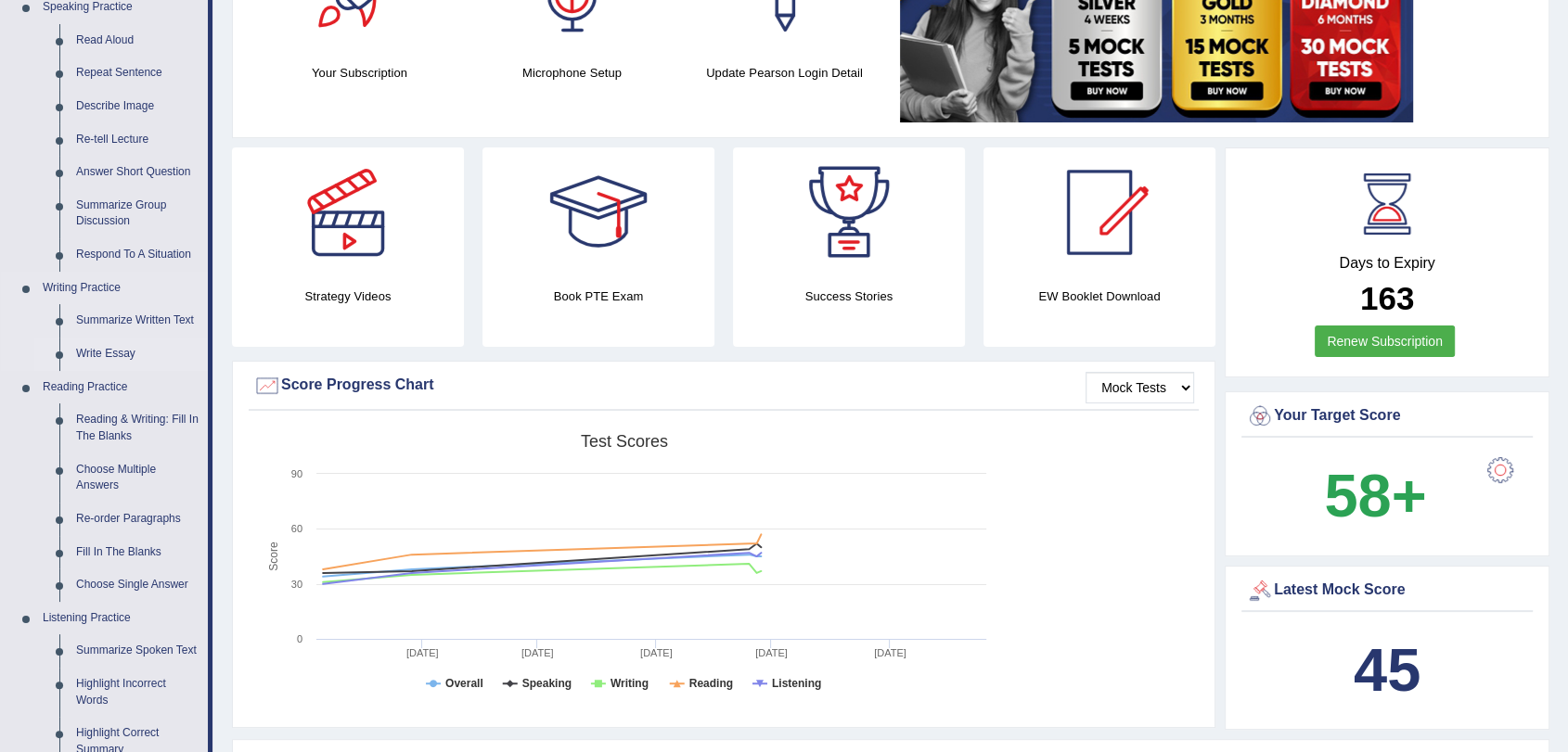
click at [112, 351] on link "Write Essay" at bounding box center [138, 354] width 140 height 33
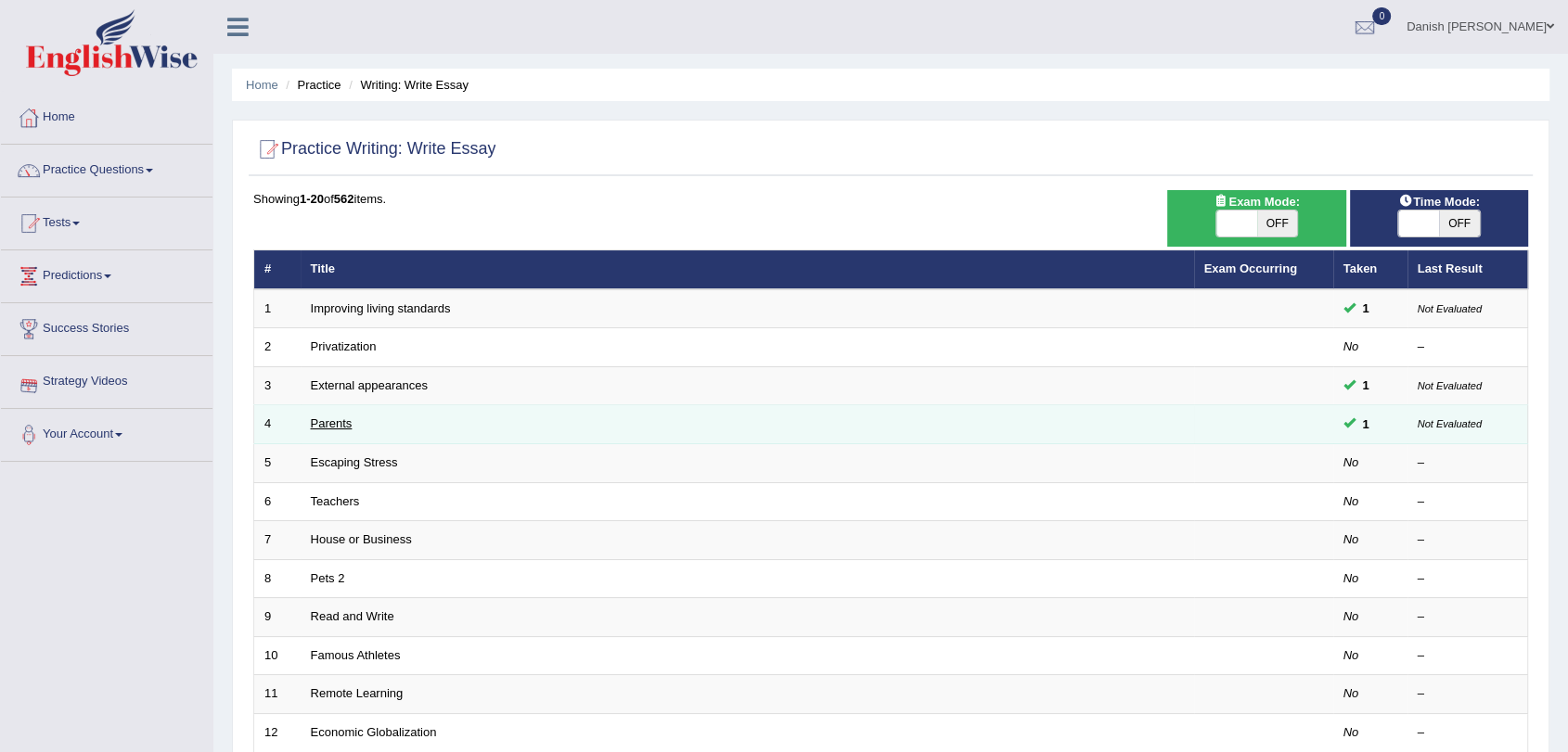
click at [334, 425] on link "Parents" at bounding box center [332, 423] width 41 height 14
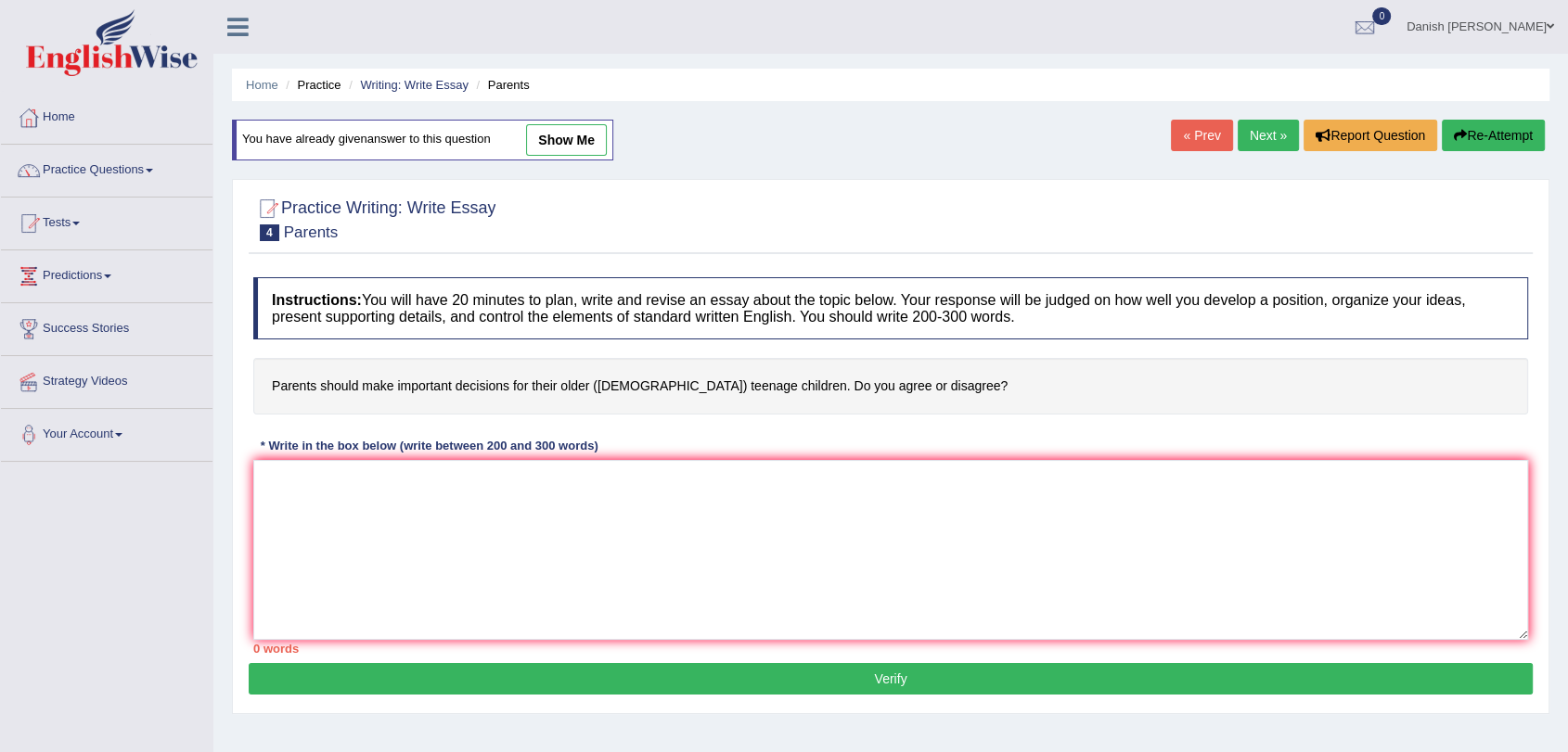
click at [574, 142] on link "show me" at bounding box center [566, 140] width 81 height 31
type textarea "The increasing influence of parents should make important decision for thier ol…"
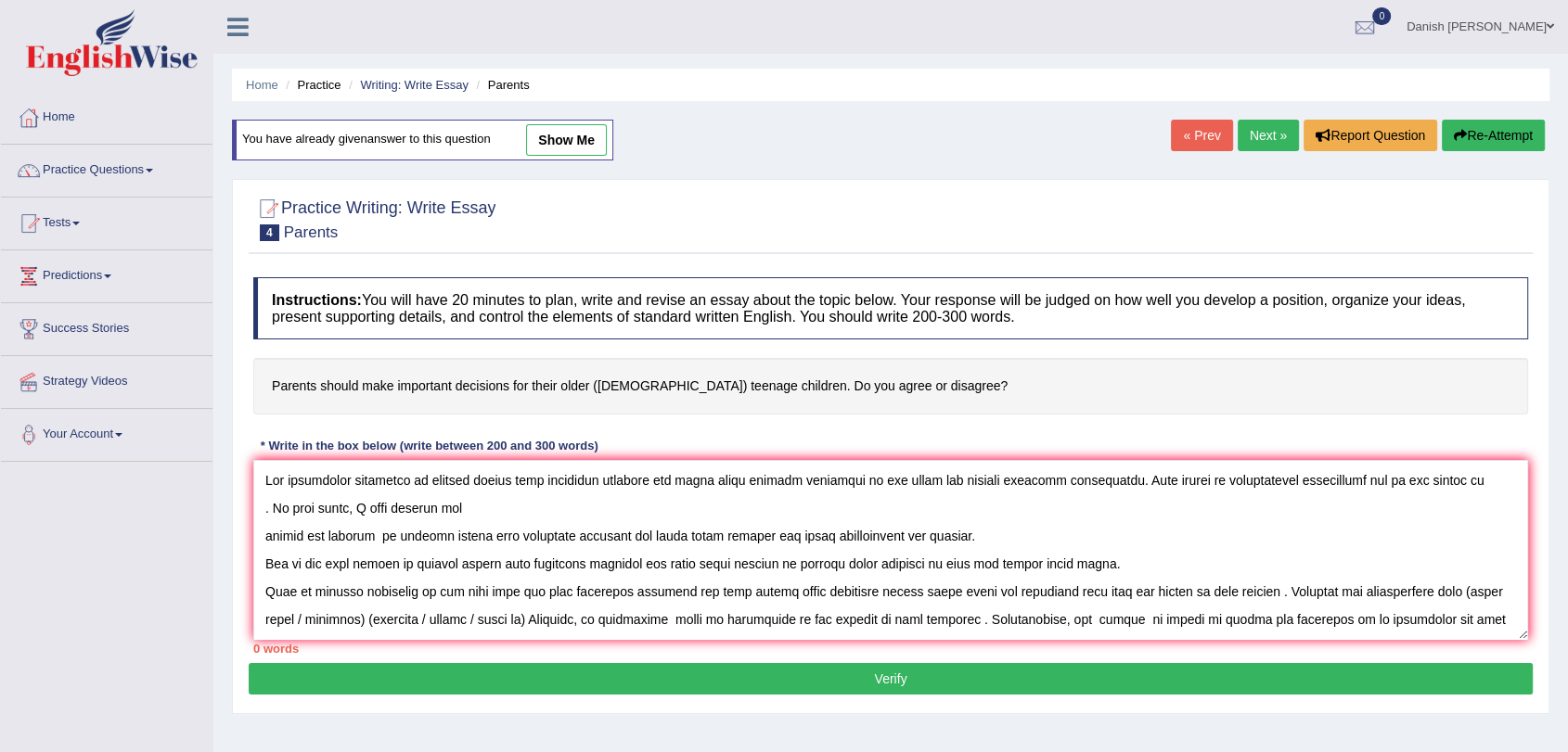
click at [574, 142] on div "Home Practice Writing: Write Essay Parents You have already given answer to thi…" at bounding box center [890, 464] width 1354 height 927
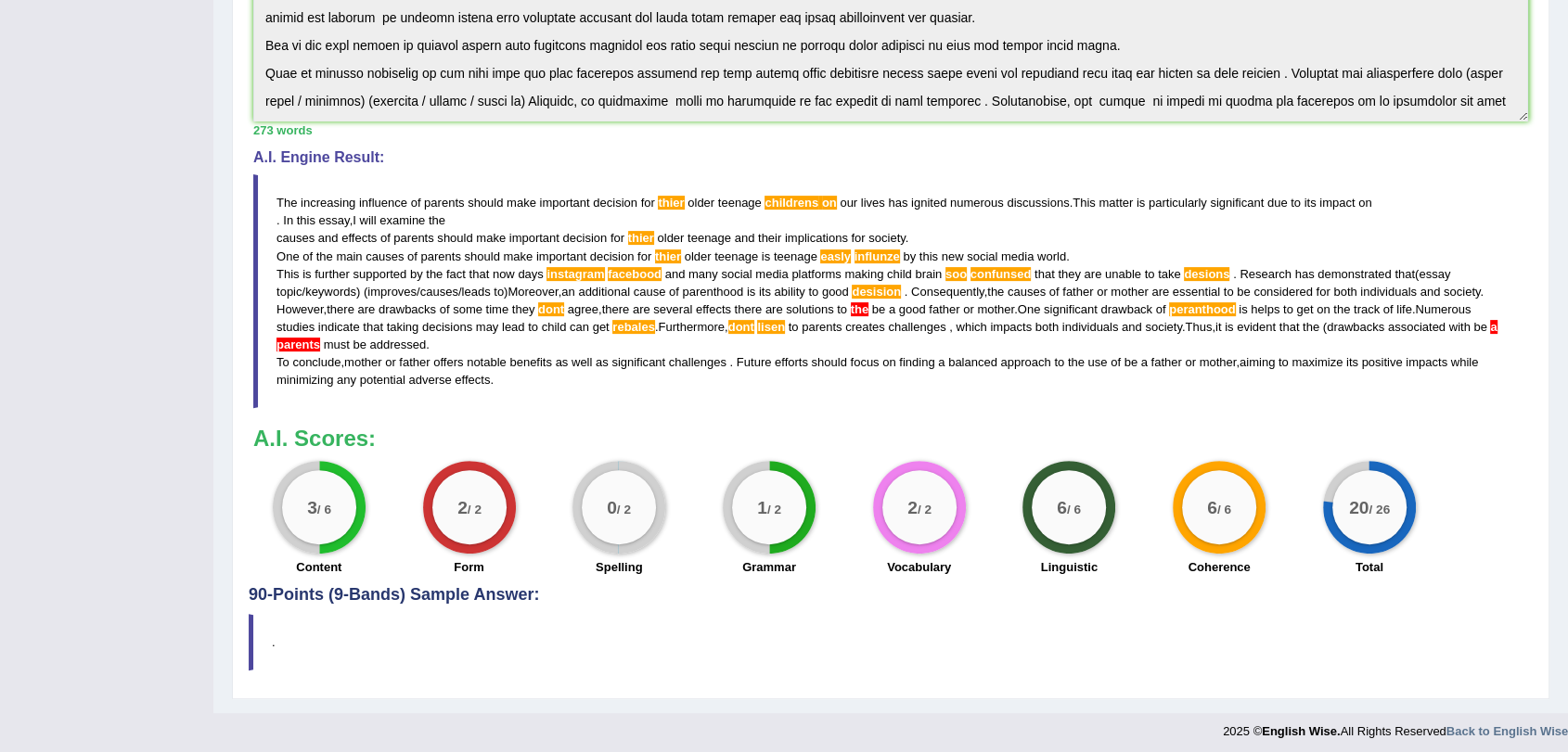
scroll to position [512, 0]
